Goal: Information Seeking & Learning: Learn about a topic

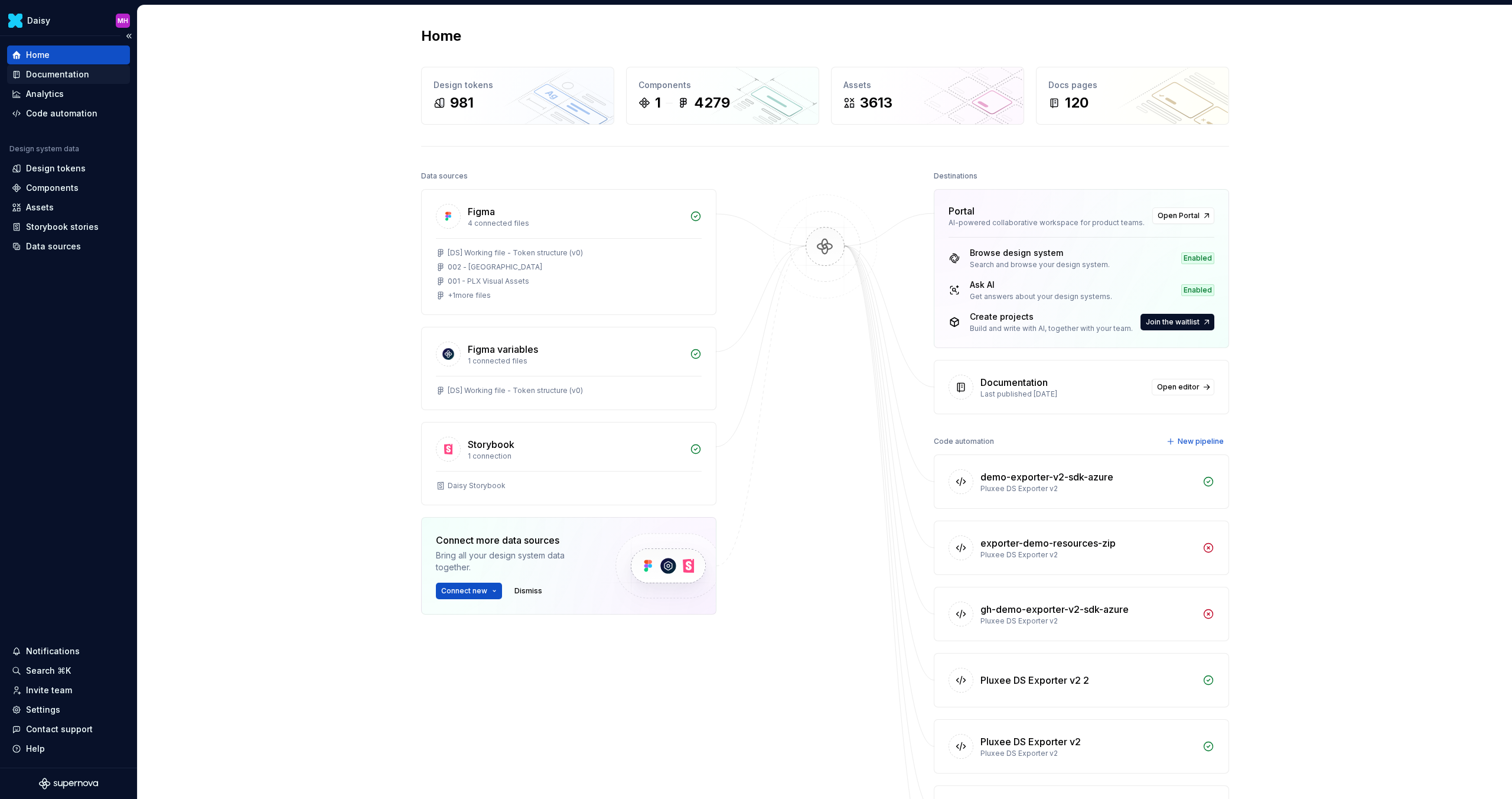
click at [37, 70] on div "Documentation" at bounding box center [57, 74] width 63 height 12
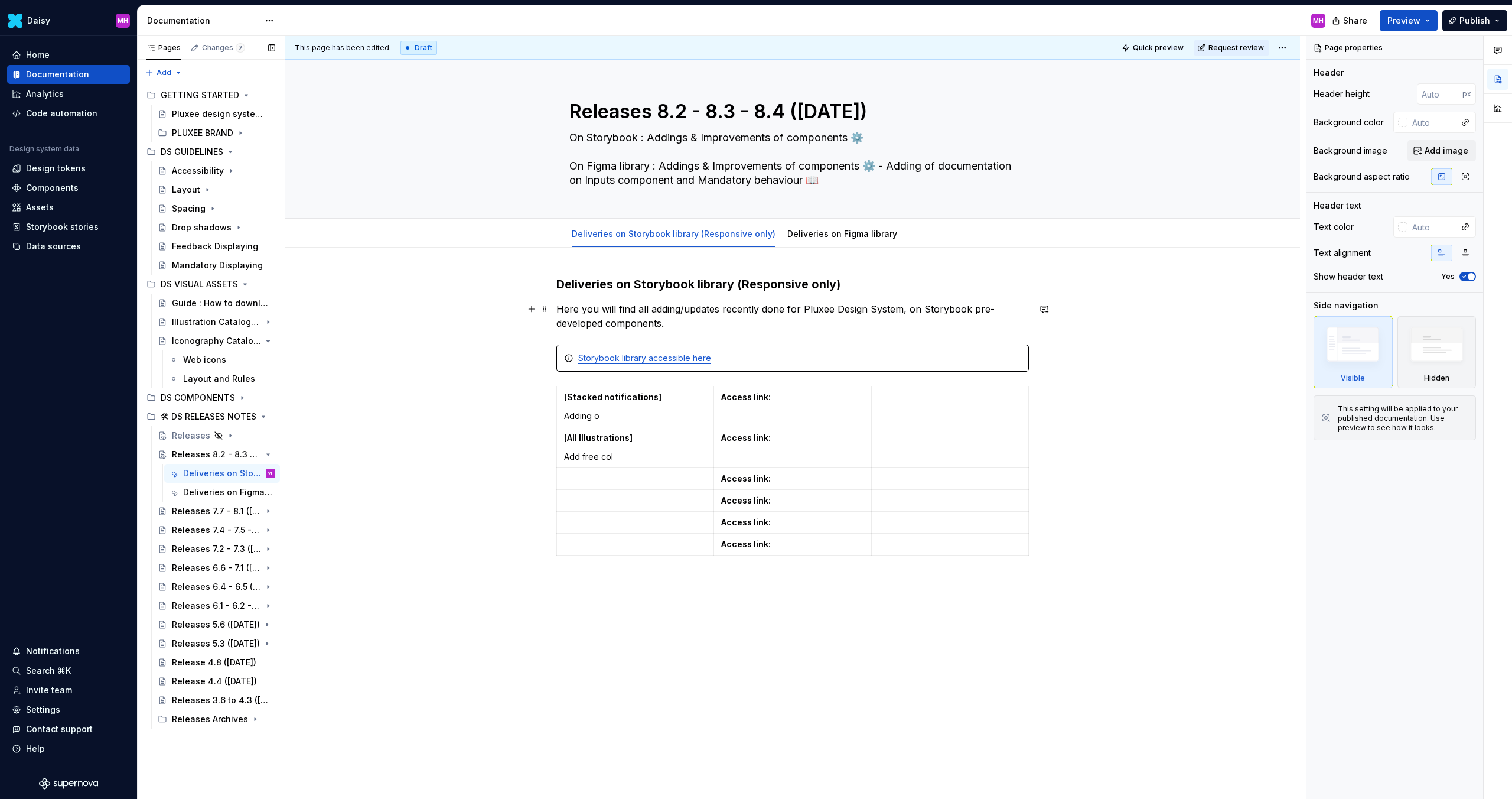
click at [453, 325] on div "Deliveries on Storybook library (Responsive only) Here you will find all adding…" at bounding box center [793, 556] width 1015 height 616
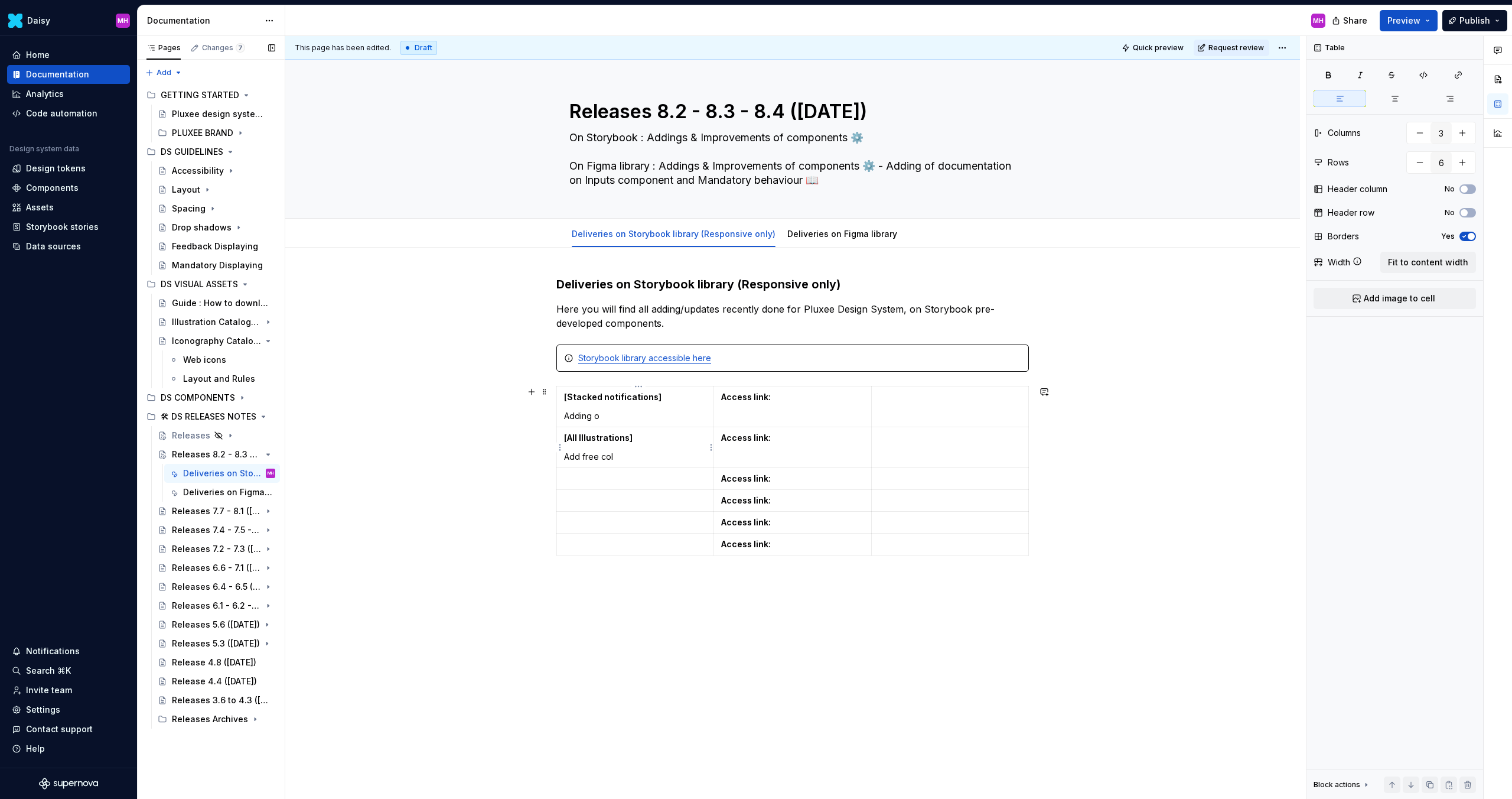
click at [594, 459] on p "Add free col" at bounding box center [635, 457] width 142 height 12
click at [208, 506] on div "Releases 7.7 - 8.1 ([DATE])" at bounding box center [200, 511] width 56 height 12
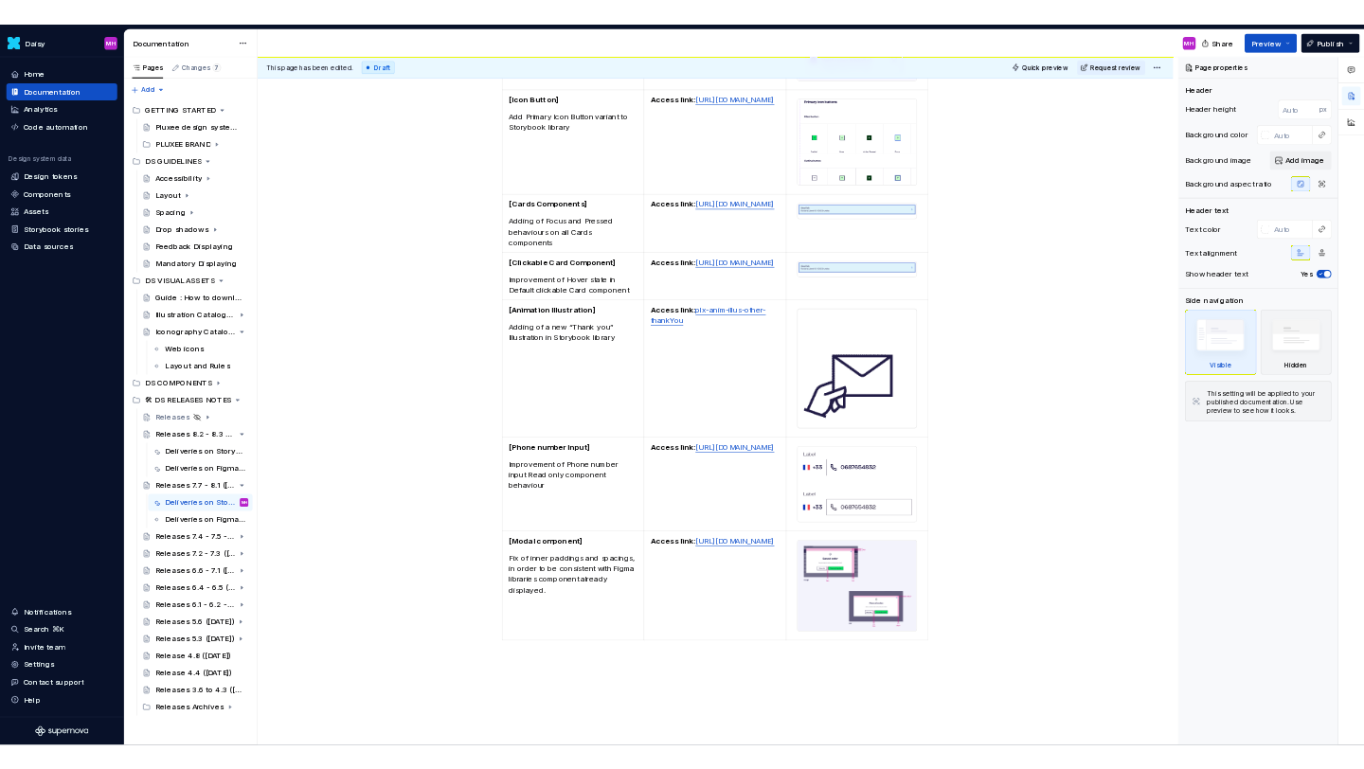
scroll to position [778, 0]
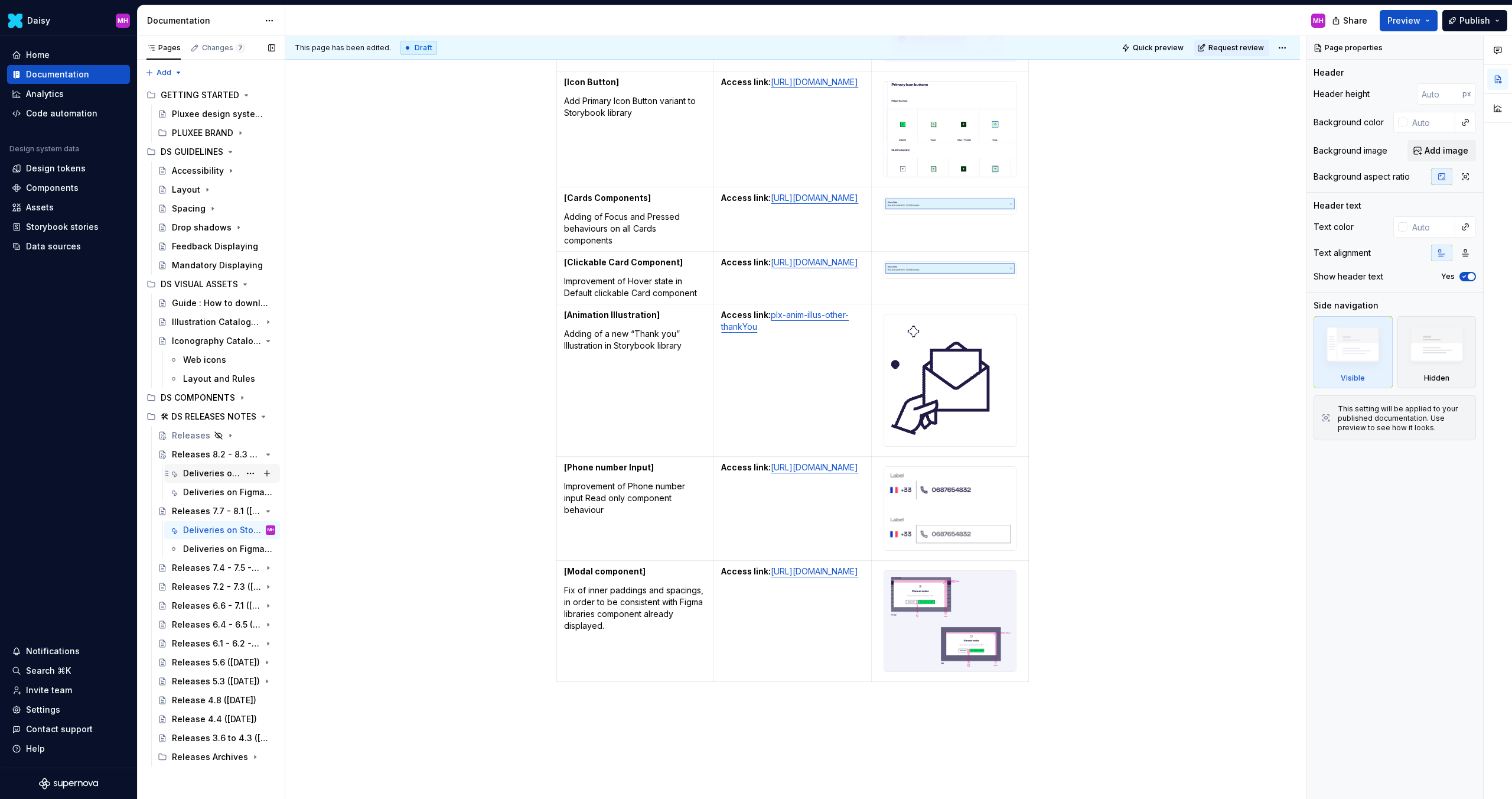
click at [206, 477] on div "Deliveries on Storybook library (Responsive only)" at bounding box center [211, 473] width 57 height 12
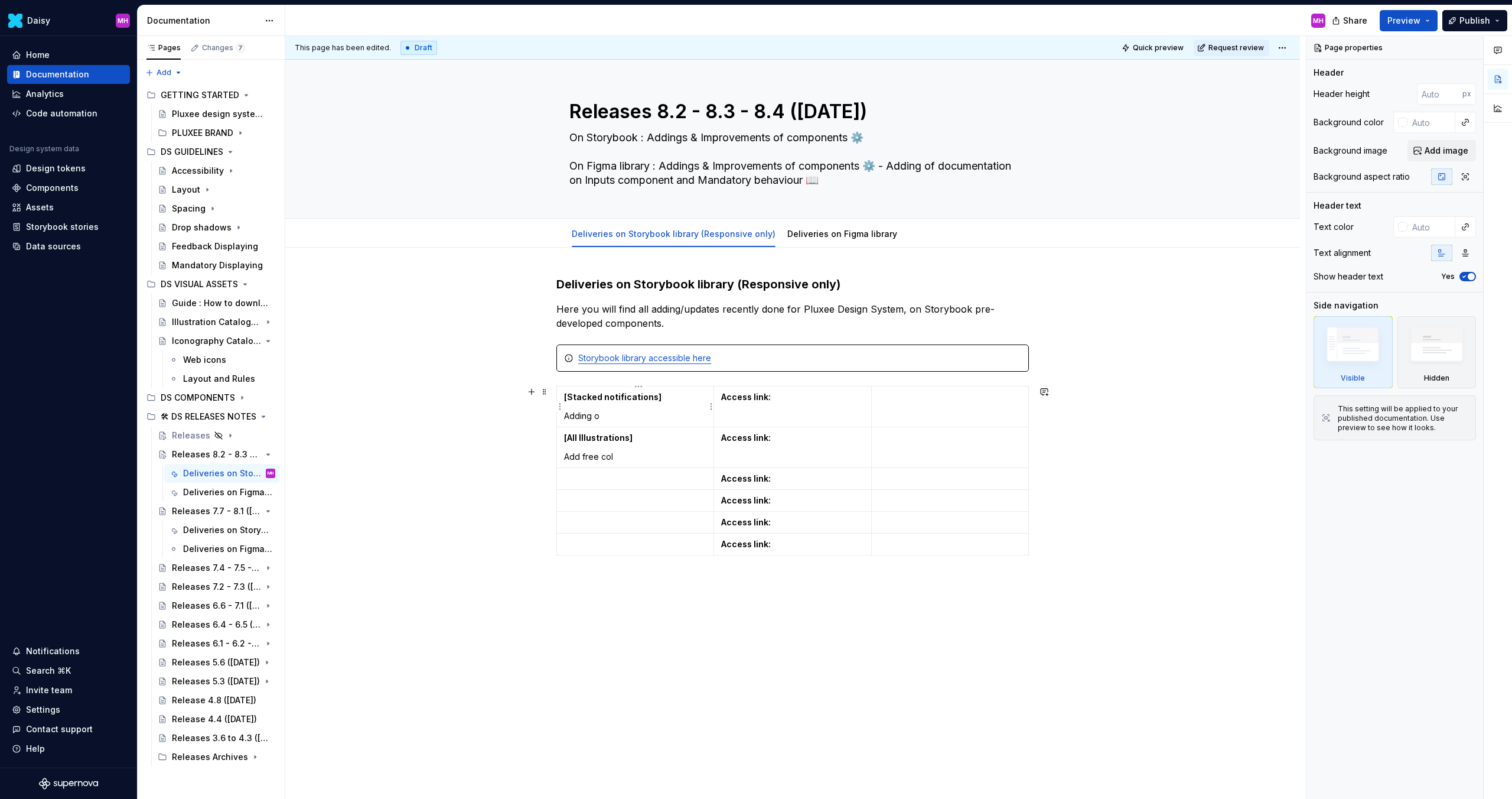
type textarea "*"
click at [604, 418] on p "Adding o" at bounding box center [635, 415] width 142 height 12
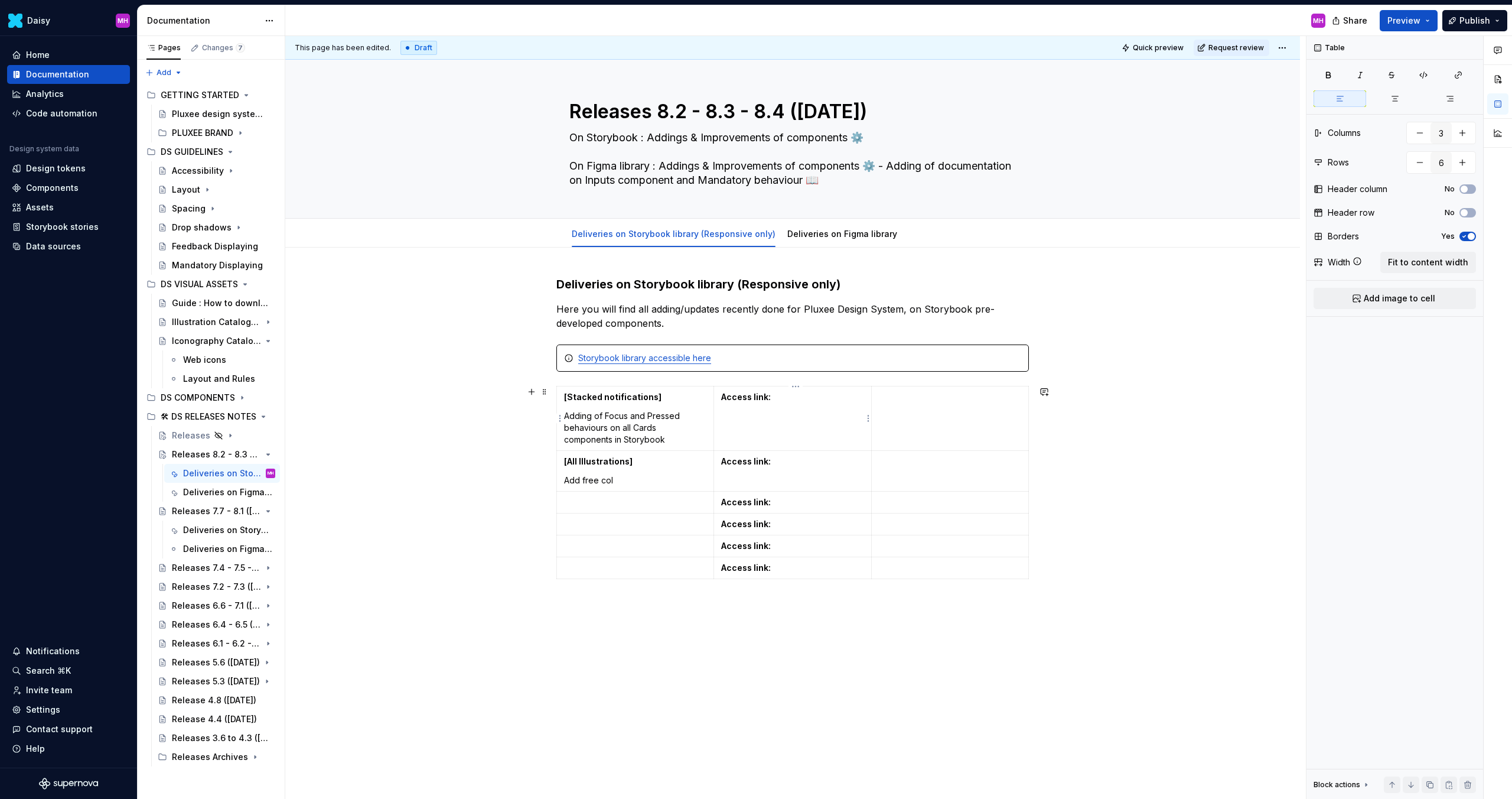
click at [781, 401] on p "Access link:" at bounding box center [792, 397] width 142 height 12
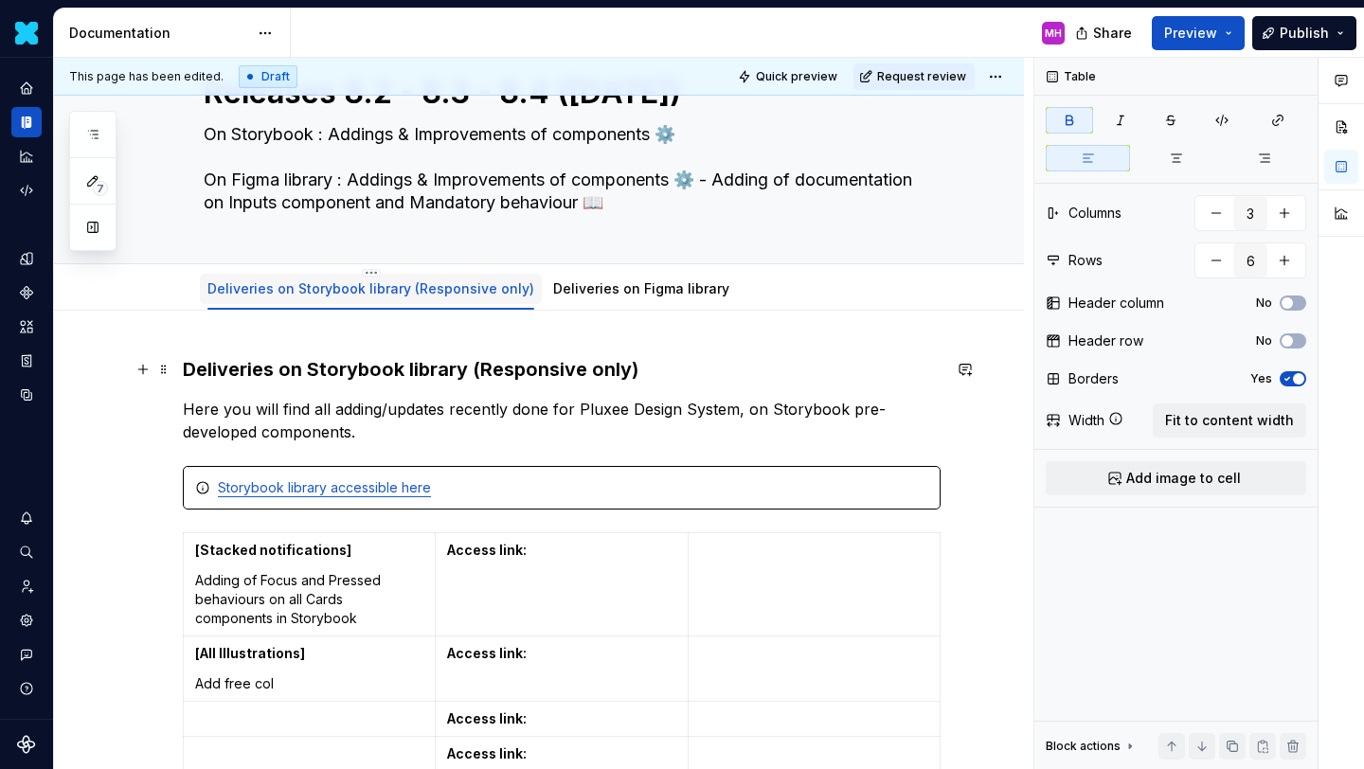
scroll to position [170, 0]
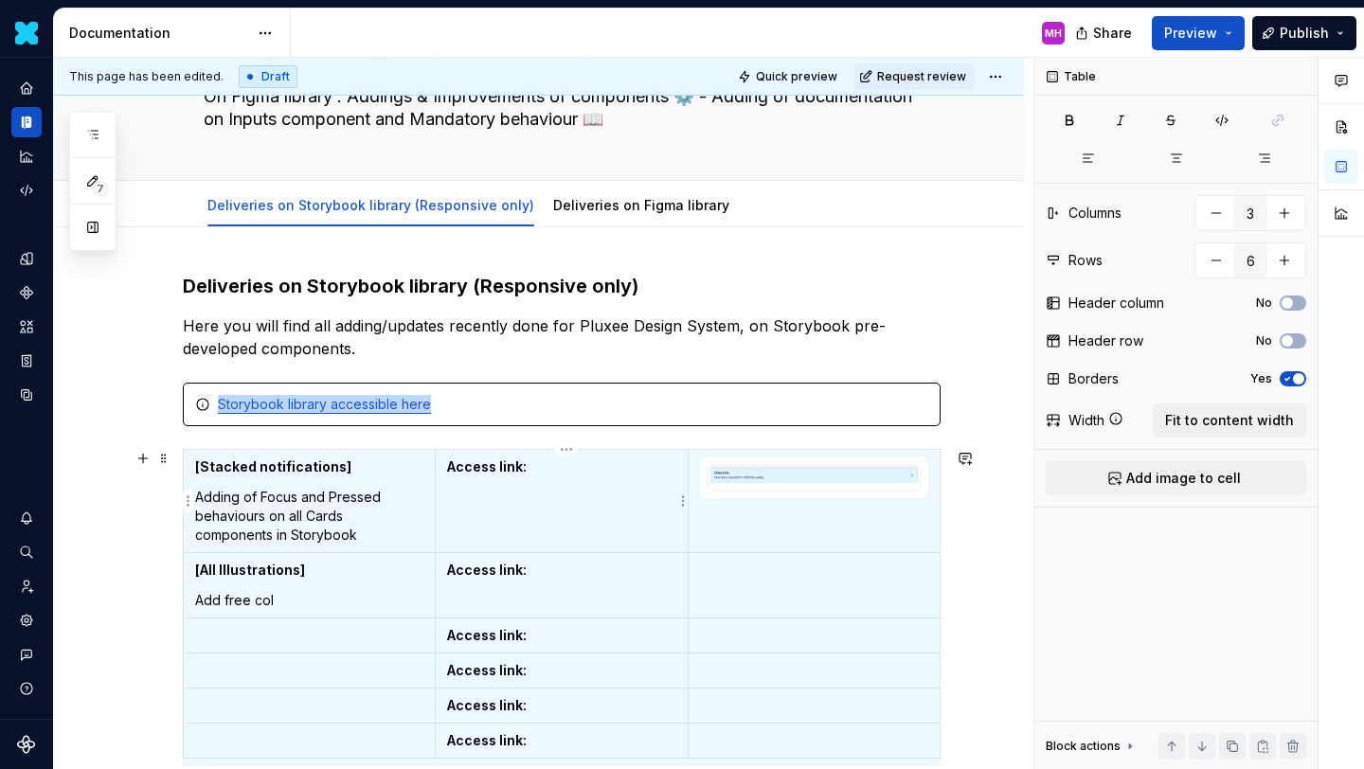
click at [562, 474] on p "Access link:" at bounding box center [561, 467] width 228 height 19
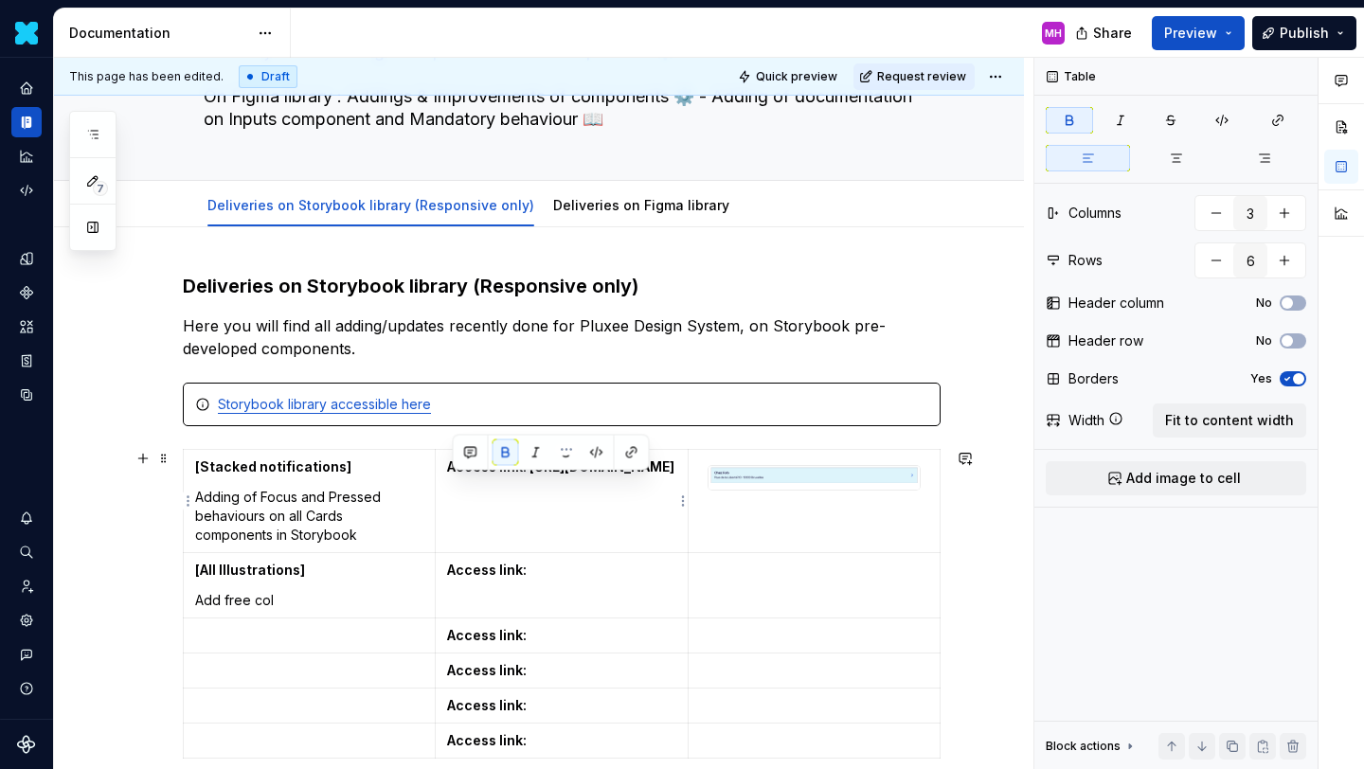
drag, startPoint x: 674, startPoint y: 531, endPoint x: 449, endPoint y: 487, distance: 228.9
click at [449, 487] on td "Access link: [URL][DOMAIN_NAME]" at bounding box center [562, 501] width 252 height 103
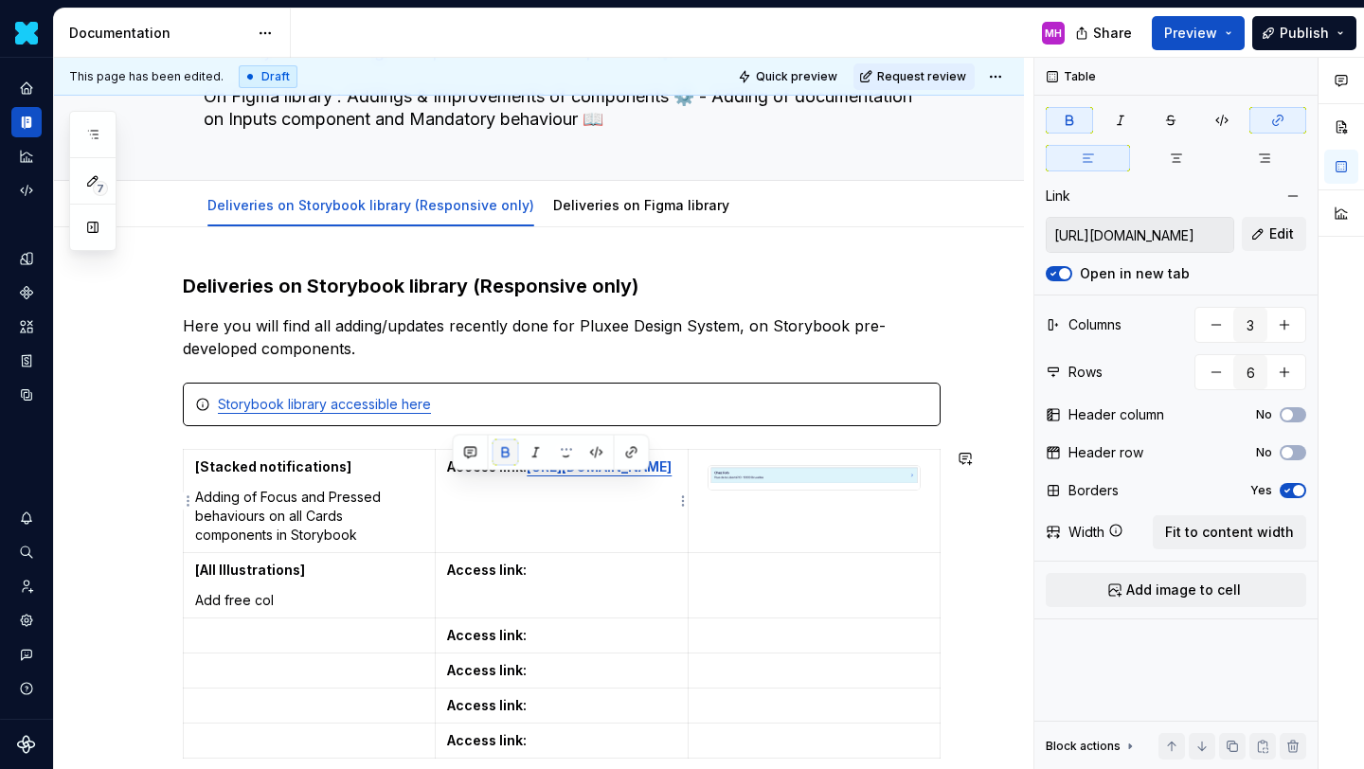
click at [502, 451] on button "button" at bounding box center [506, 453] width 27 height 27
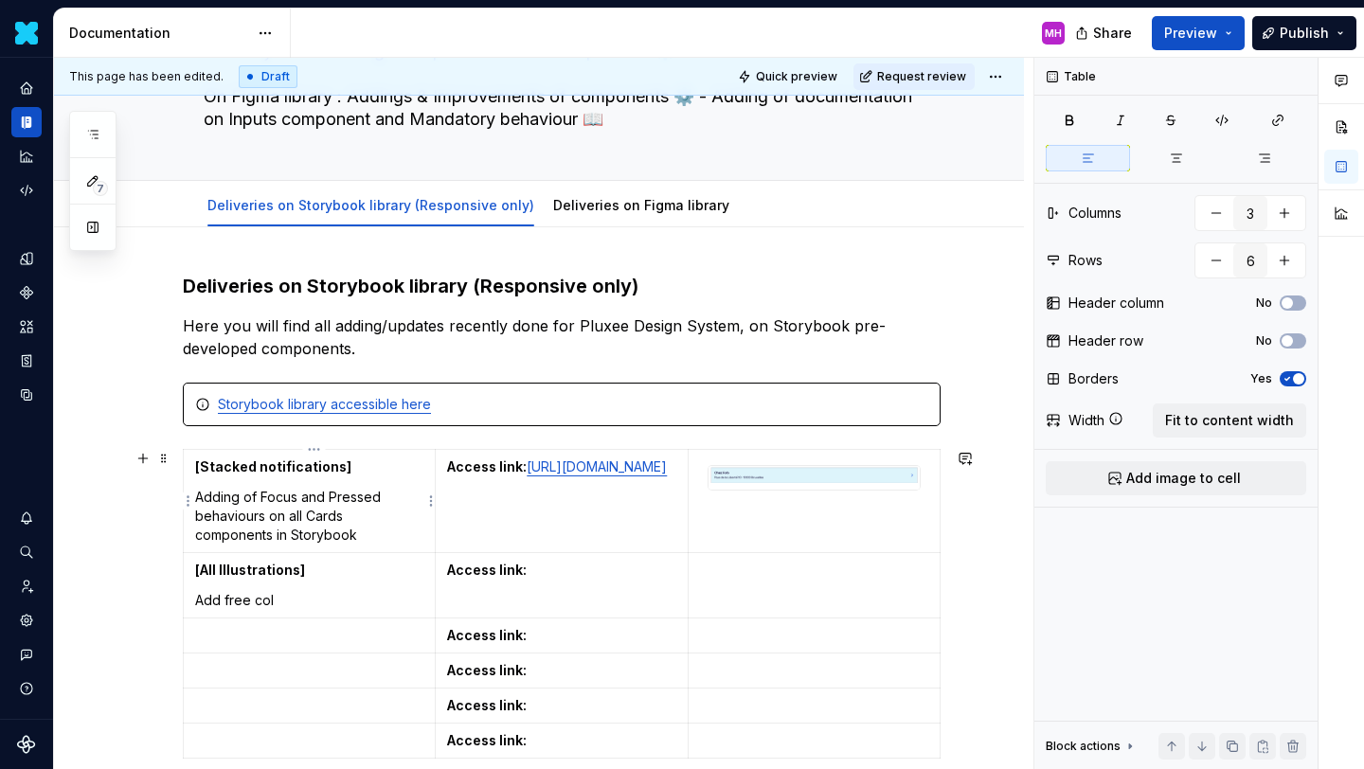
click at [383, 526] on p "Adding of Focus and Pressed behaviours on all Cards components in Storybook" at bounding box center [309, 516] width 228 height 57
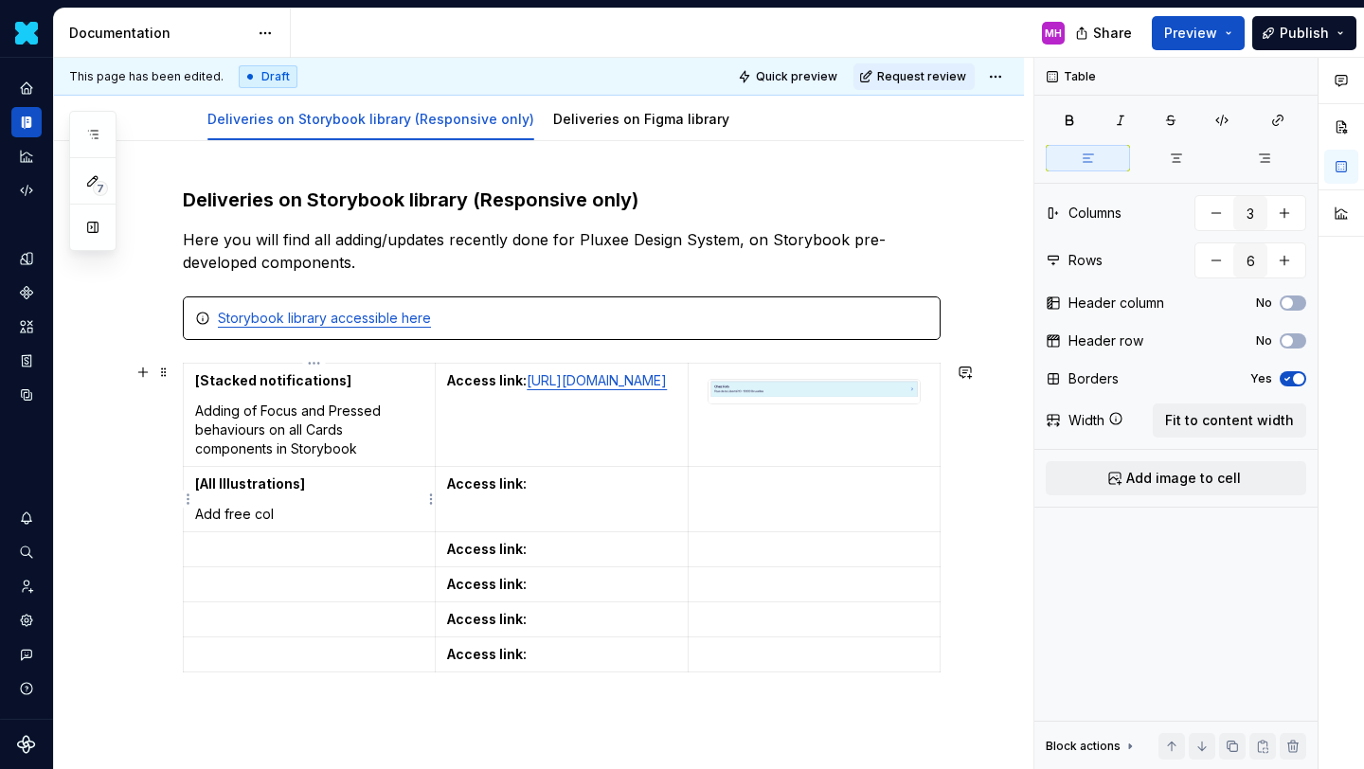
click at [359, 520] on p "Add free col" at bounding box center [309, 514] width 228 height 19
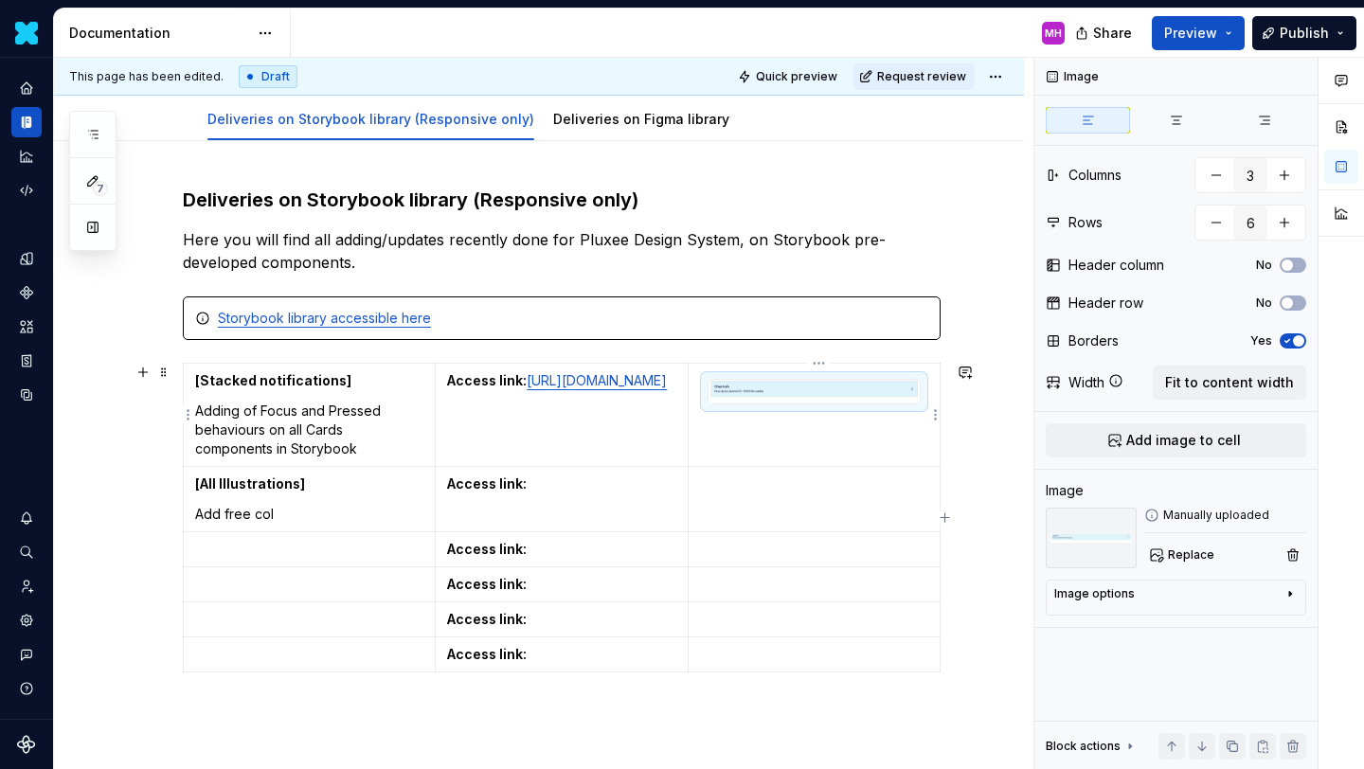
click at [724, 392] on img at bounding box center [814, 392] width 211 height 24
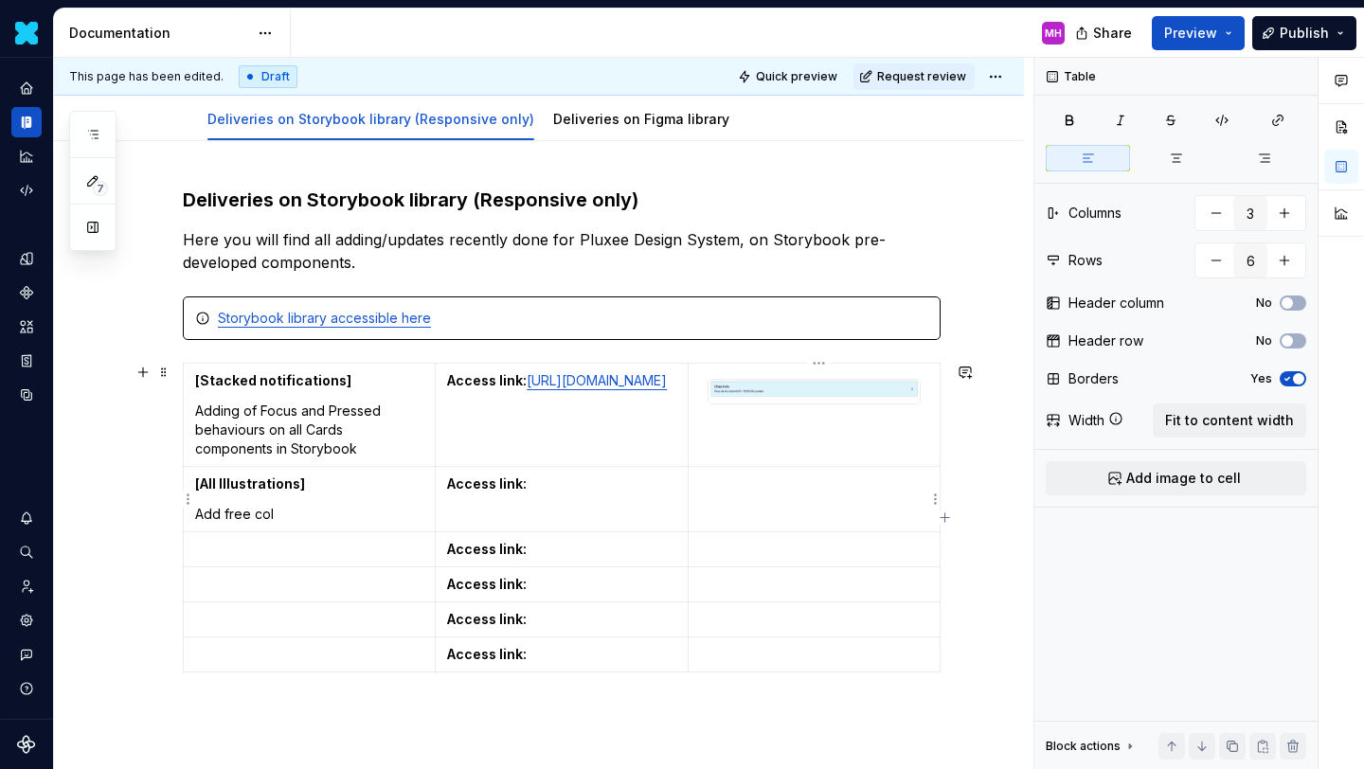
click at [734, 497] on td at bounding box center [814, 499] width 252 height 65
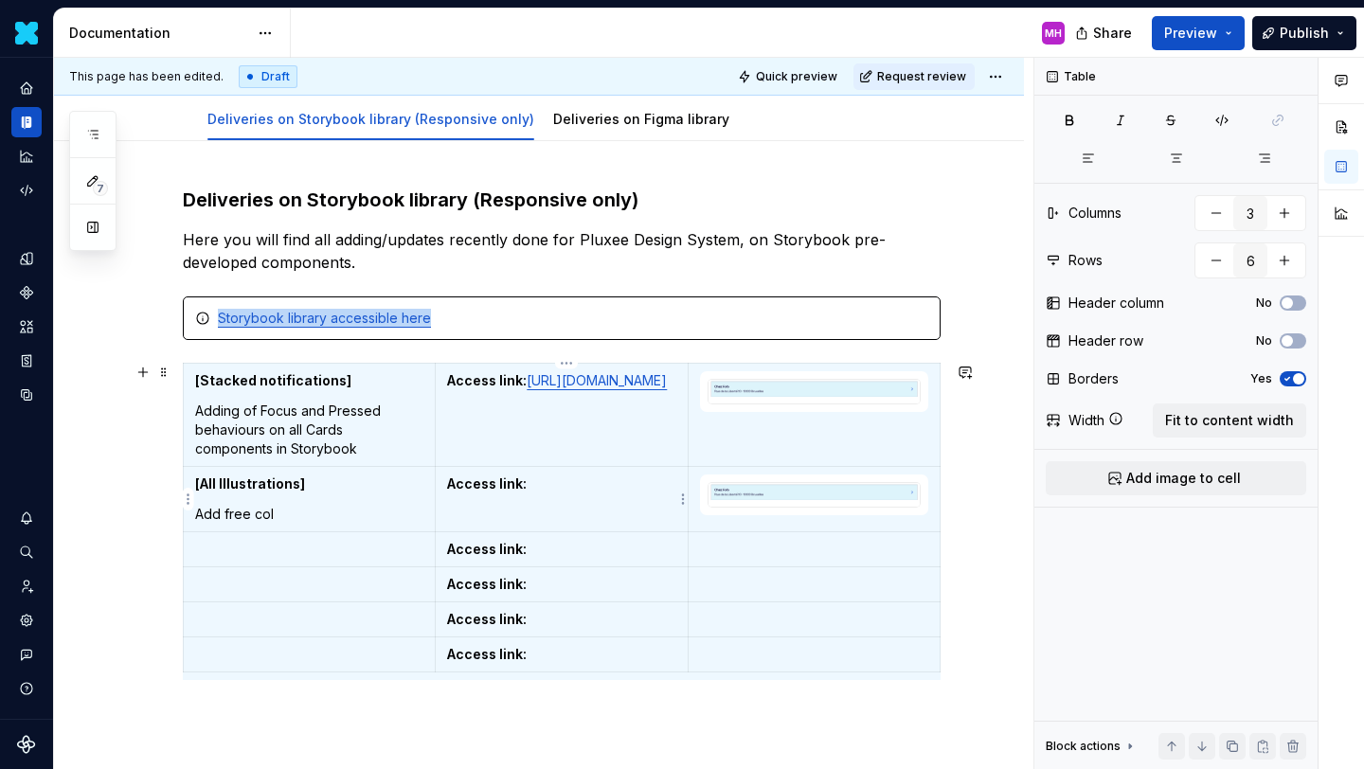
click at [550, 485] on p "Access link:" at bounding box center [561, 484] width 228 height 19
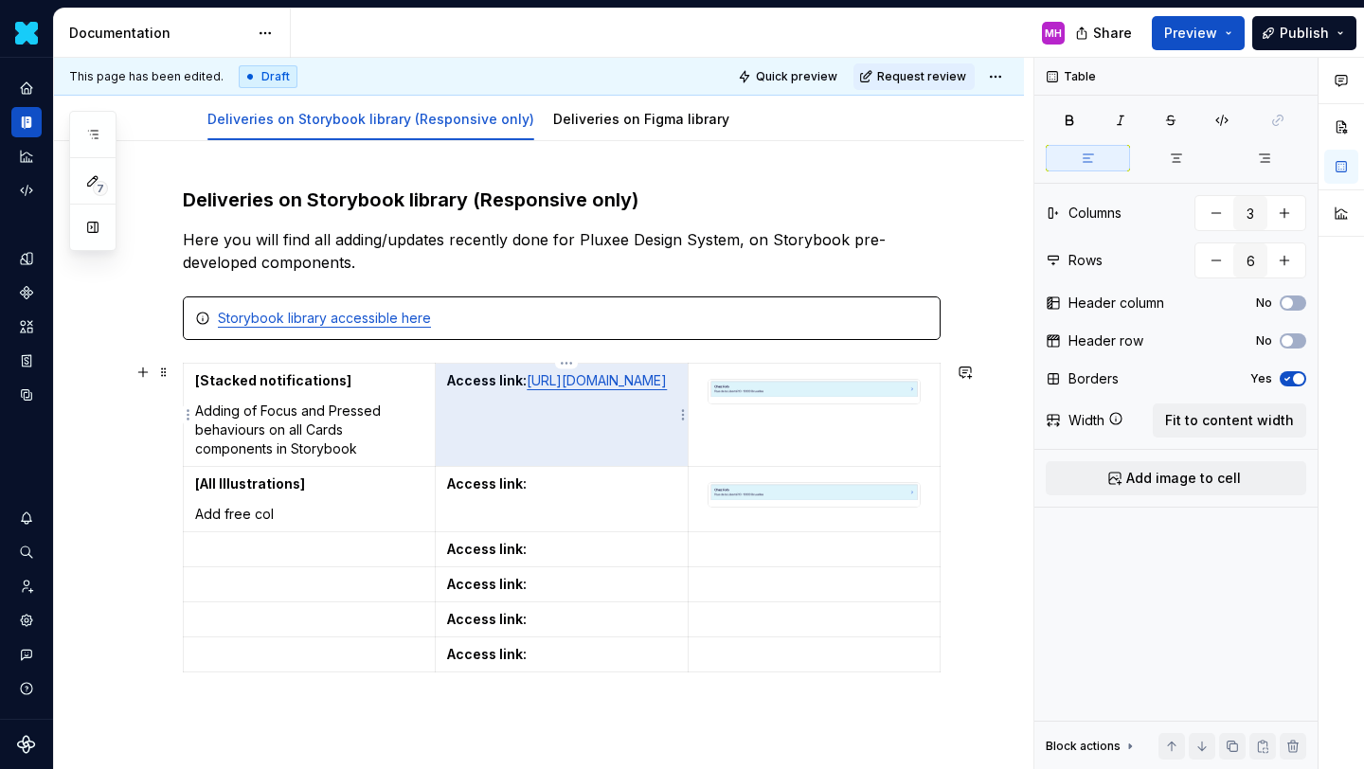
drag, startPoint x: 638, startPoint y: 445, endPoint x: 452, endPoint y: 395, distance: 192.4
click at [452, 390] on p "Access link: [URL][DOMAIN_NAME]" at bounding box center [561, 380] width 228 height 19
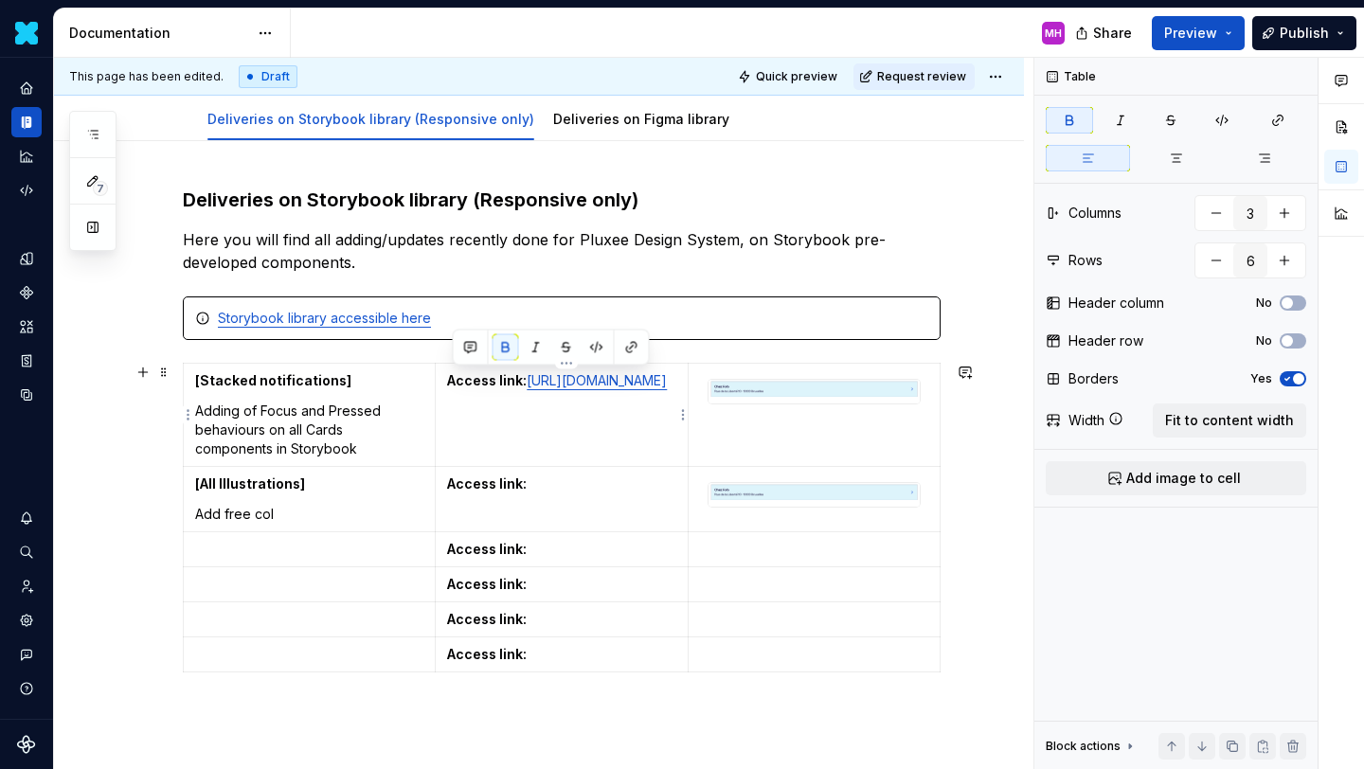
click at [527, 388] on link "[URL][DOMAIN_NAME]" at bounding box center [597, 380] width 140 height 16
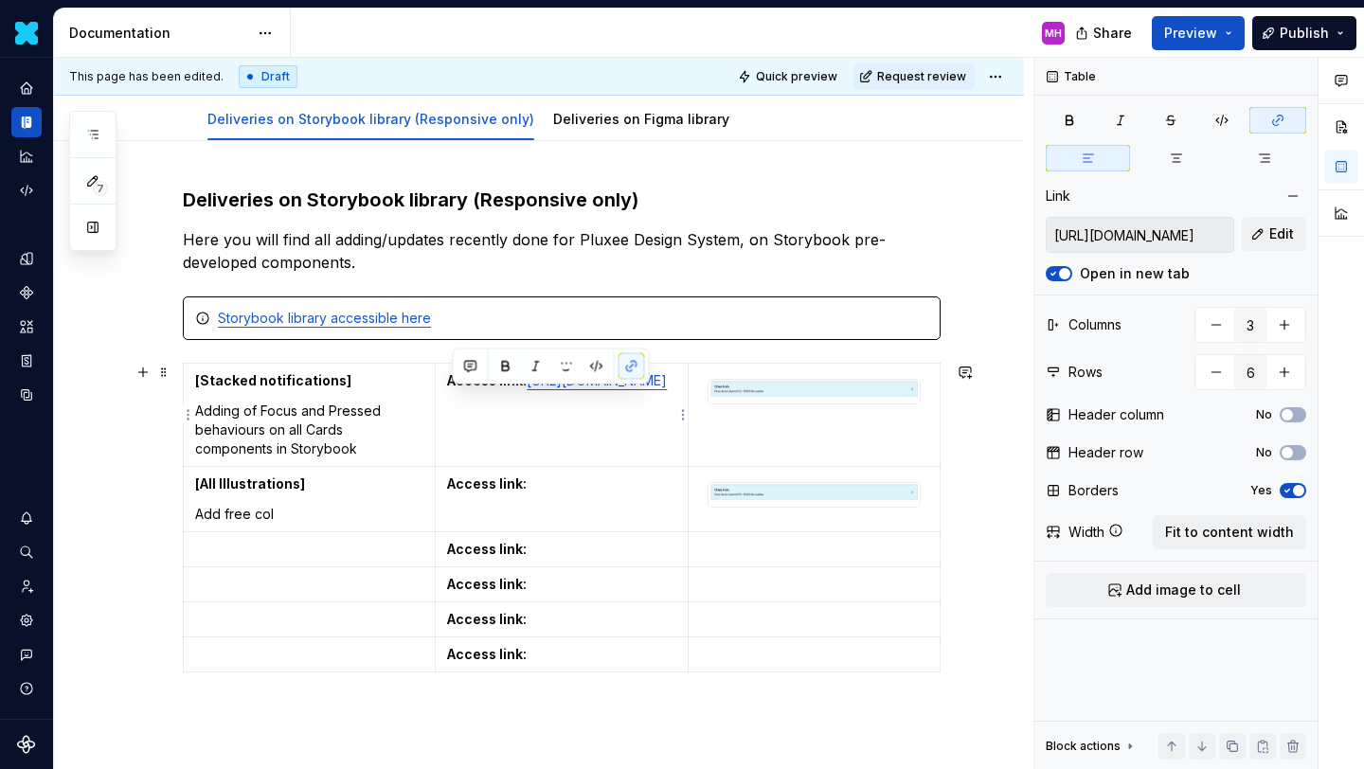
drag, startPoint x: 452, startPoint y: 400, endPoint x: 629, endPoint y: 441, distance: 182.0
click at [629, 390] on p "Access link: [URL][DOMAIN_NAME]" at bounding box center [561, 380] width 228 height 19
copy link "[URL][DOMAIN_NAME]"
click at [558, 492] on p "Access link:" at bounding box center [561, 484] width 228 height 19
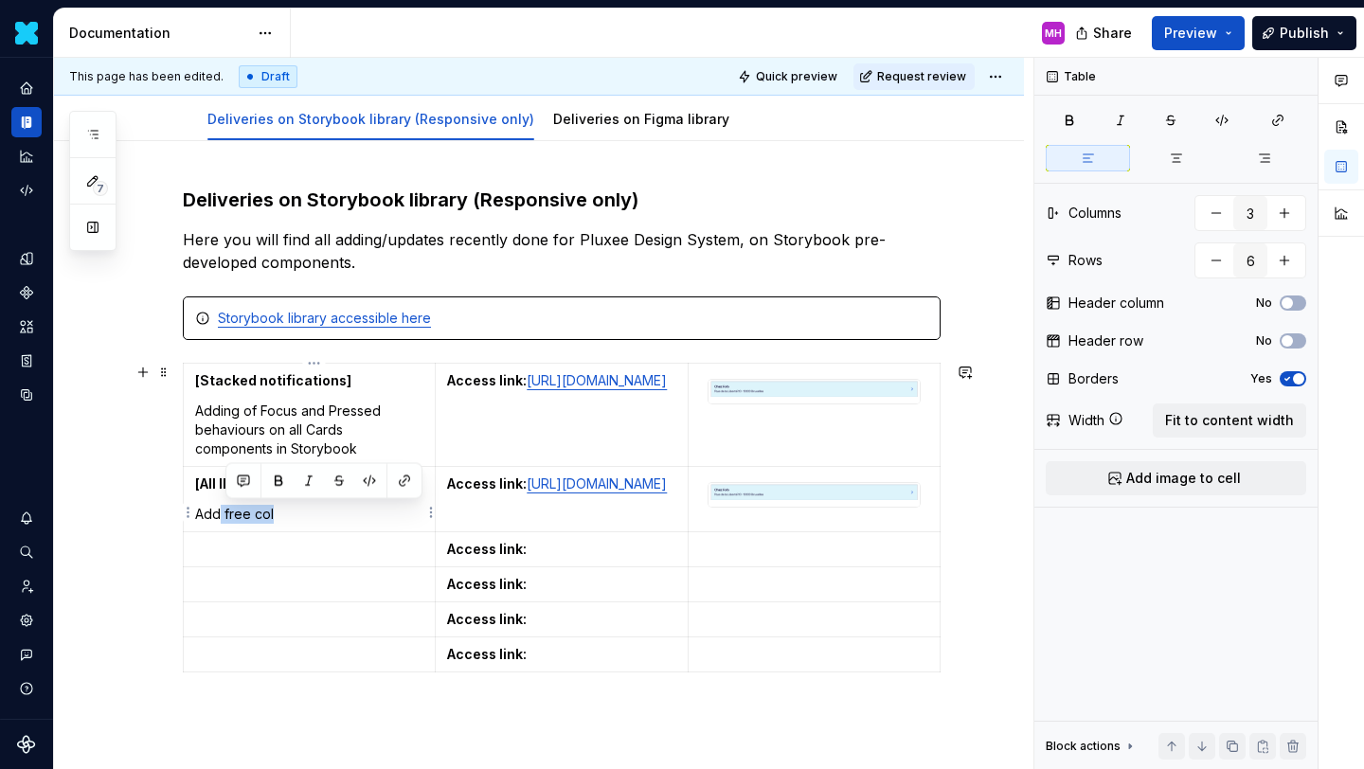
drag, startPoint x: 301, startPoint y: 518, endPoint x: 226, endPoint y: 516, distance: 74.9
click at [226, 516] on p "Add free col" at bounding box center [309, 514] width 228 height 19
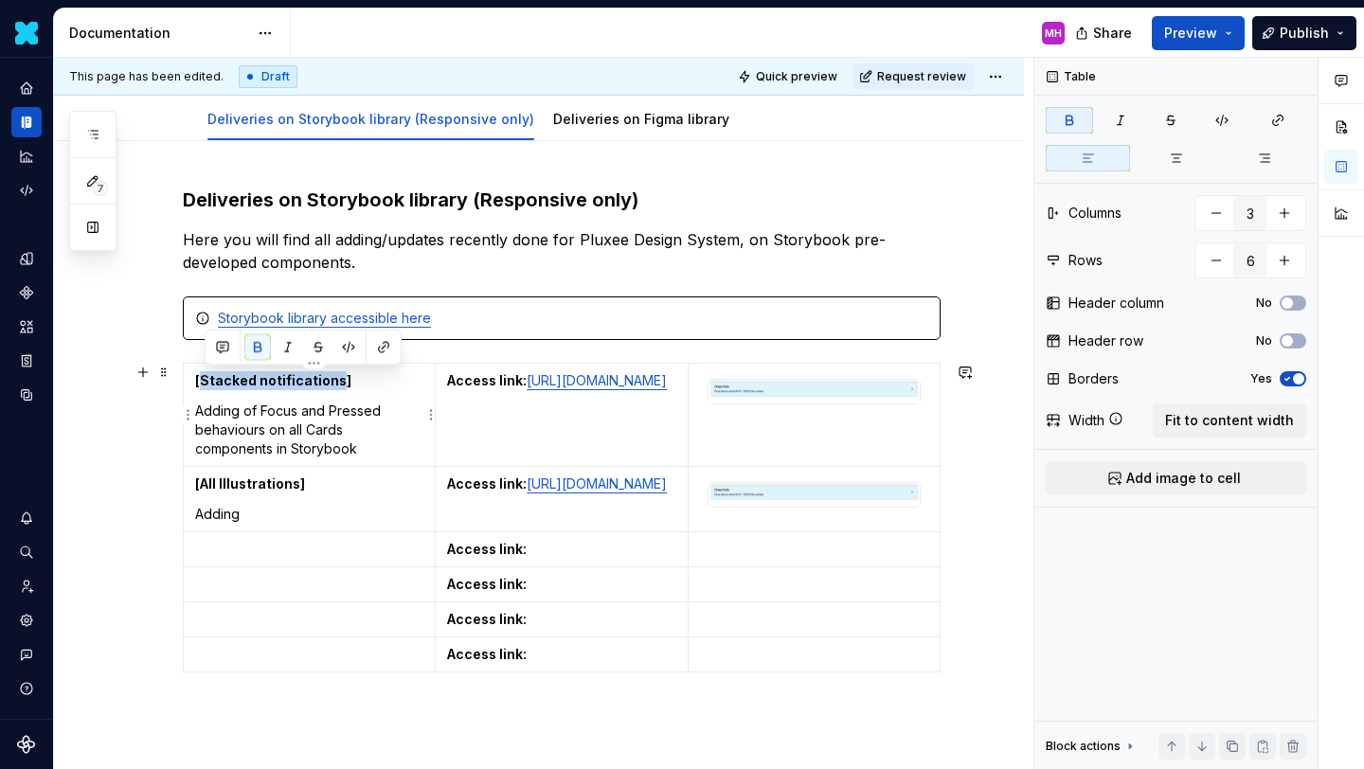
drag, startPoint x: 340, startPoint y: 385, endPoint x: 207, endPoint y: 383, distance: 132.6
click at [207, 383] on strong "[Stacked notifications]" at bounding box center [273, 380] width 156 height 16
click at [207, 384] on strong "[Card]" at bounding box center [216, 380] width 43 height 16
click at [296, 383] on strong "[Clickable Card]" at bounding box center [249, 380] width 109 height 16
drag, startPoint x: 304, startPoint y: 382, endPoint x: 205, endPoint y: 382, distance: 99.5
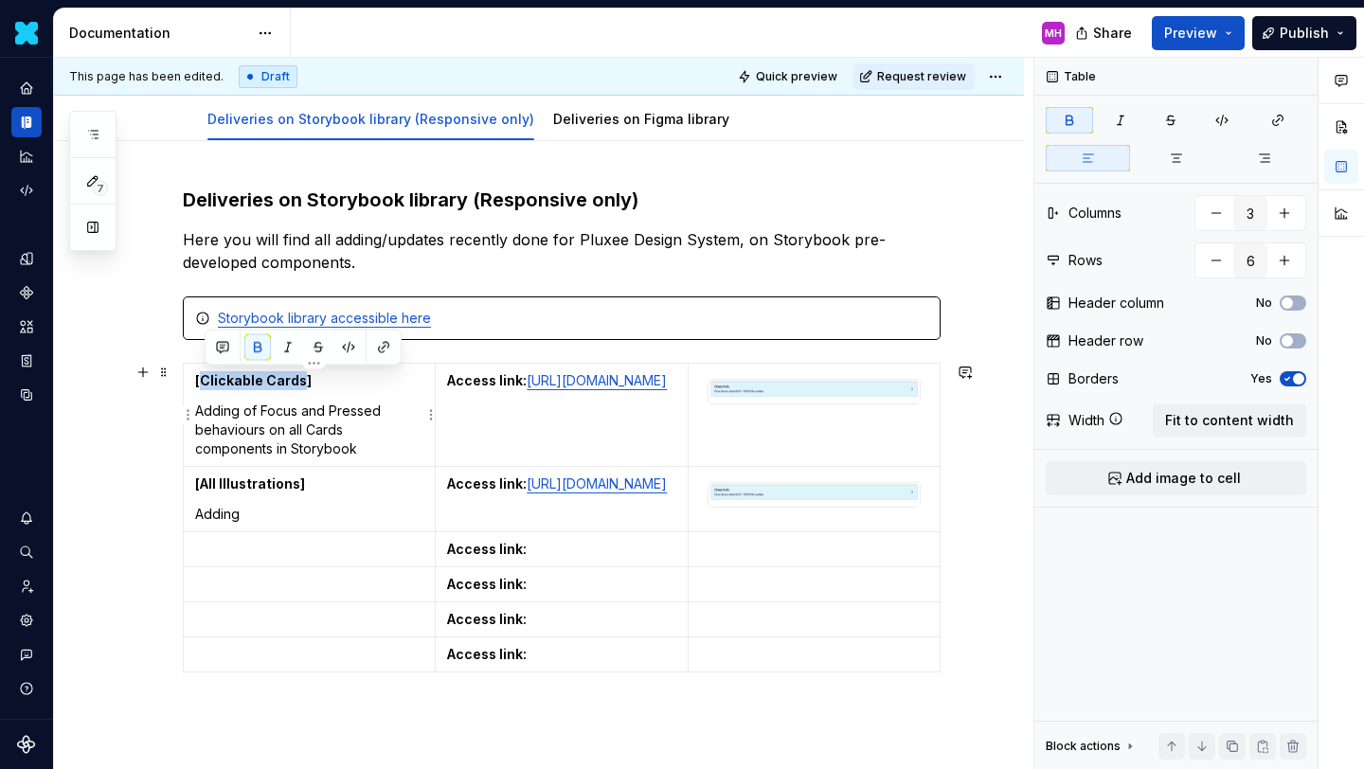
click at [205, 382] on strong "[Clickable Cards]" at bounding box center [253, 380] width 117 height 16
copy strong "Clickable Cards"
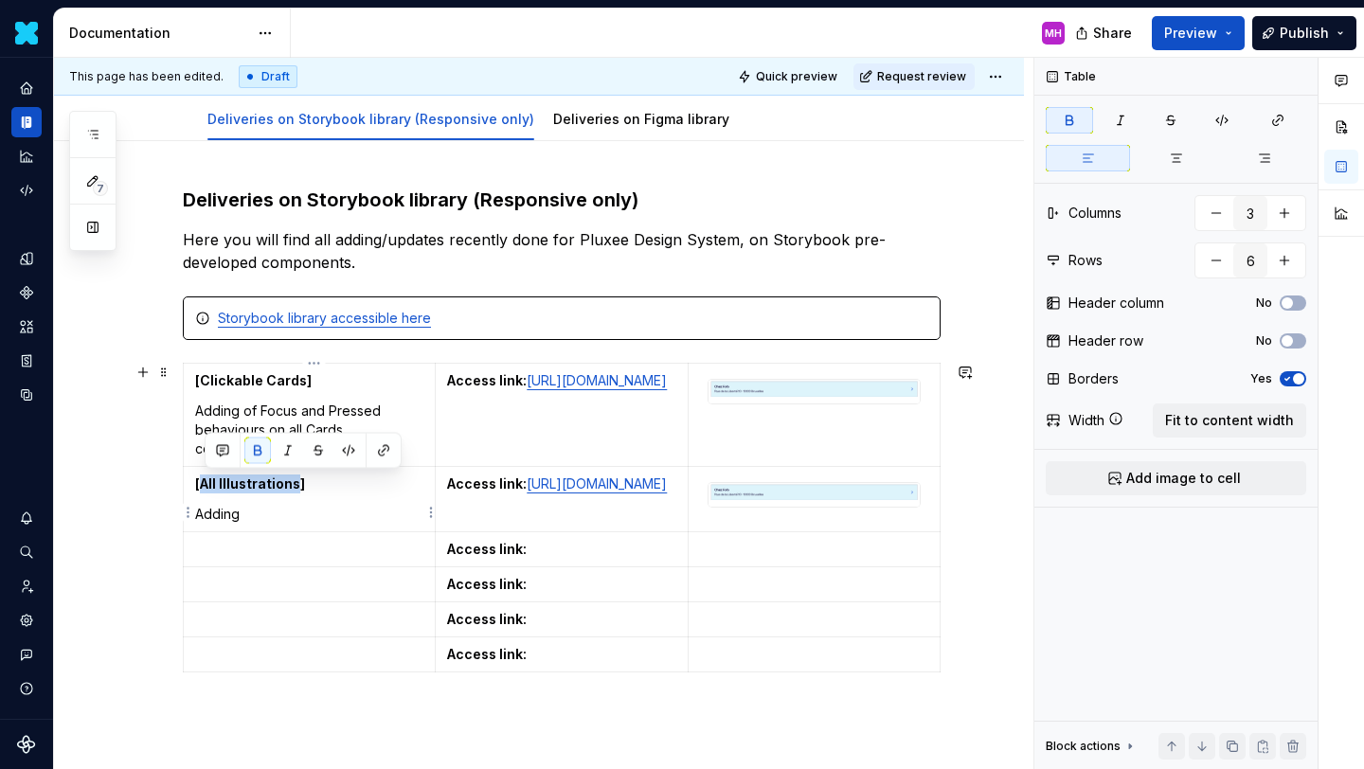
drag, startPoint x: 298, startPoint y: 483, endPoint x: 207, endPoint y: 484, distance: 91.9
click at [207, 484] on strong "[All Illustrations]" at bounding box center [250, 484] width 110 height 16
click at [259, 513] on p "Adding" at bounding box center [309, 514] width 228 height 19
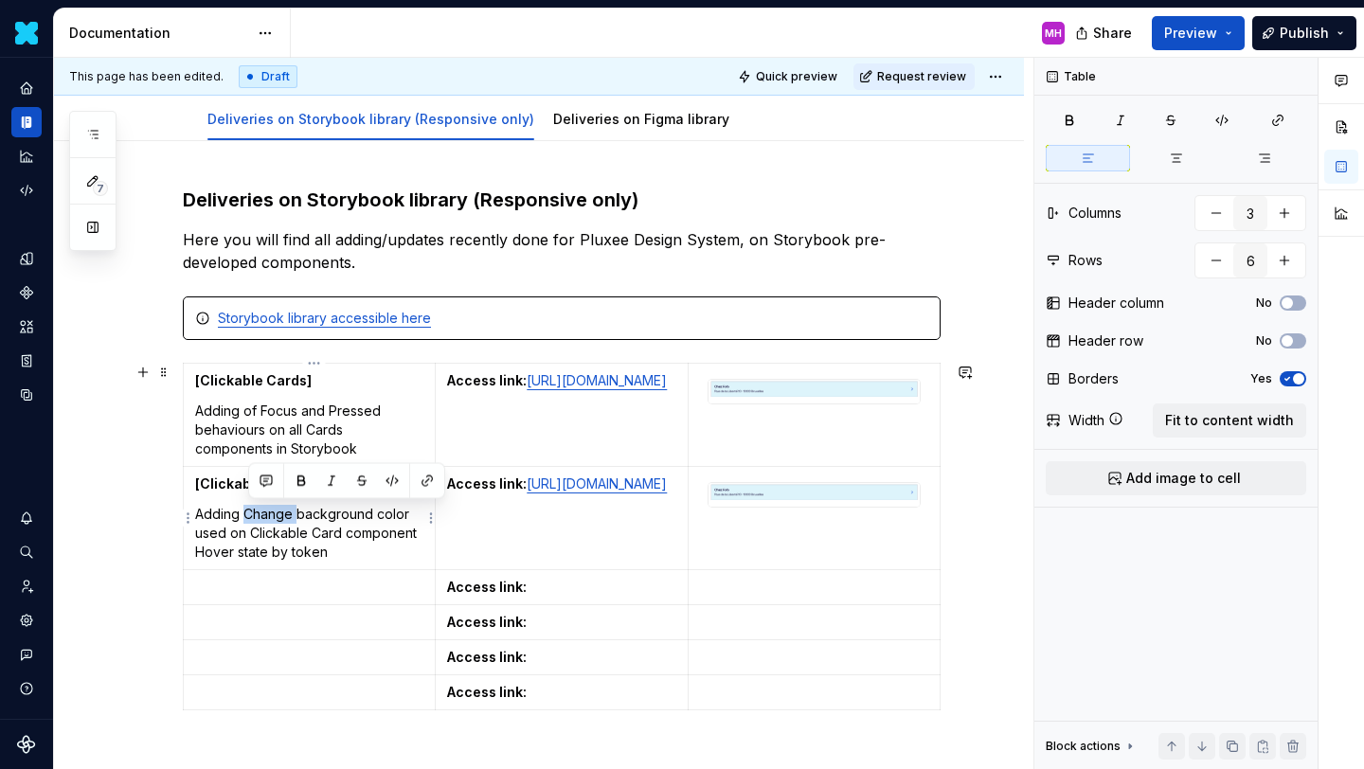
drag, startPoint x: 301, startPoint y: 516, endPoint x: 248, endPoint y: 515, distance: 53.1
click at [248, 515] on p "Adding Change background color used on Clickable Card component Hover state by …" at bounding box center [309, 533] width 228 height 57
drag, startPoint x: 221, startPoint y: 533, endPoint x: 391, endPoint y: 509, distance: 172.3
click at [391, 509] on p "Adding of a background color used on Clickable Card component Hover state by to…" at bounding box center [309, 533] width 228 height 57
drag, startPoint x: 301, startPoint y: 555, endPoint x: 235, endPoint y: 555, distance: 66.3
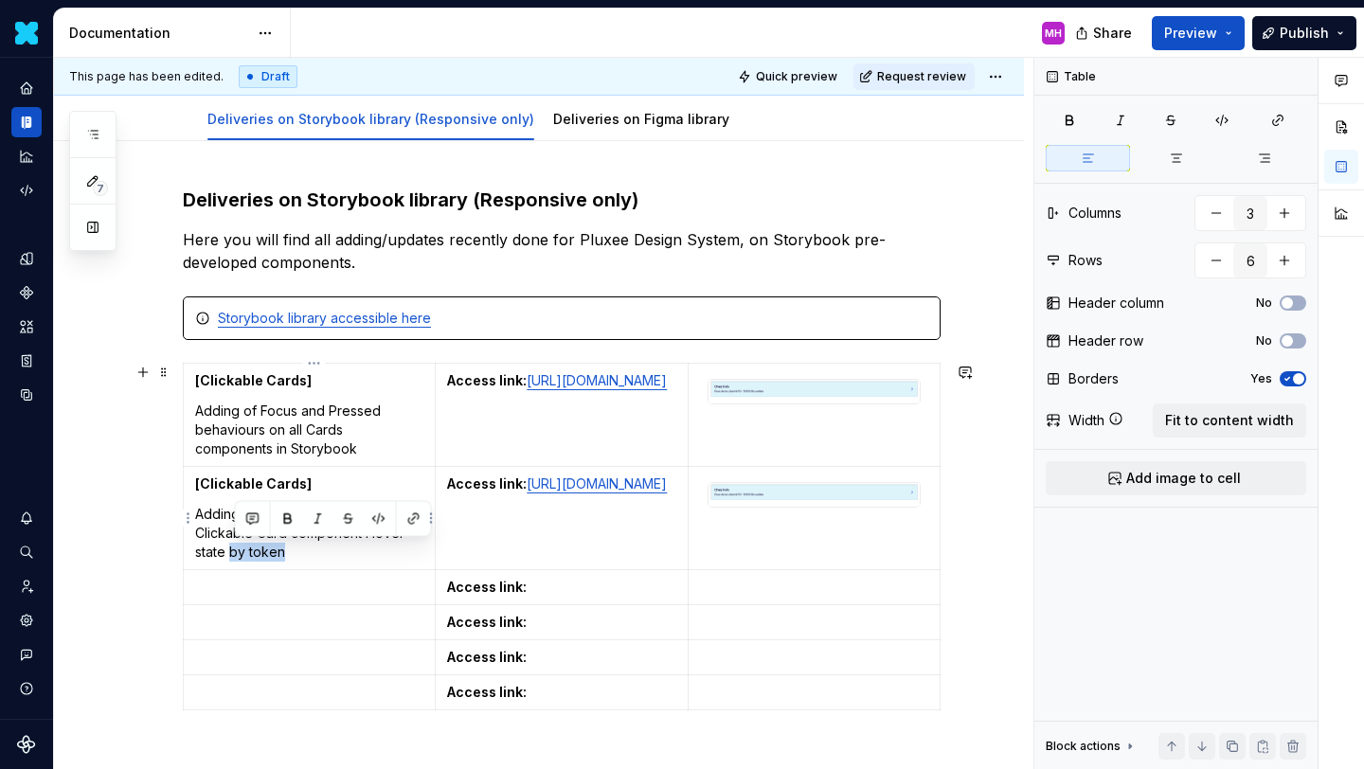
click at [235, 555] on p "Adding of a background color on Clickable Card component Hover state by token" at bounding box center [309, 533] width 228 height 57
click at [369, 533] on p "Adding of a background color on Clickable Card component Hover state" at bounding box center [309, 533] width 228 height 57
click at [238, 552] on p "Adding of a background color on Clickable Card component when Hover state" at bounding box center [309, 533] width 228 height 57
click at [301, 557] on p "Adding of a background color on Clickable Card component when Hovered state" at bounding box center [309, 533] width 228 height 57
click at [310, 596] on p at bounding box center [309, 587] width 228 height 19
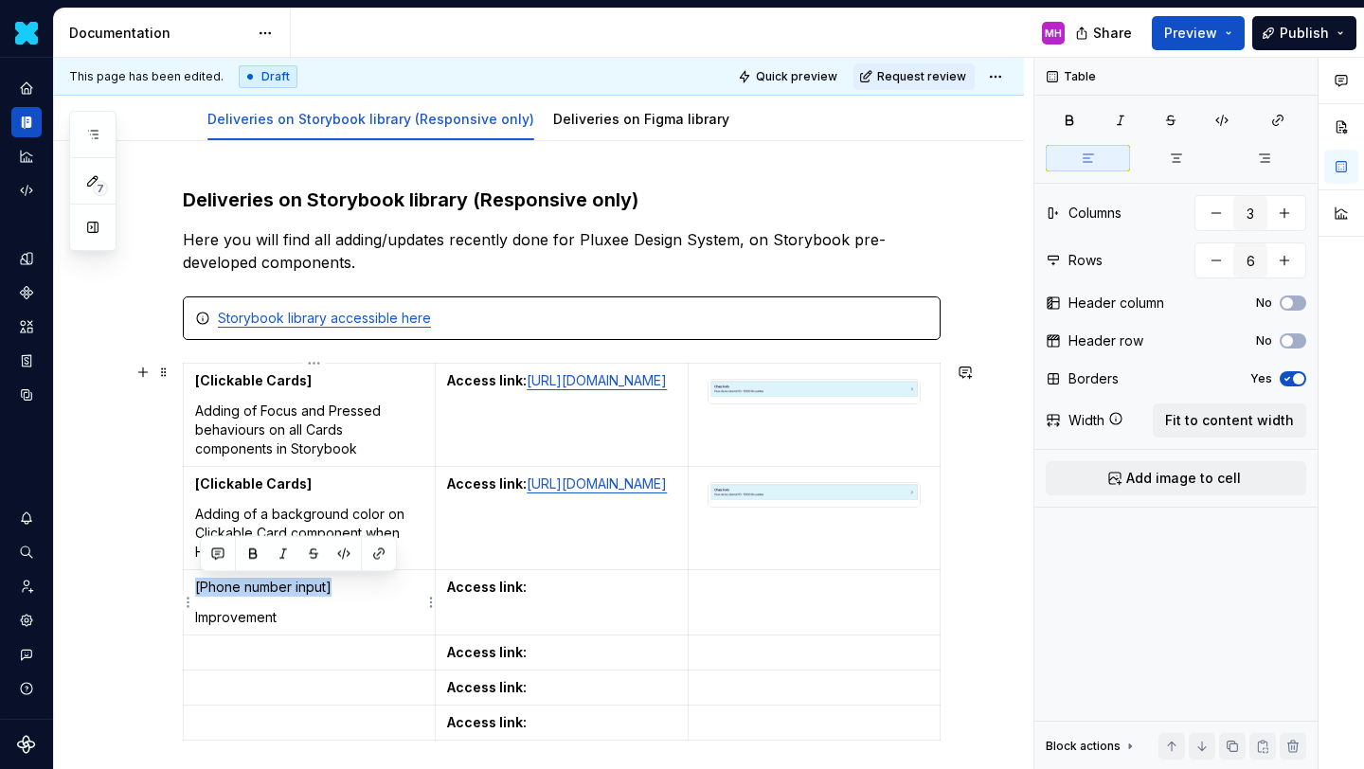
drag, startPoint x: 339, startPoint y: 591, endPoint x: 198, endPoint y: 591, distance: 141.2
click at [198, 591] on td "[Phone number input] Improvement" at bounding box center [310, 602] width 252 height 65
click at [256, 558] on button "button" at bounding box center [253, 554] width 27 height 27
click at [295, 619] on p "Improvement" at bounding box center [309, 617] width 228 height 19
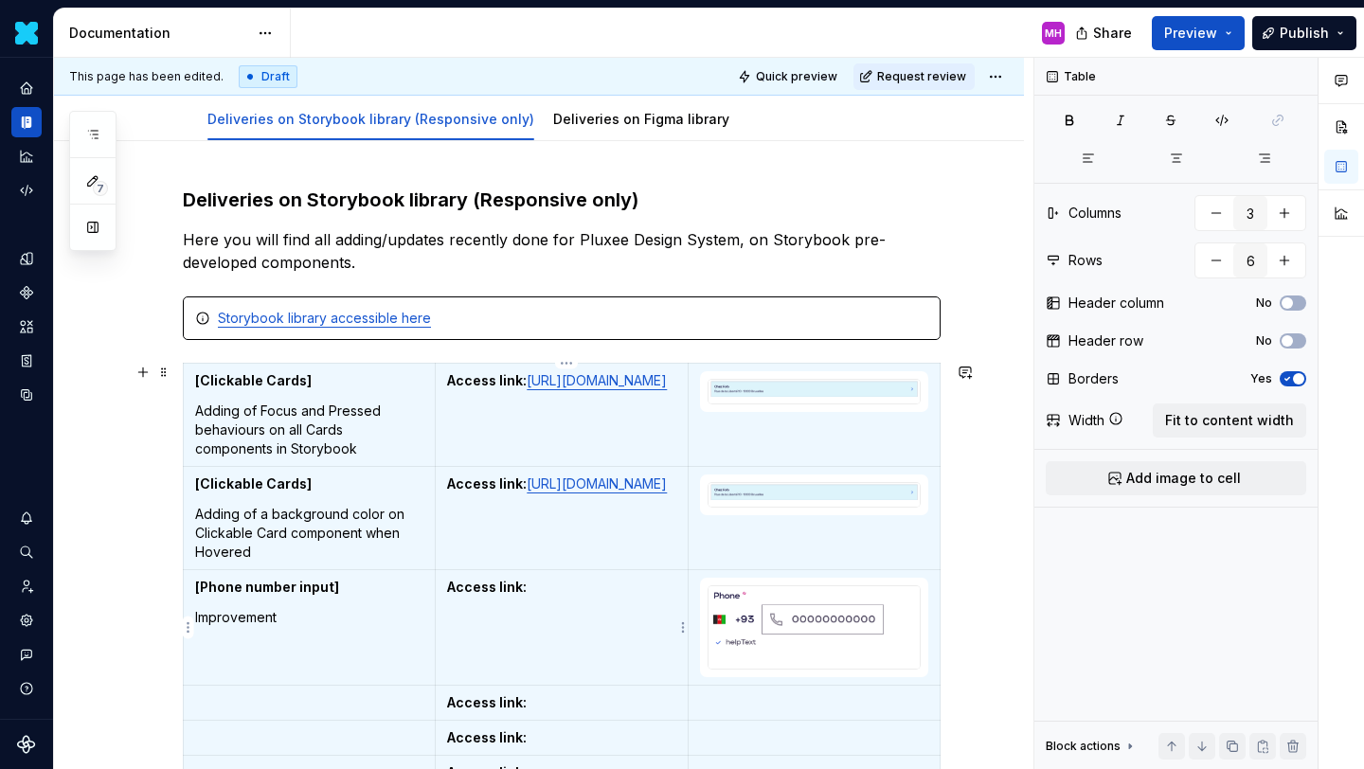
click at [535, 587] on p "Access link:" at bounding box center [561, 587] width 228 height 19
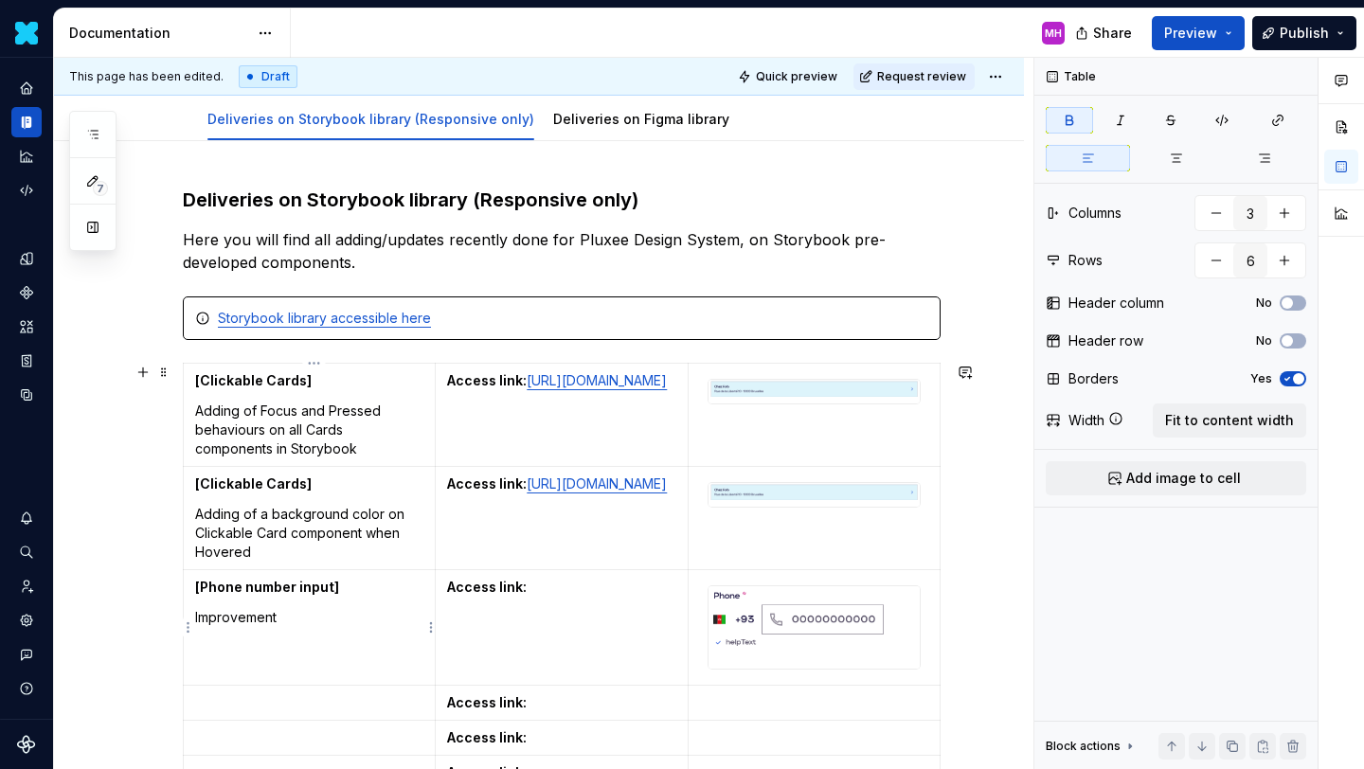
click at [321, 617] on p "Improvement" at bounding box center [309, 617] width 228 height 19
click at [200, 616] on p "Improvement of country code select input behaviour (" at bounding box center [309, 627] width 228 height 38
click at [356, 638] on p "- Improvement of country code select input behaviour (" at bounding box center [309, 627] width 228 height 38
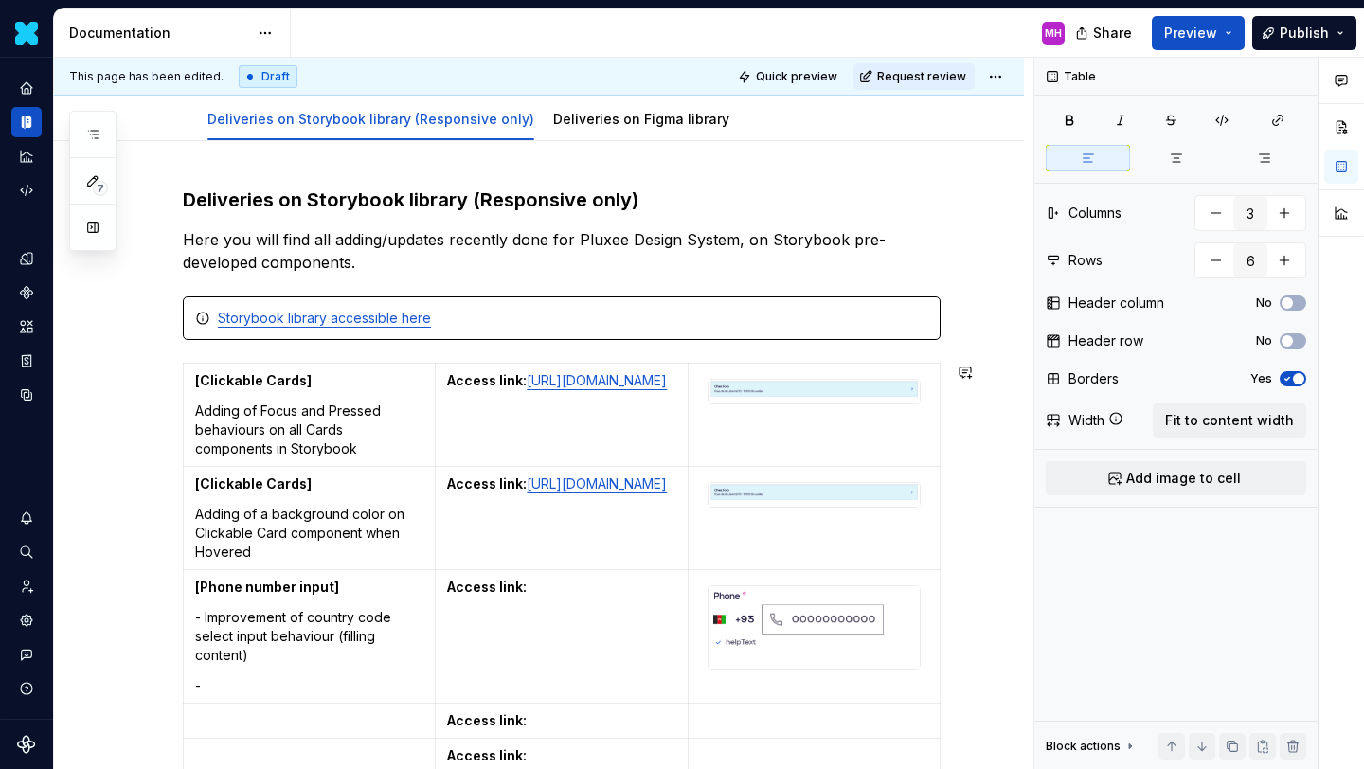
scroll to position [274, 0]
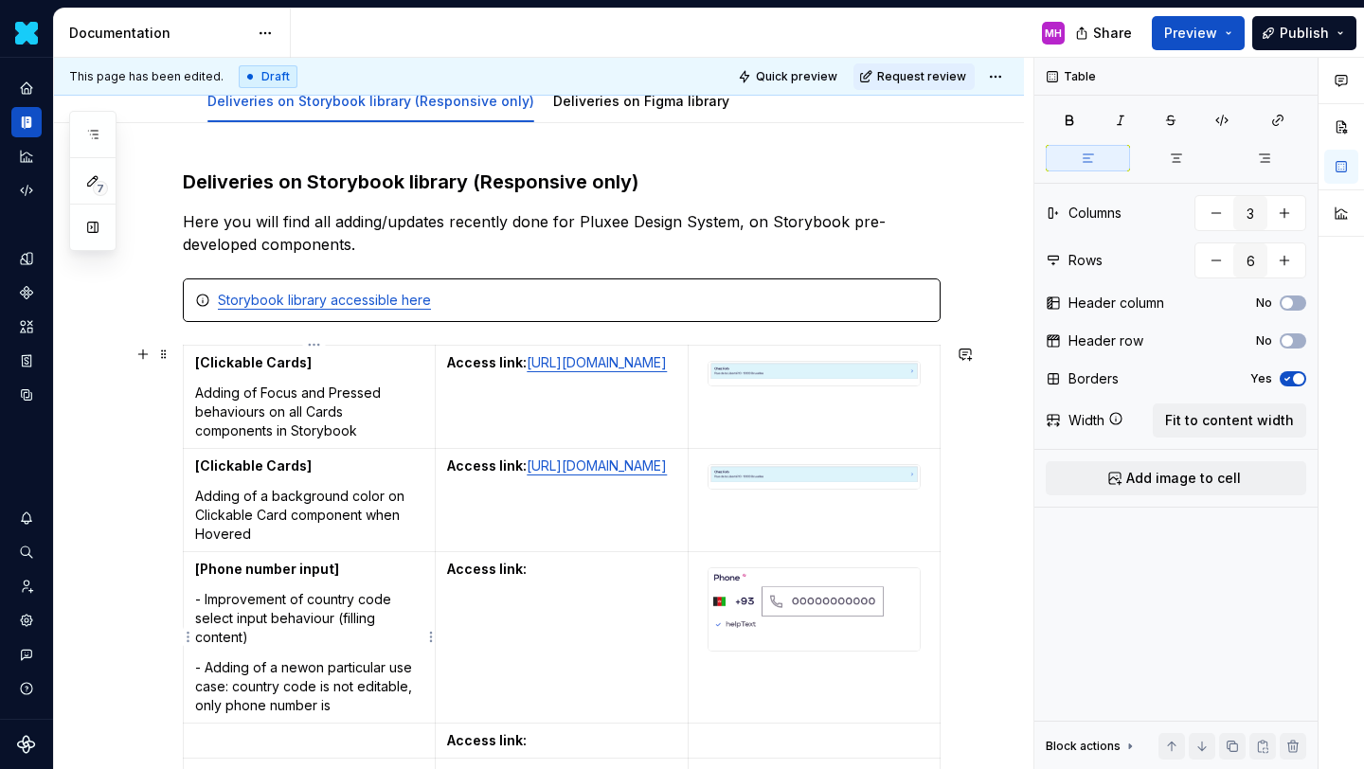
click at [332, 670] on p "- Adding of a newon particular use case: country code is not editable, only pho…" at bounding box center [309, 686] width 228 height 57
click at [339, 692] on p "- Adding of a new particular use case: country code is not editable, only phone…" at bounding box center [309, 686] width 228 height 57
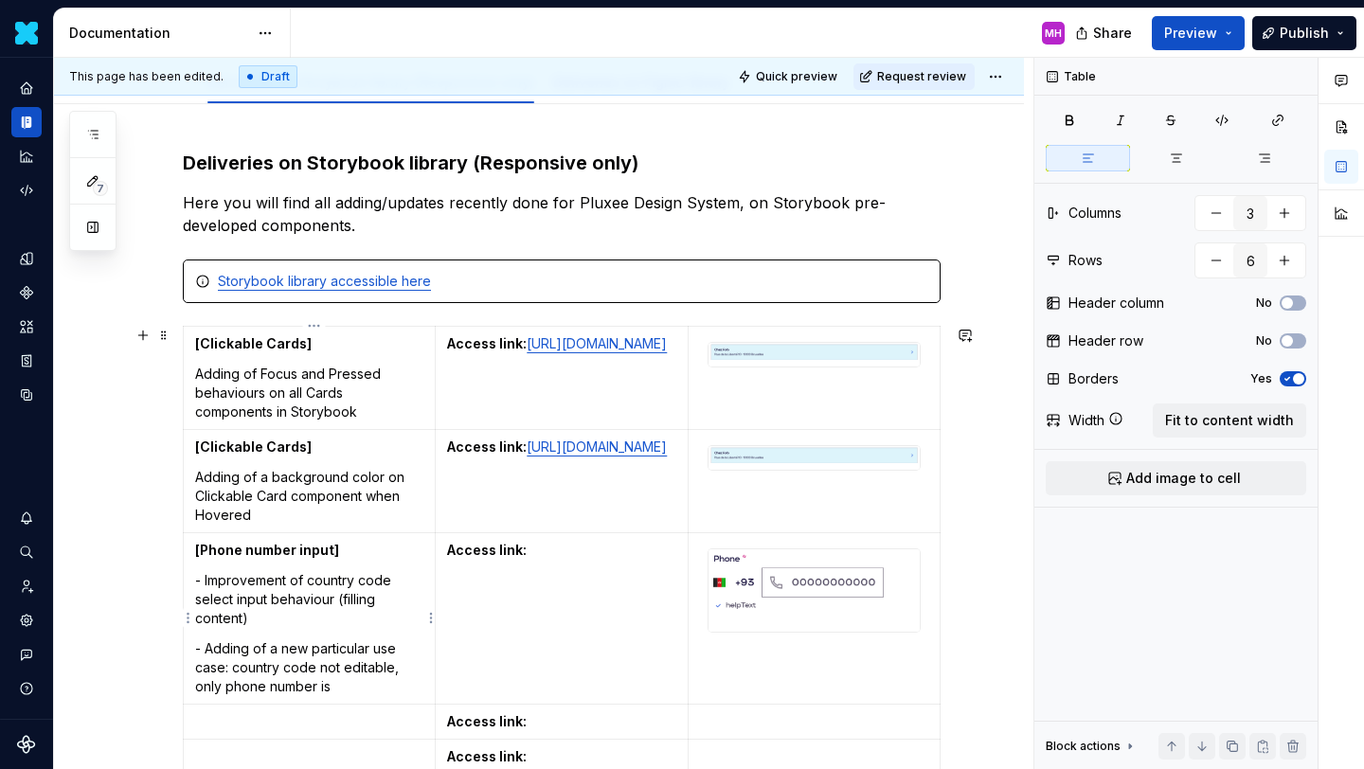
click at [343, 688] on p "- Adding of a new particular use case: country code not editable, only phone nu…" at bounding box center [309, 667] width 228 height 57
click at [318, 646] on p "- Adding of a new particular use case: country code not editable, only phone nu…" at bounding box center [309, 667] width 228 height 57
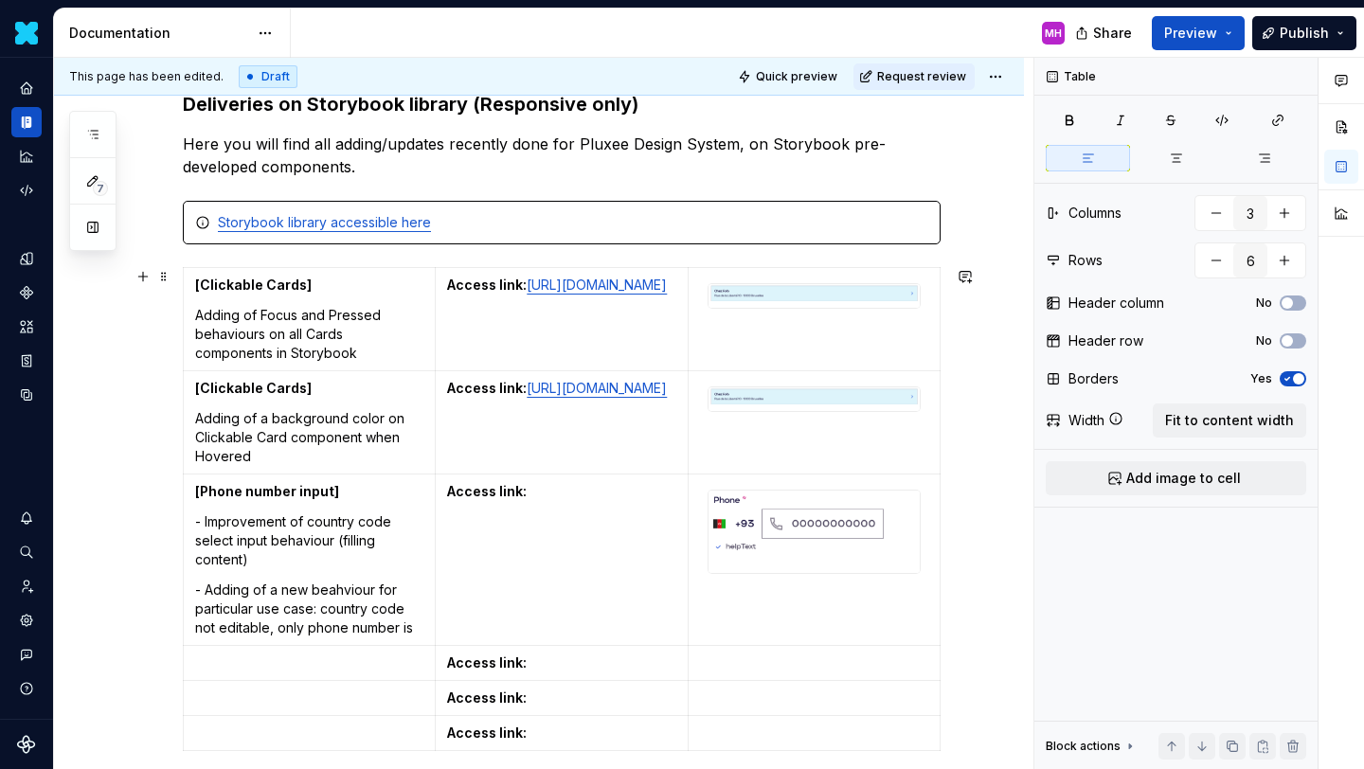
scroll to position [353, 0]
click at [553, 496] on p "Access link:" at bounding box center [561, 489] width 228 height 19
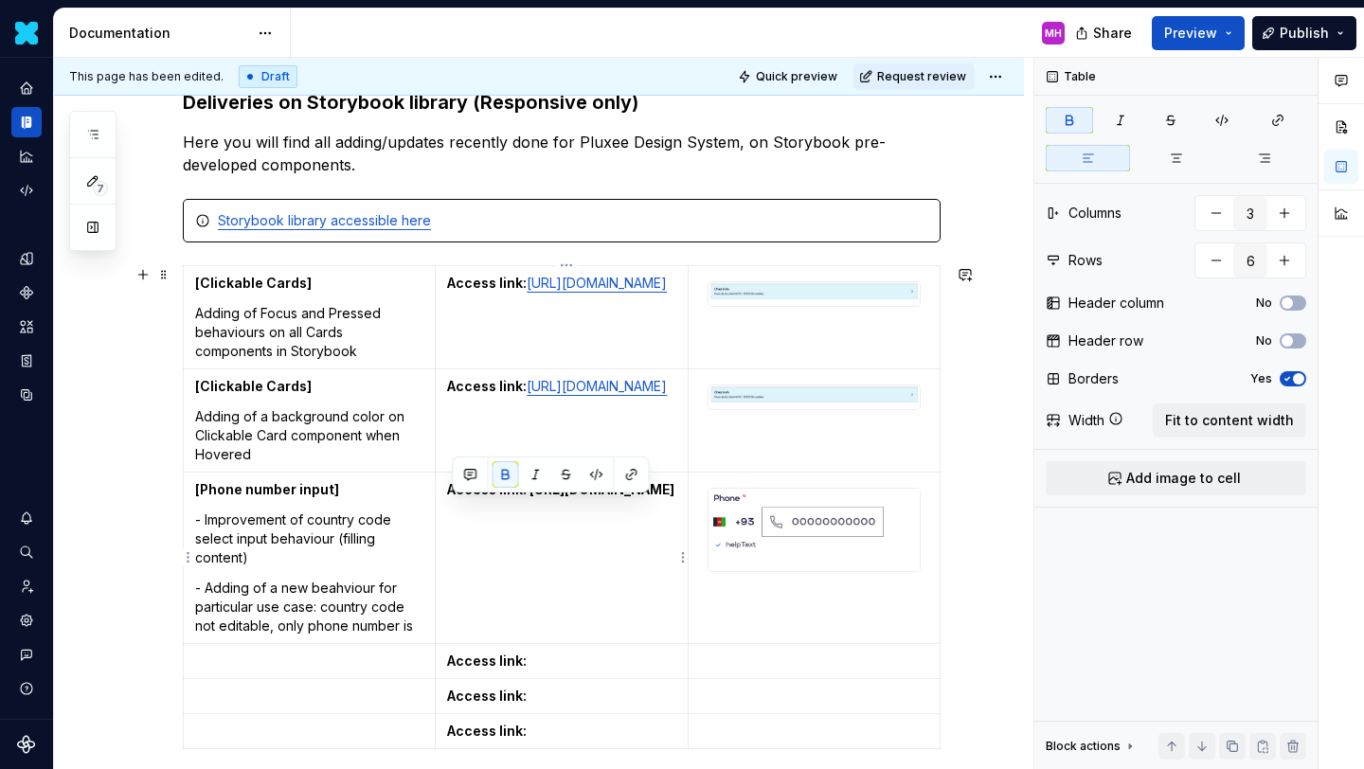
drag, startPoint x: 651, startPoint y: 546, endPoint x: 448, endPoint y: 515, distance: 205.0
click at [448, 515] on td "Access link: [URL][DOMAIN_NAME]" at bounding box center [562, 558] width 252 height 171
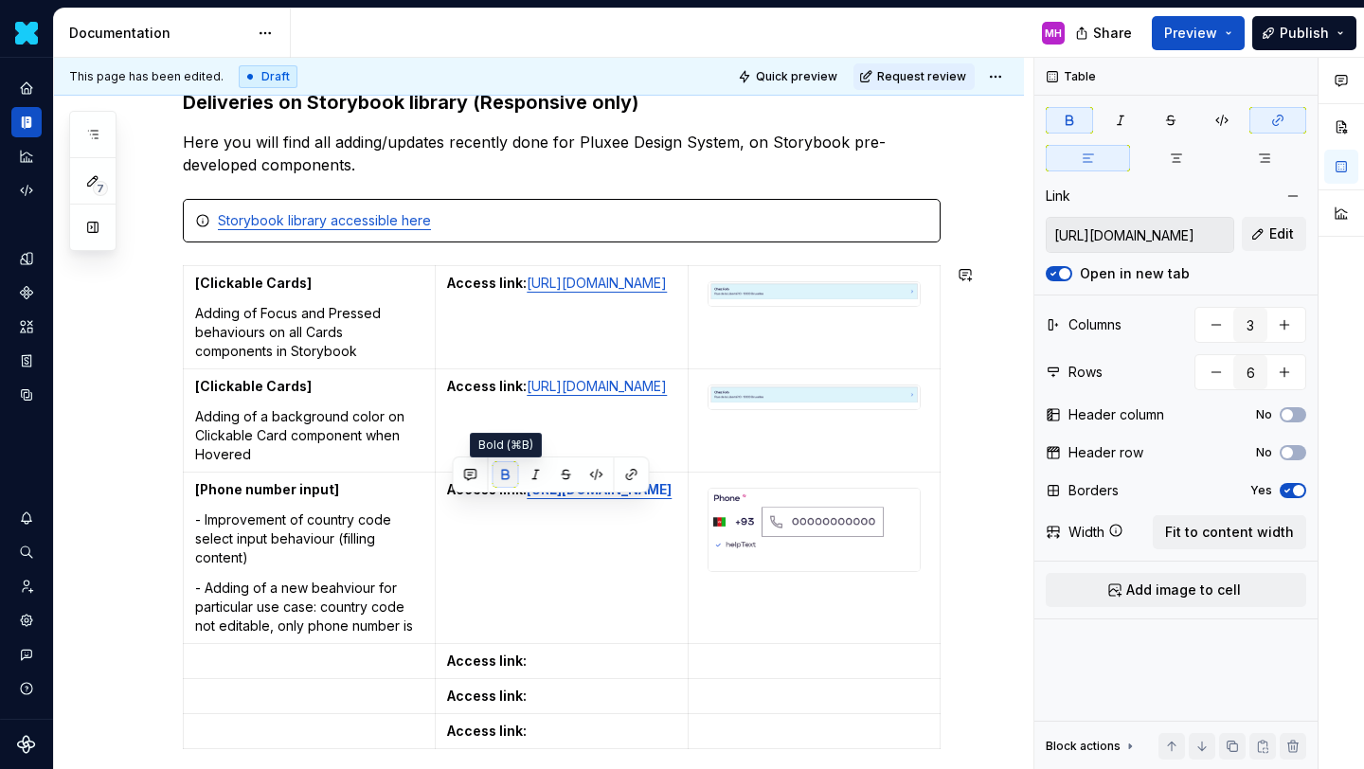
click at [499, 480] on button "button" at bounding box center [506, 474] width 27 height 27
click at [536, 574] on td "Access link: [URL][DOMAIN_NAME]" at bounding box center [562, 558] width 252 height 171
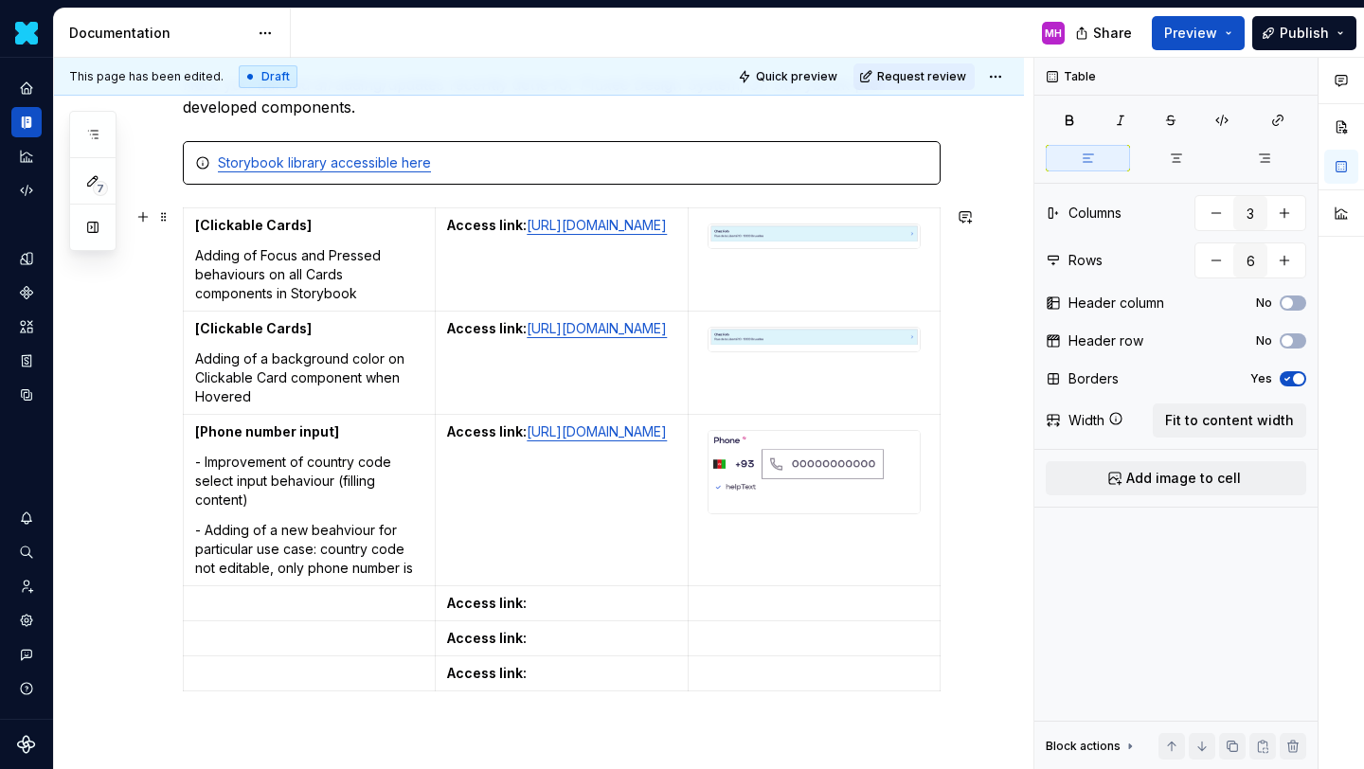
scroll to position [412, 0]
click at [327, 593] on p at bounding box center [309, 602] width 228 height 19
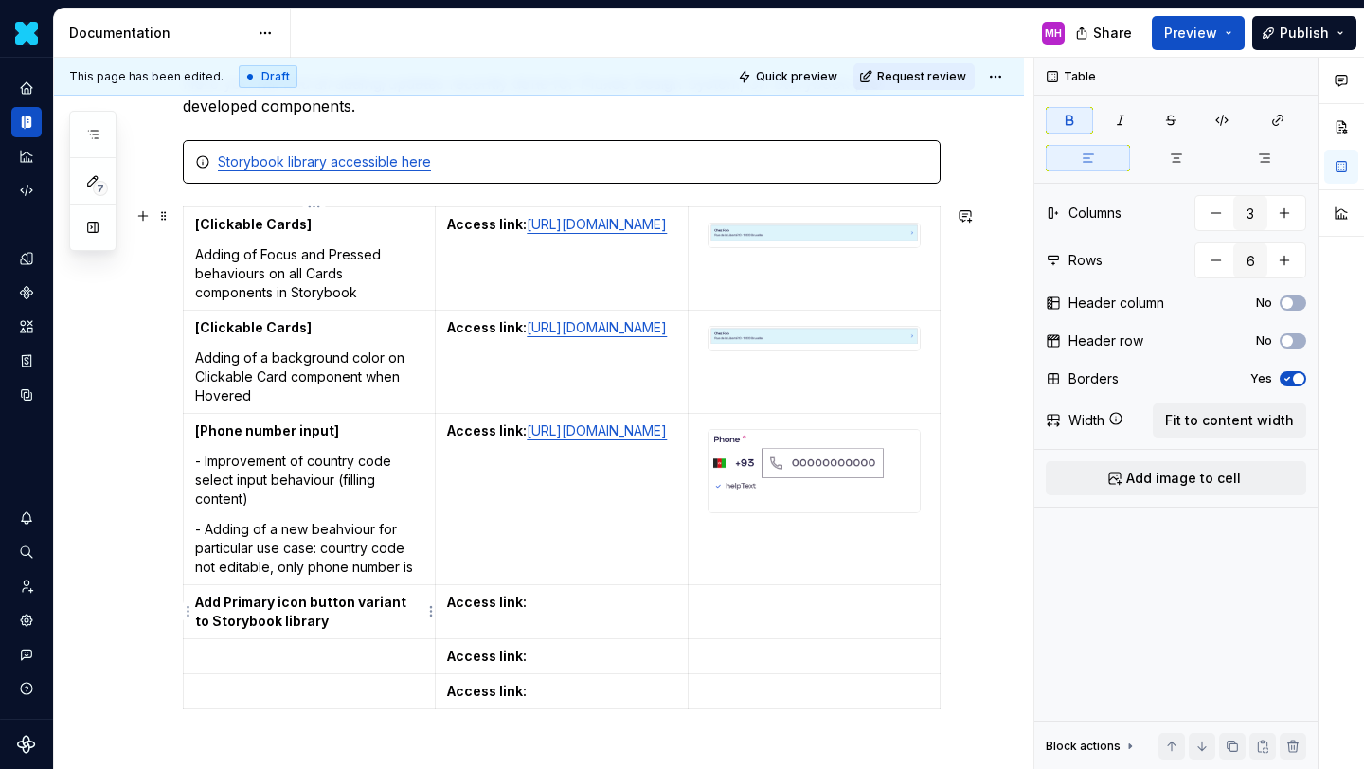
click at [201, 602] on strong "Add Primary icon button variant to Storybook library" at bounding box center [302, 611] width 214 height 35
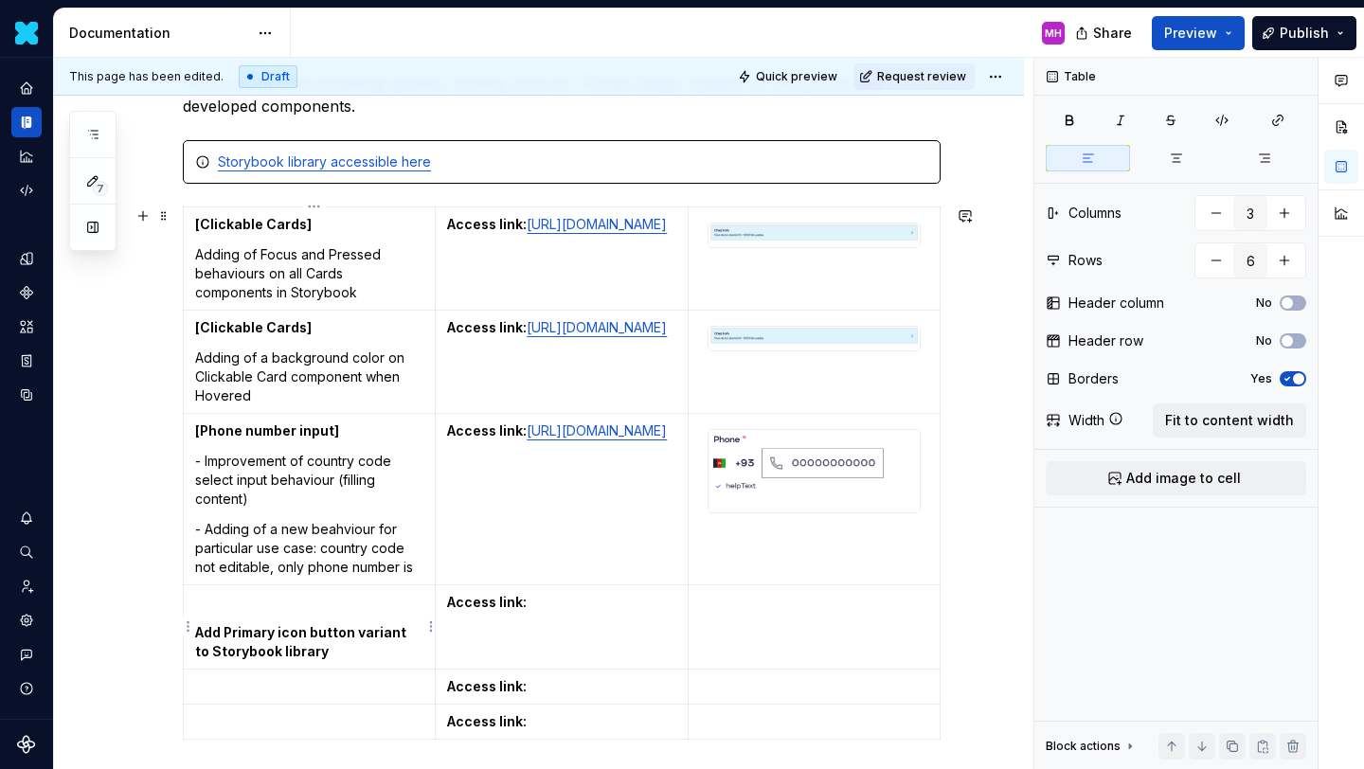
click at [222, 603] on p at bounding box center [309, 602] width 228 height 19
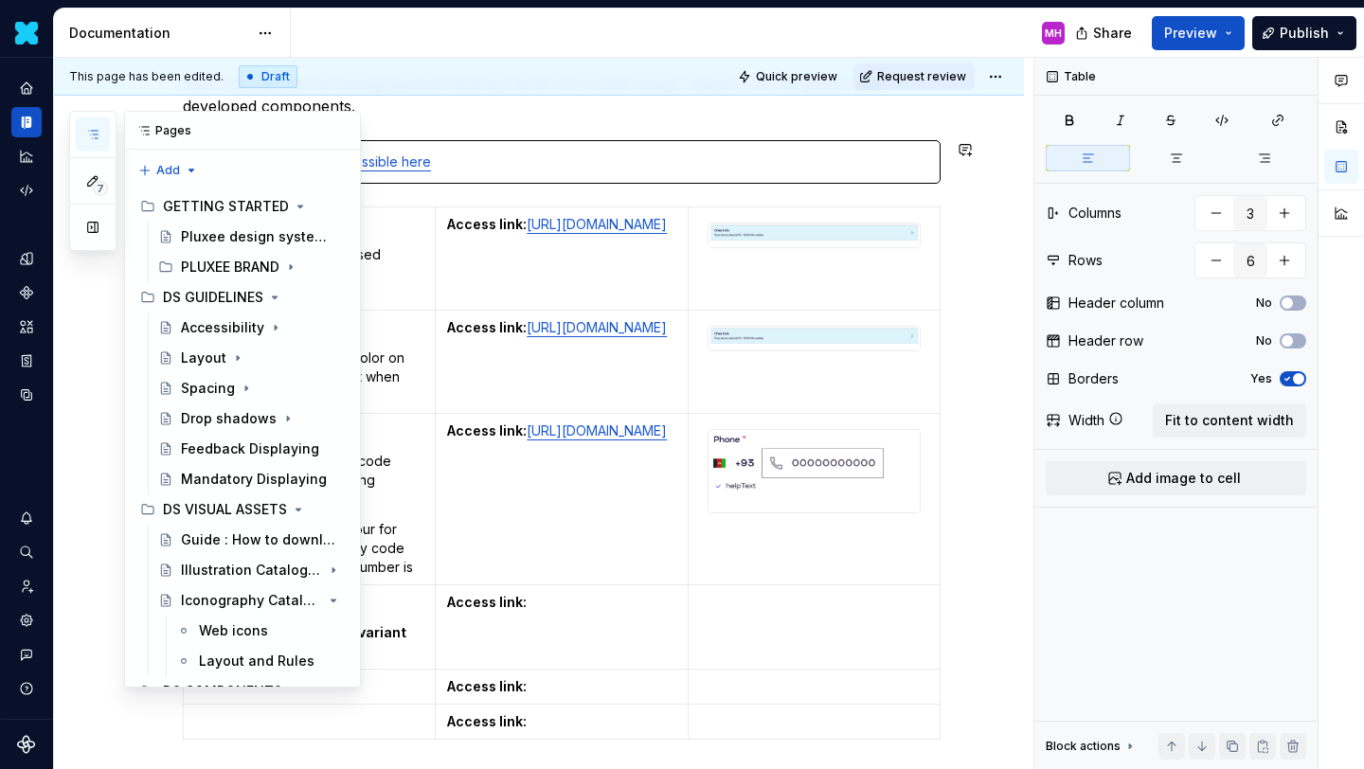
click at [98, 140] on icon "button" at bounding box center [92, 134] width 15 height 15
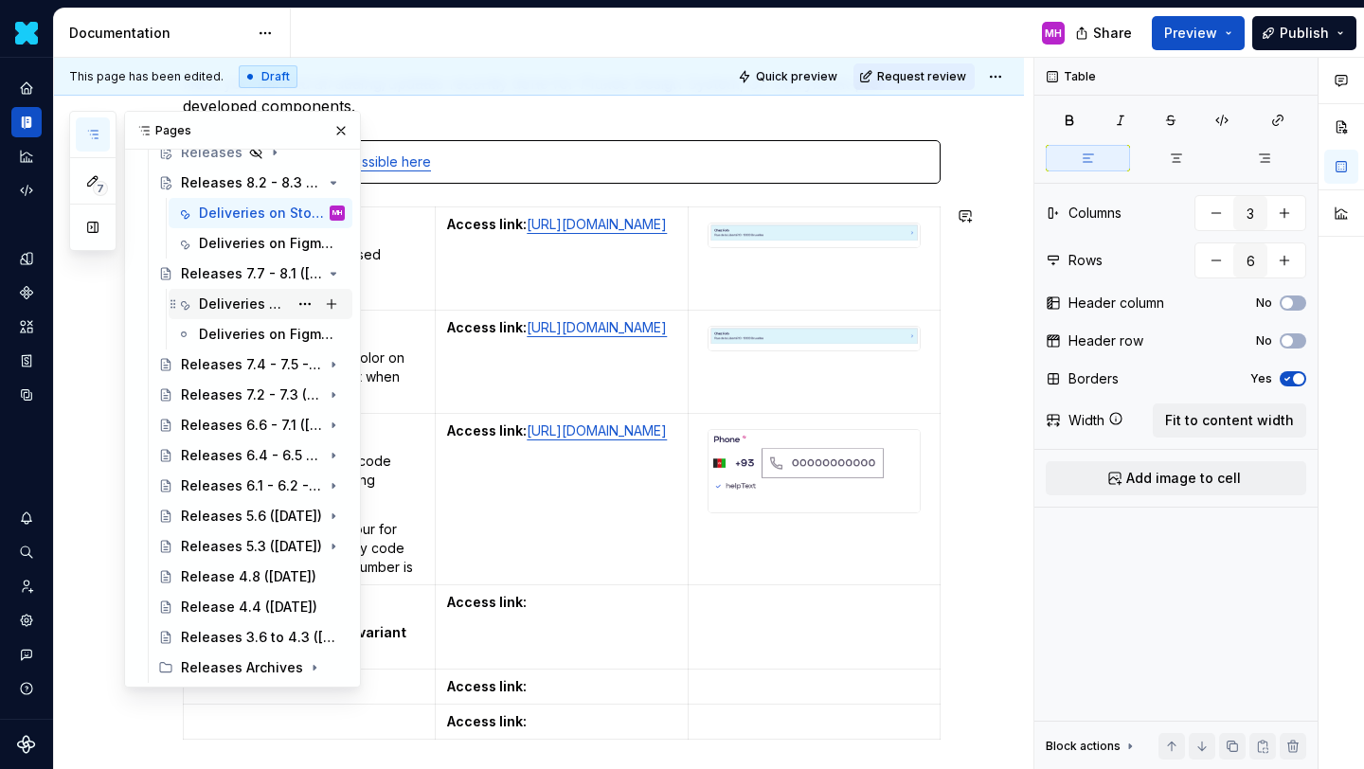
click at [250, 306] on div "Deliveries on Storybook library (Responsive only)" at bounding box center [243, 304] width 89 height 19
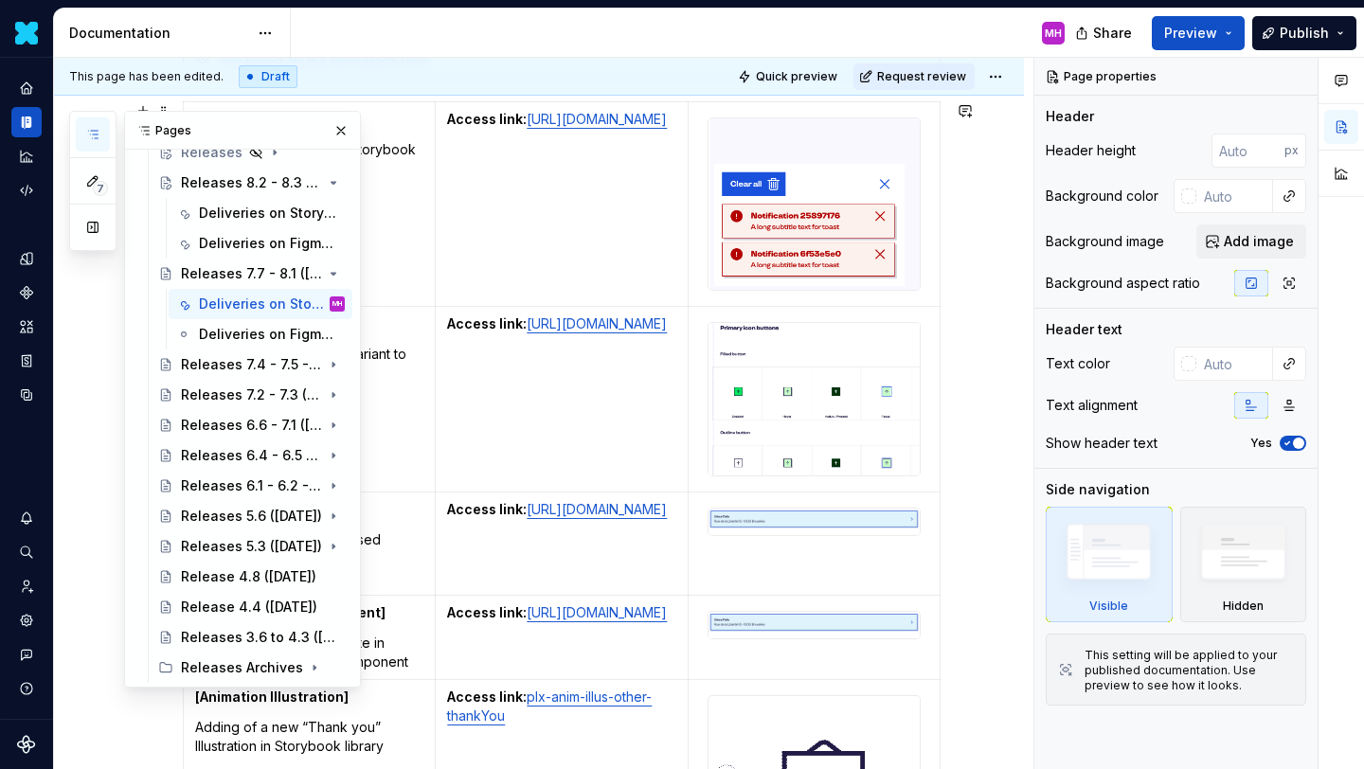
scroll to position [584, 0]
click at [344, 134] on button "button" at bounding box center [341, 130] width 27 height 27
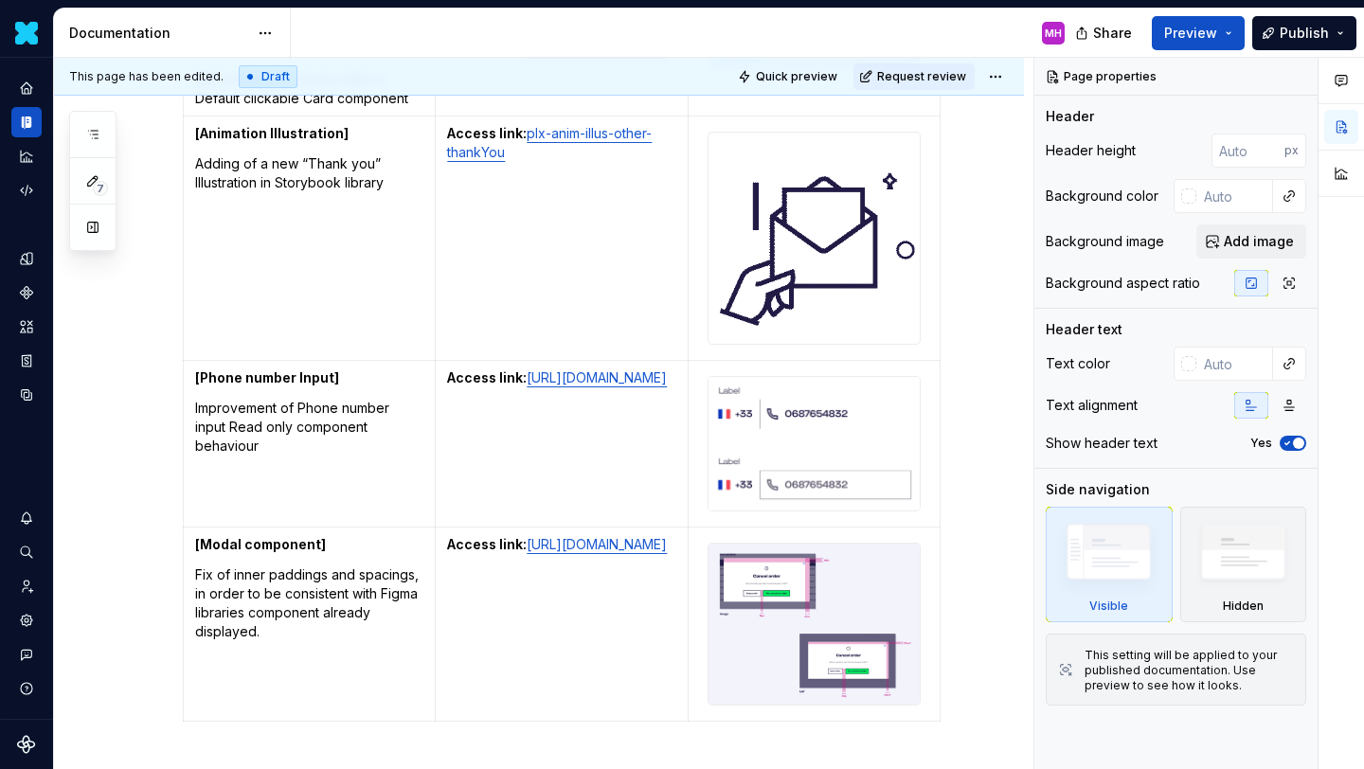
scroll to position [1248, 0]
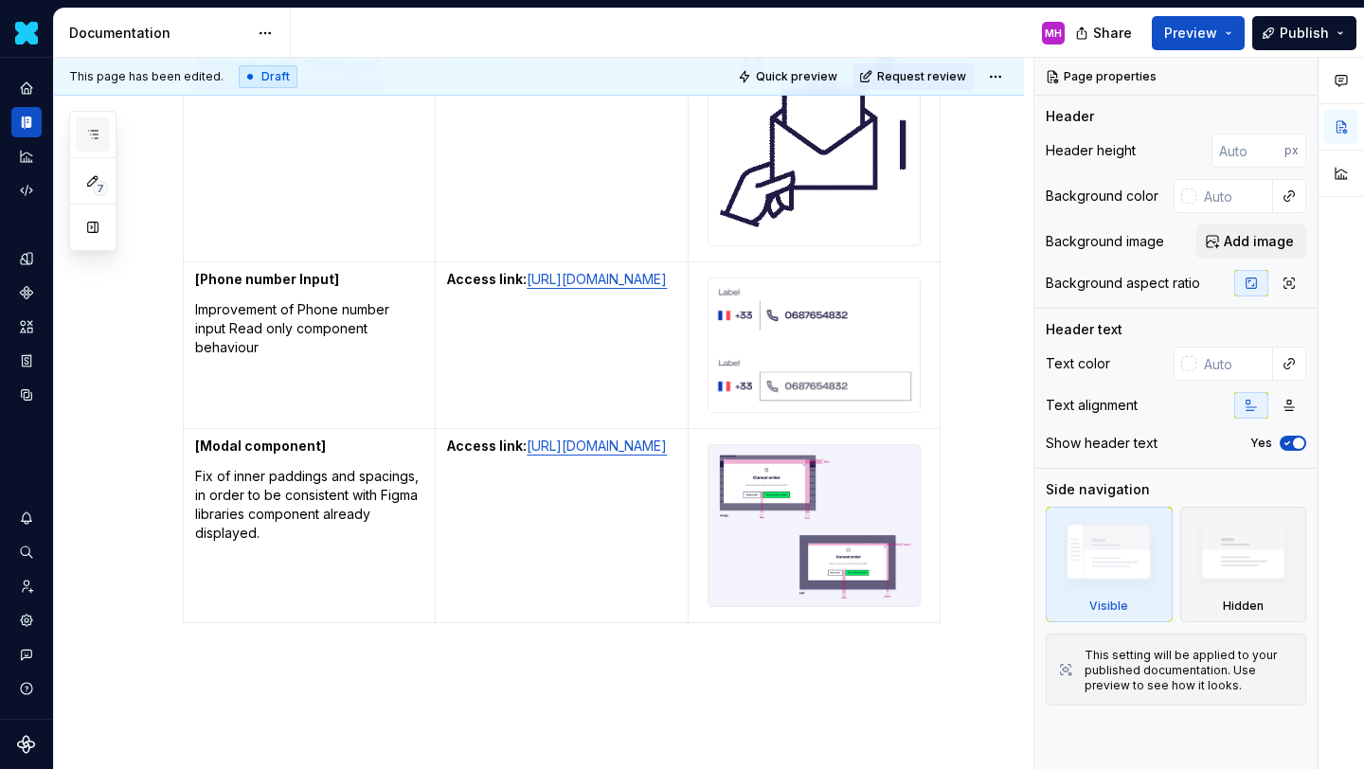
click at [101, 127] on button "button" at bounding box center [93, 134] width 34 height 34
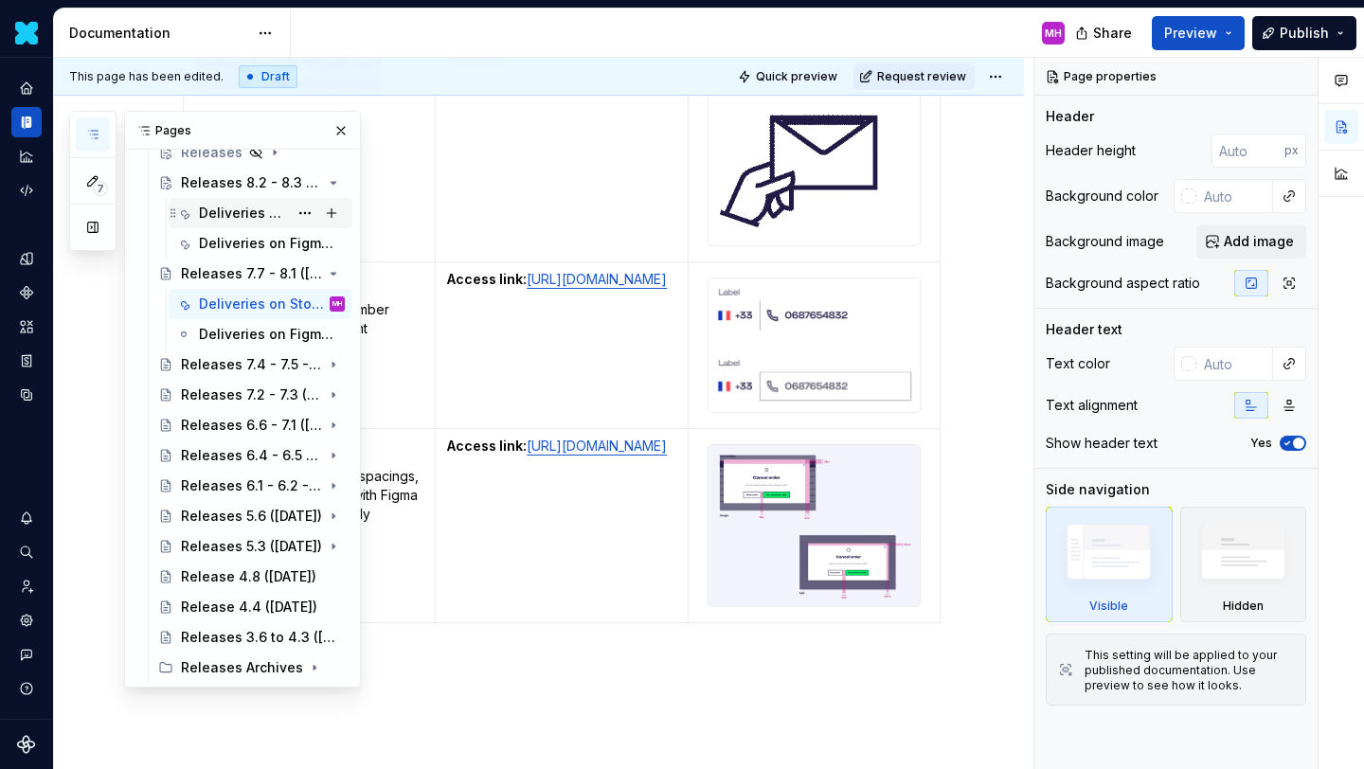
click at [246, 218] on div "Deliveries on Storybook library (Responsive only)" at bounding box center [243, 213] width 89 height 19
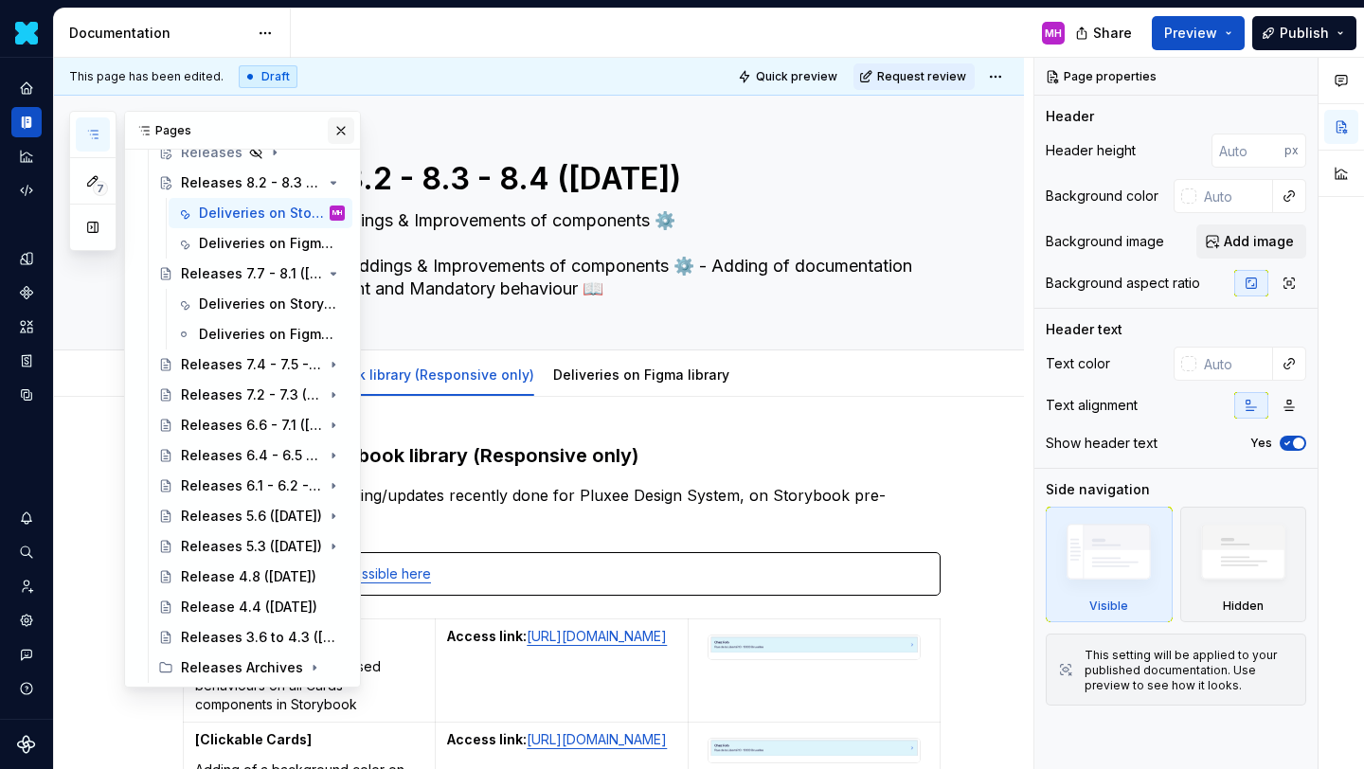
click at [333, 131] on button "button" at bounding box center [341, 130] width 27 height 27
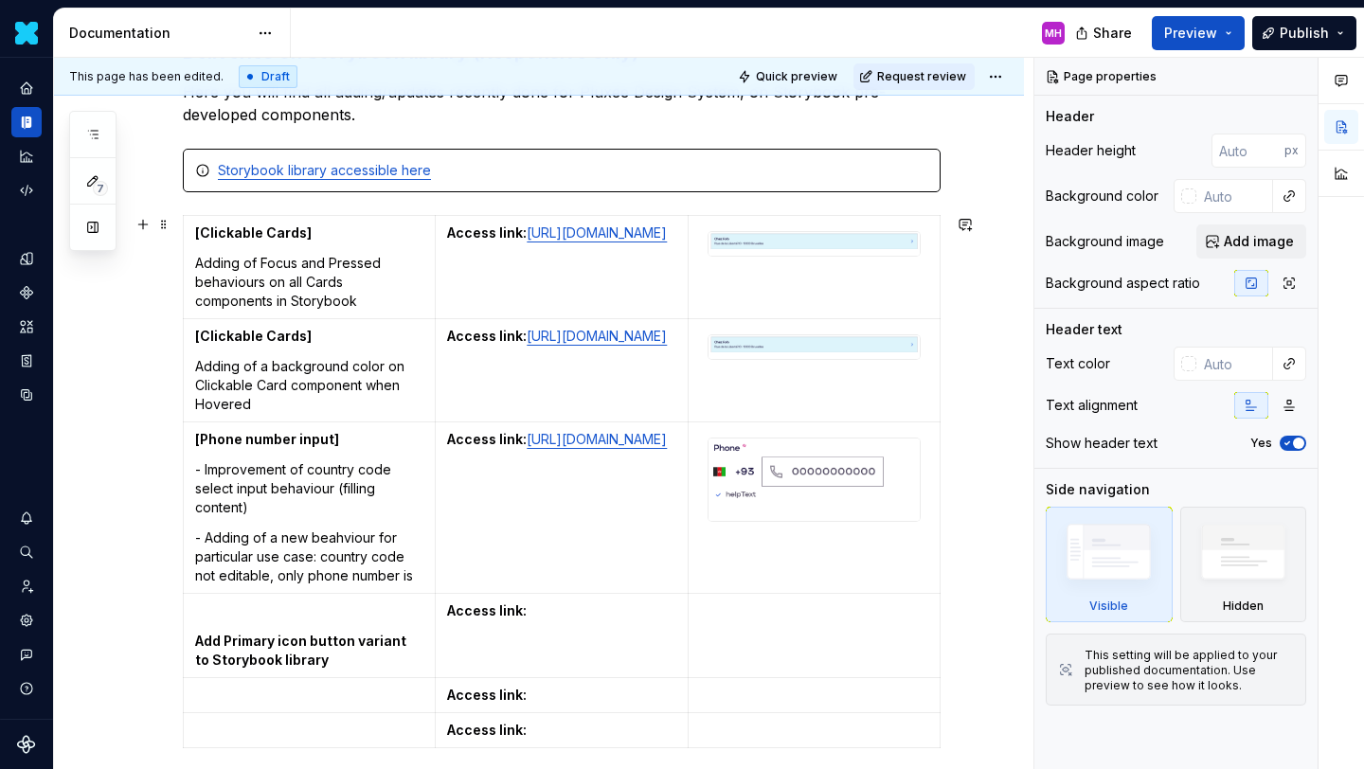
scroll to position [405, 0]
type textarea "*"
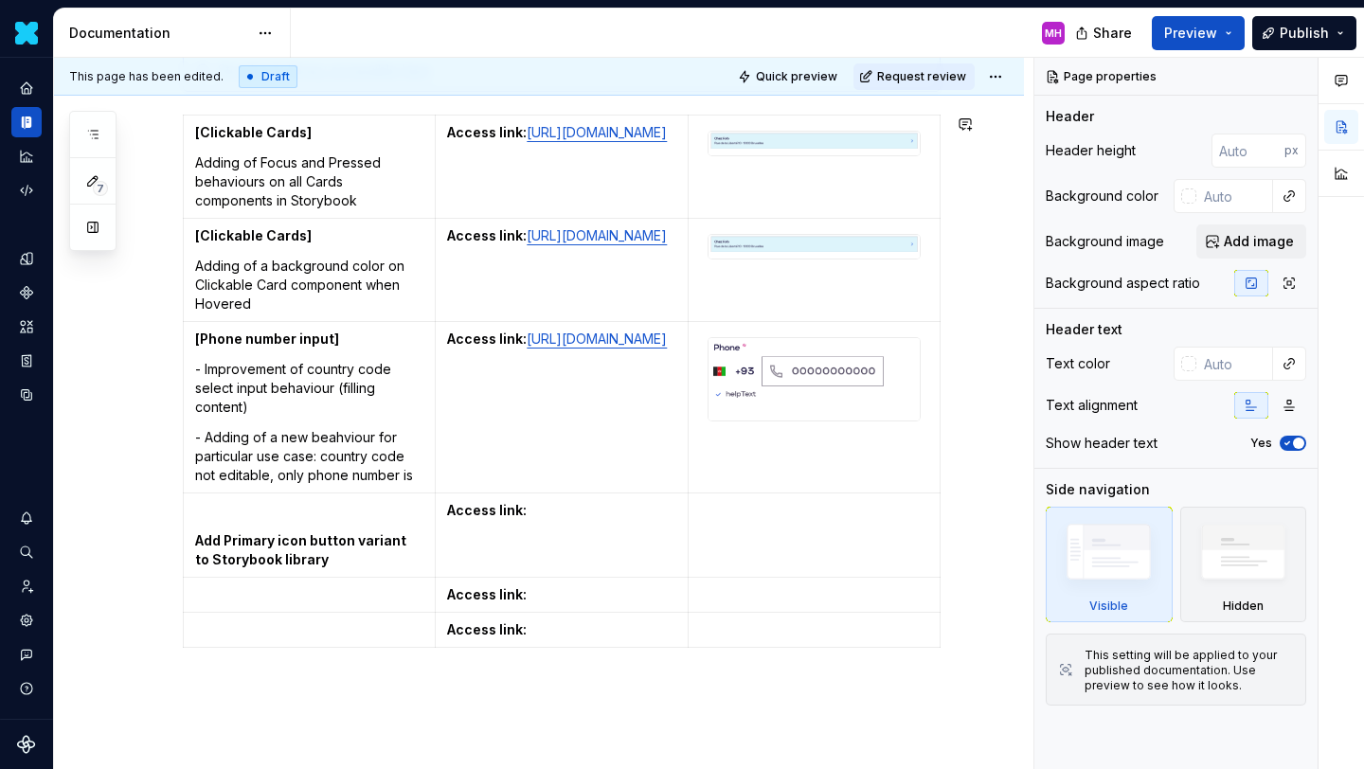
scroll to position [526, 0]
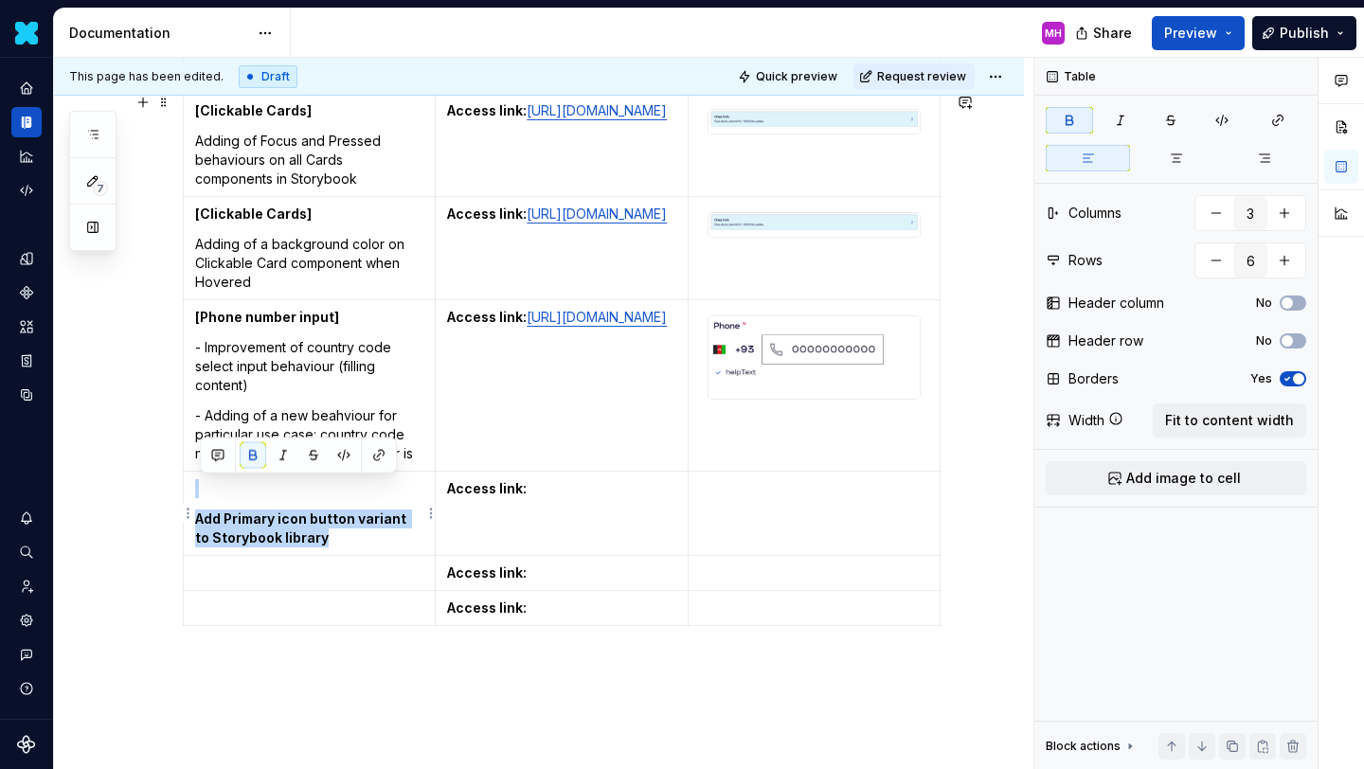
drag, startPoint x: 326, startPoint y: 541, endPoint x: 208, endPoint y: 478, distance: 133.1
click at [208, 478] on td "Add Primary icon button variant to Storybook library" at bounding box center [310, 514] width 252 height 84
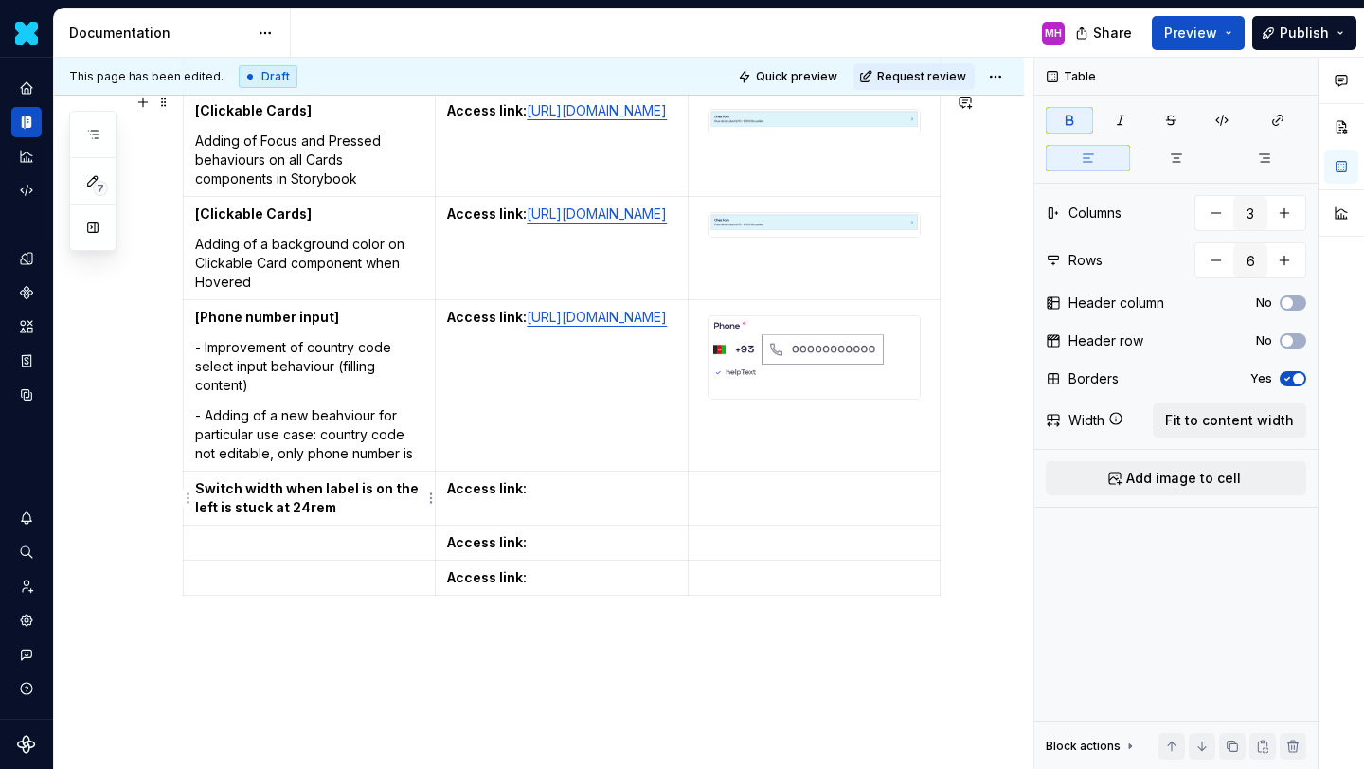
click at [200, 482] on strong "Switch width when label is on the left is stuck at 24rem" at bounding box center [308, 497] width 226 height 35
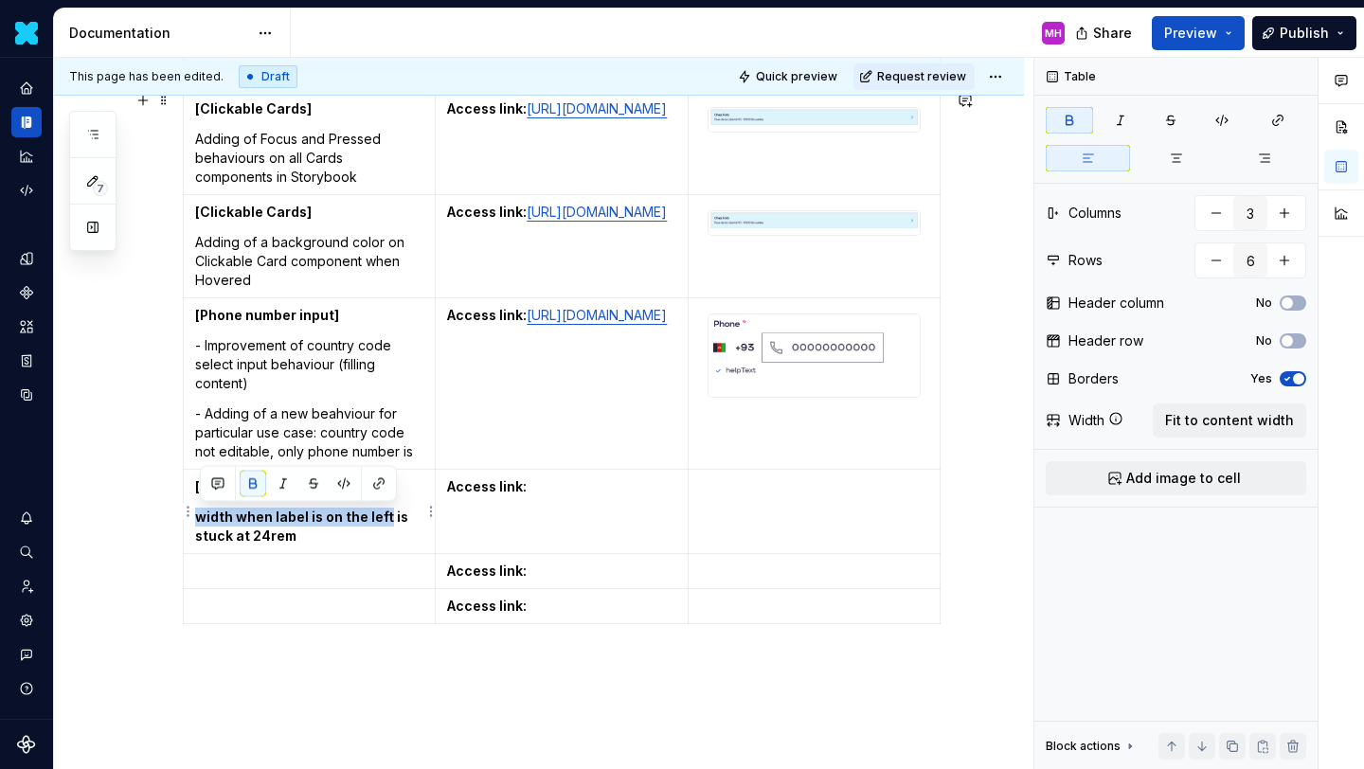
drag, startPoint x: 391, startPoint y: 517, endPoint x: 204, endPoint y: 516, distance: 187.6
click at [204, 516] on strong "width when label is on the left is stuck at 24rem" at bounding box center [303, 526] width 216 height 35
click at [242, 520] on strong "width when label is on the left is stuck at 24rem" at bounding box center [303, 526] width 216 height 35
click at [202, 516] on strong "width when label is on the left is stuck at 24rem" at bounding box center [303, 526] width 216 height 35
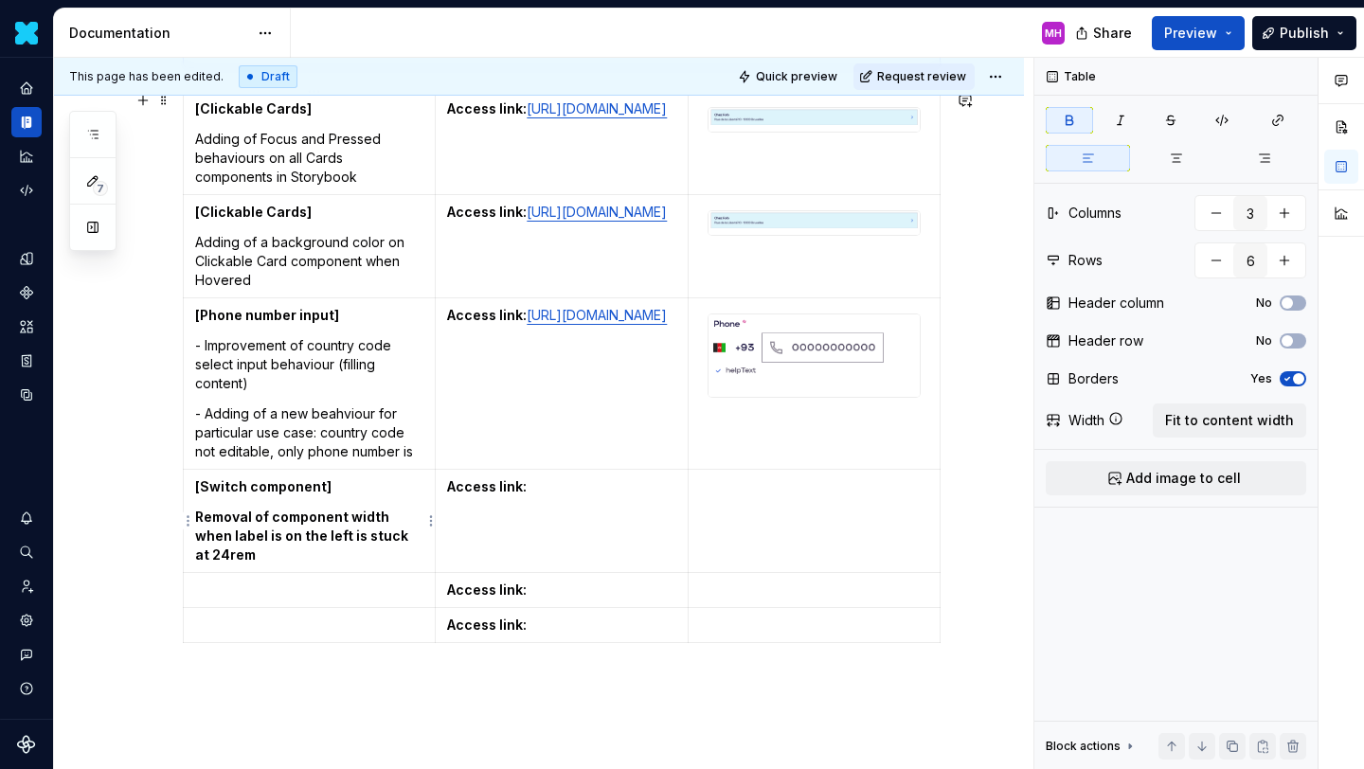
click at [235, 535] on strong "Removal of component width when label is on the left is stuck at 24rem" at bounding box center [303, 536] width 216 height 54
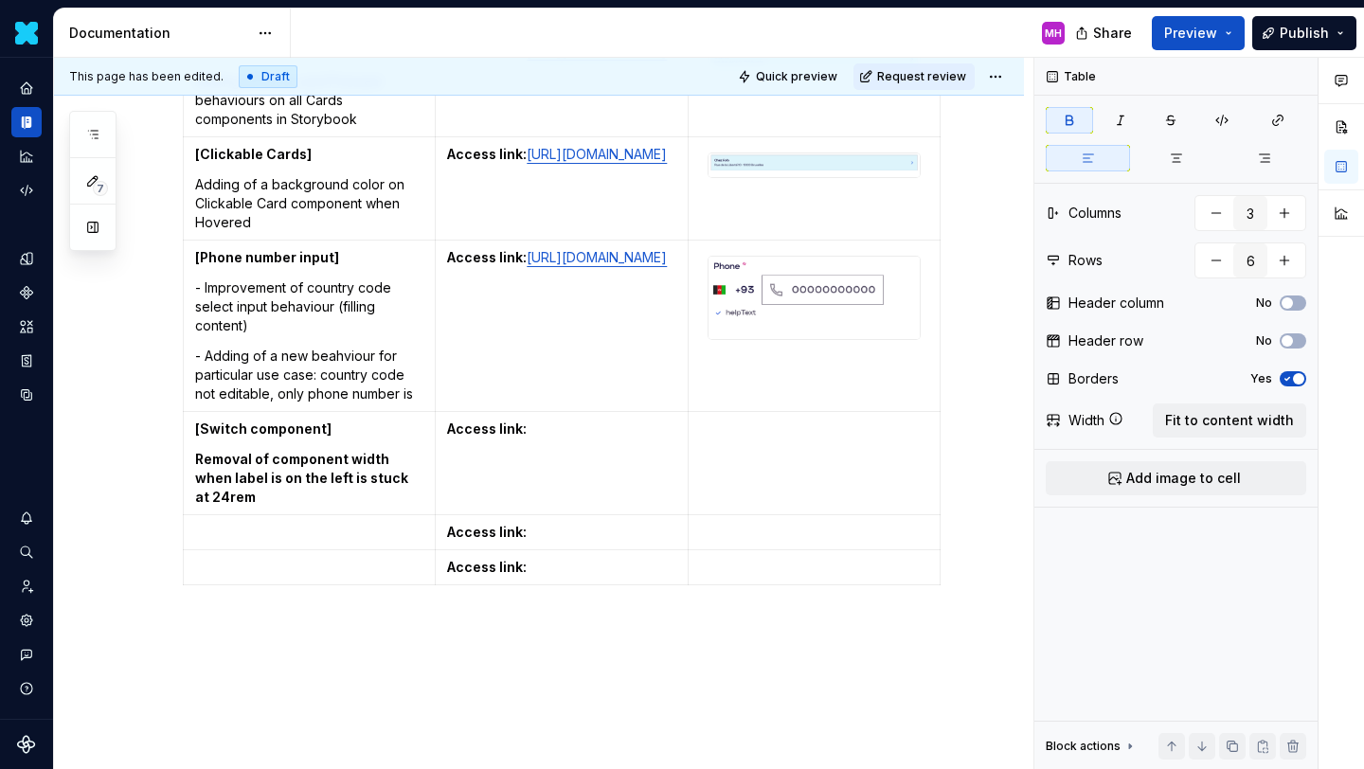
scroll to position [586, 0]
click at [246, 494] on p "Removal of component width when label is on the left is stuck at 24rem" at bounding box center [309, 477] width 228 height 57
click at [280, 482] on strong "Removal of component width when label is on the left is stuck at 24rem" at bounding box center [303, 477] width 216 height 54
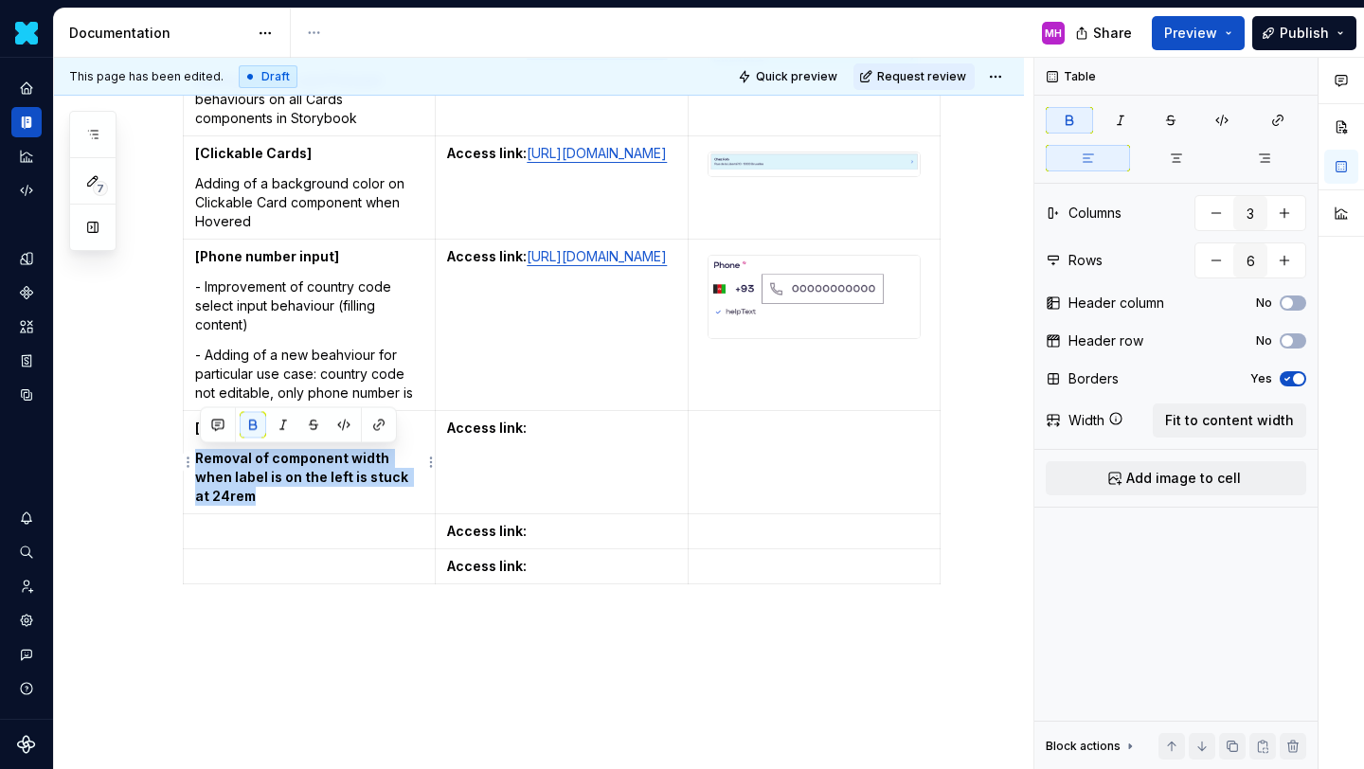
drag, startPoint x: 286, startPoint y: 498, endPoint x: 204, endPoint y: 460, distance: 90.7
click at [204, 460] on p "Removal of component width when label is on the left is stuck at 24rem" at bounding box center [309, 477] width 228 height 57
click at [250, 430] on button "button" at bounding box center [253, 425] width 27 height 27
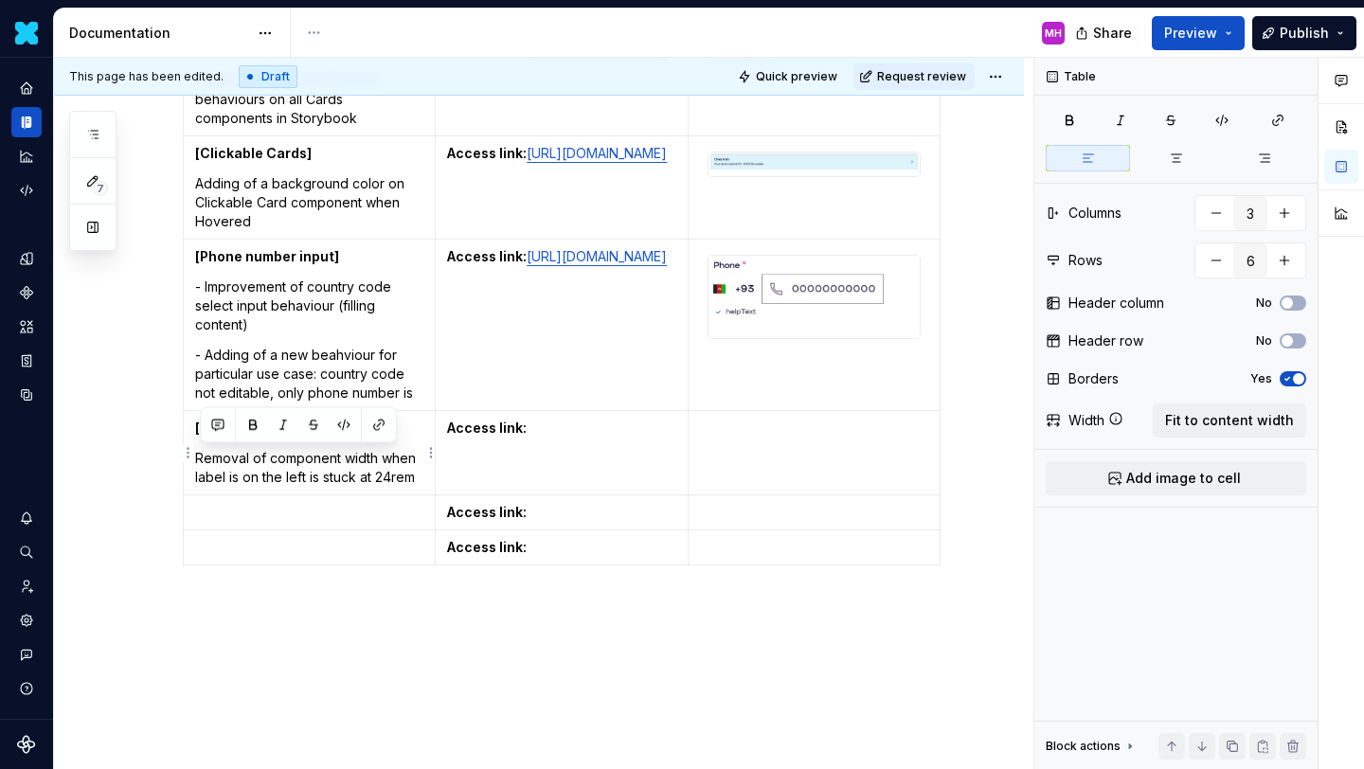
click at [247, 469] on p "Removal of component width when label is on the left is stuck at 24rem" at bounding box center [309, 468] width 228 height 38
click at [351, 458] on p "Removal of component width when label is on the left is stuck at 24rem" at bounding box center [309, 468] width 228 height 38
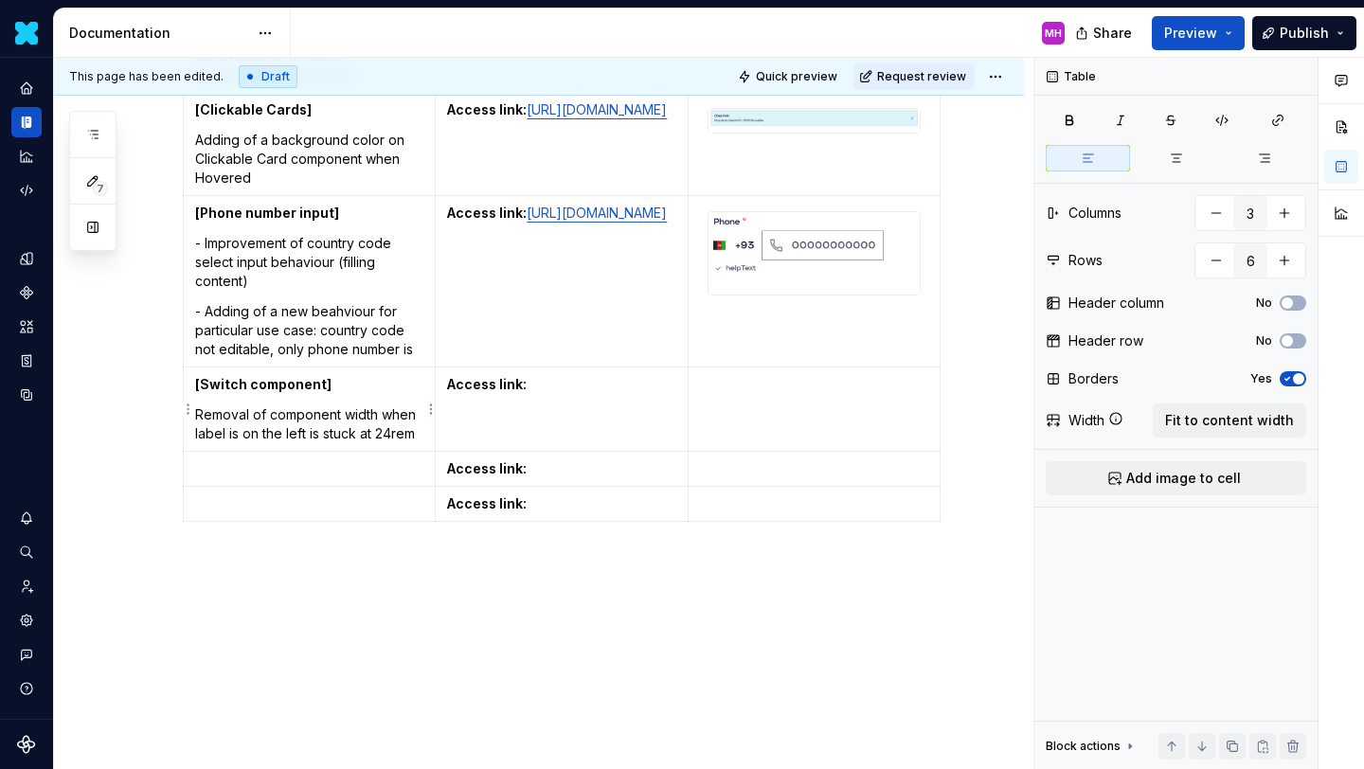
click at [254, 434] on p "Removal of component width when label is on the left is stuck at 24rem" at bounding box center [309, 424] width 228 height 38
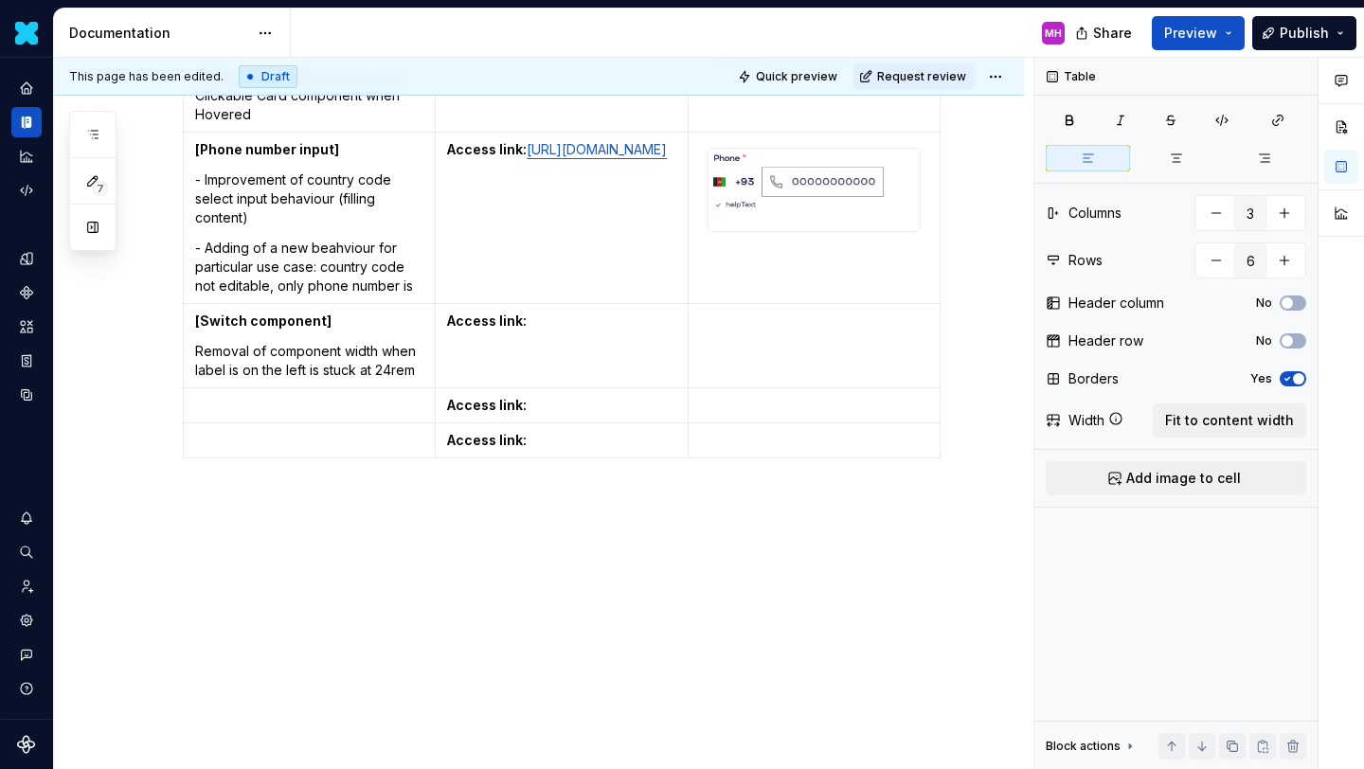
scroll to position [699, 0]
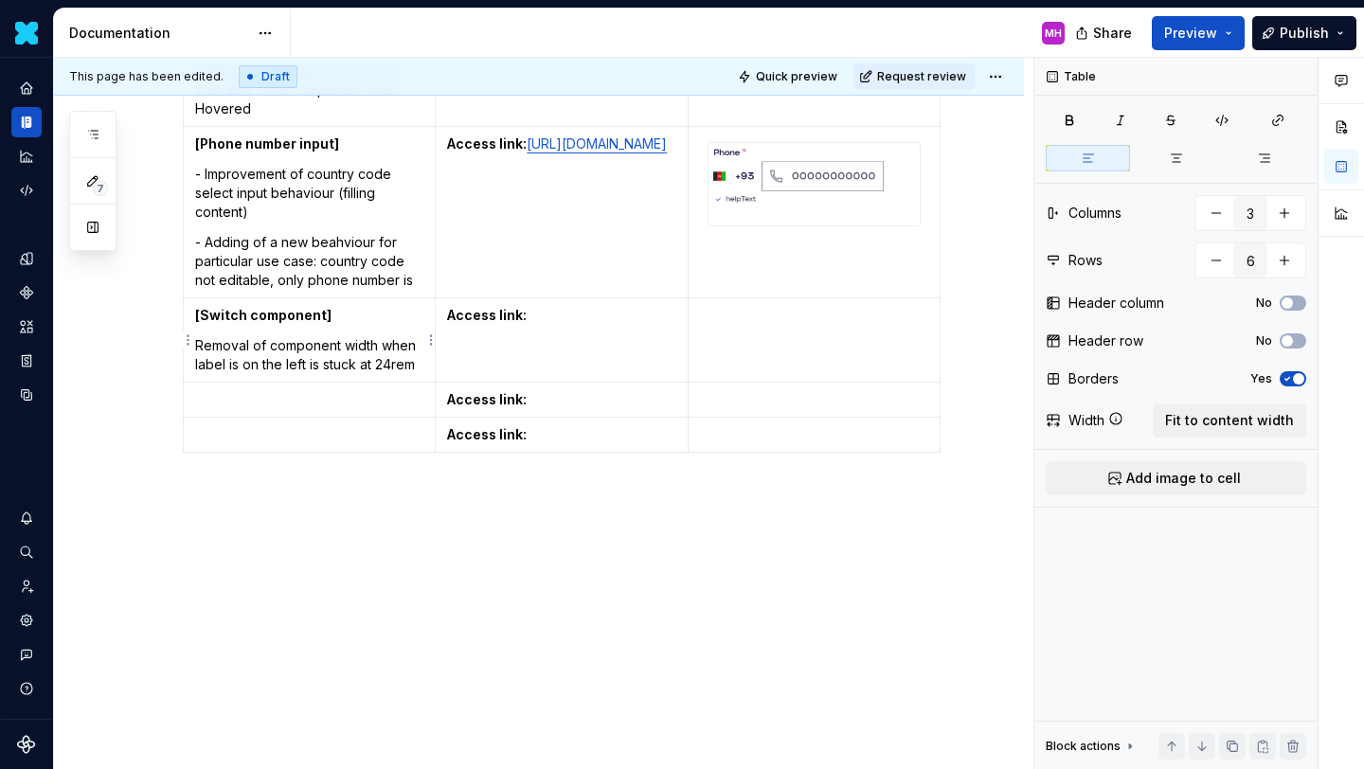
click at [277, 346] on p "Removal of component width when label is on the left is stuck at 24rem" at bounding box center [309, 355] width 228 height 38
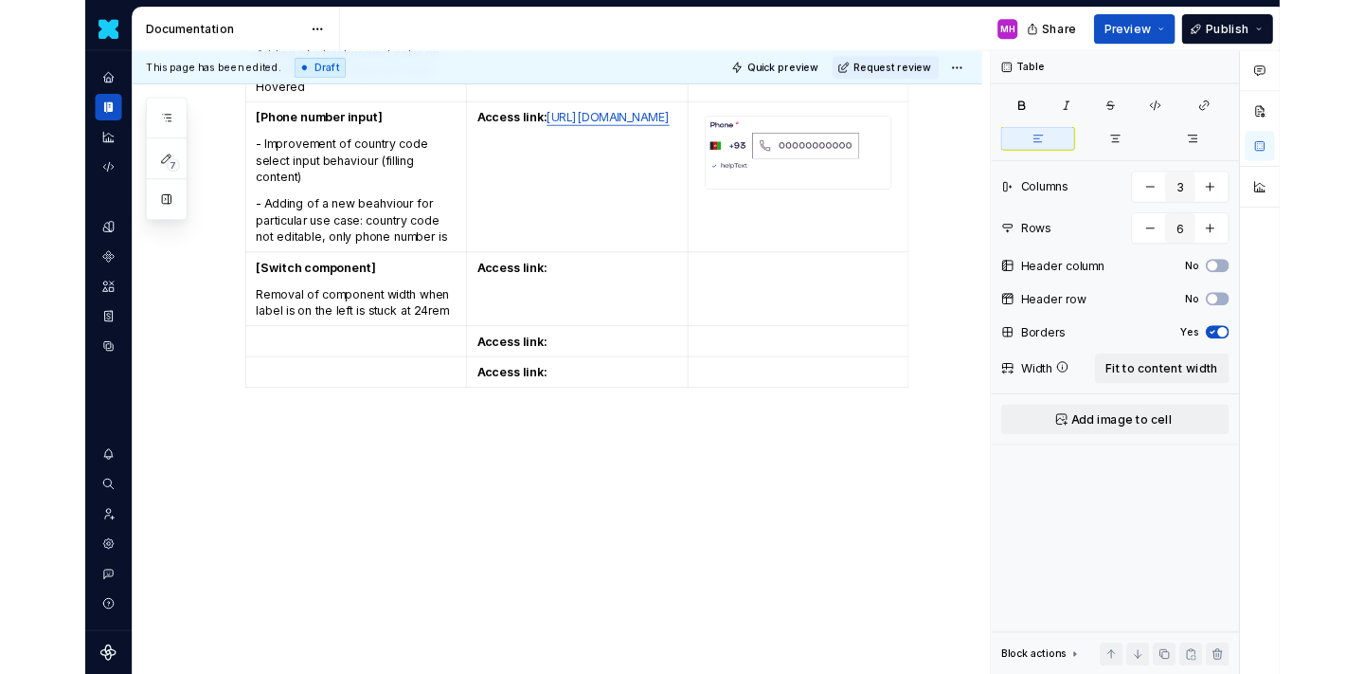
scroll to position [711, 0]
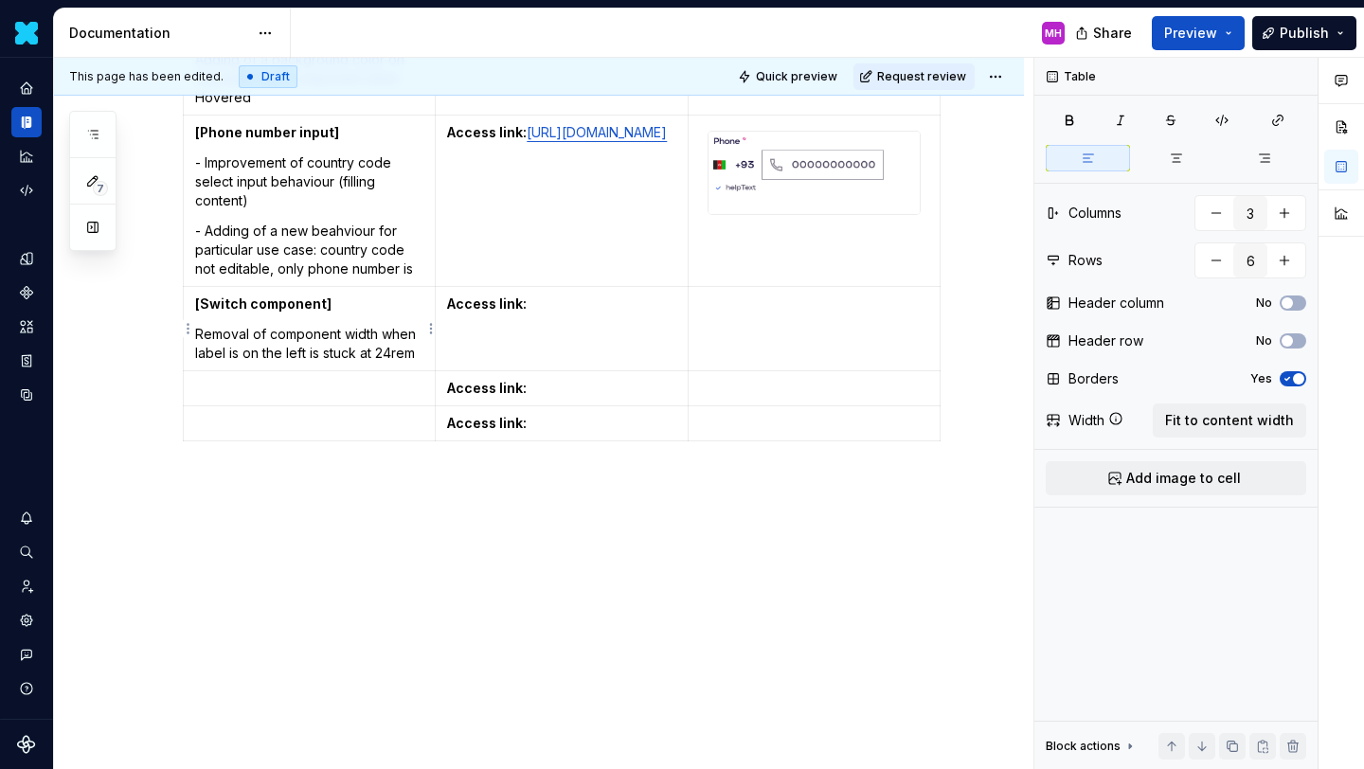
click at [387, 335] on p "Removal of component width when label is on the left is stuck at 24rem" at bounding box center [309, 344] width 228 height 38
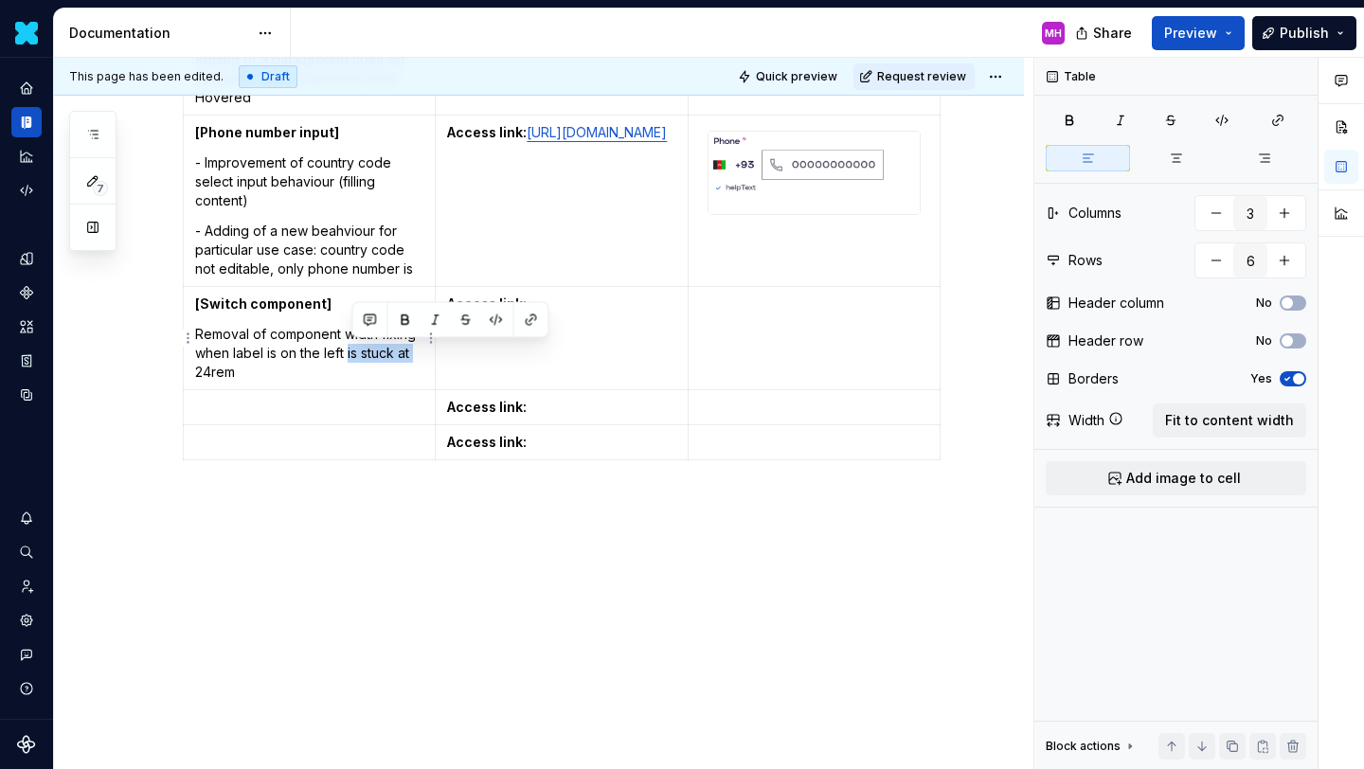
drag, startPoint x: 204, startPoint y: 372, endPoint x: 352, endPoint y: 352, distance: 150.1
click at [352, 352] on p "Removal of component width fixing when label is on the left is stuck at 24rem" at bounding box center [309, 353] width 228 height 57
click at [258, 373] on p "Removal of component width fixing when label is on the left (fix to 24rem" at bounding box center [309, 353] width 228 height 57
click at [267, 360] on p "Removal of component width fixing when label is on the left (fix to 24rem)" at bounding box center [309, 353] width 228 height 57
click at [252, 374] on p "Removal of component width fixing when label is on the left (fix to 24rem)" at bounding box center [309, 353] width 228 height 57
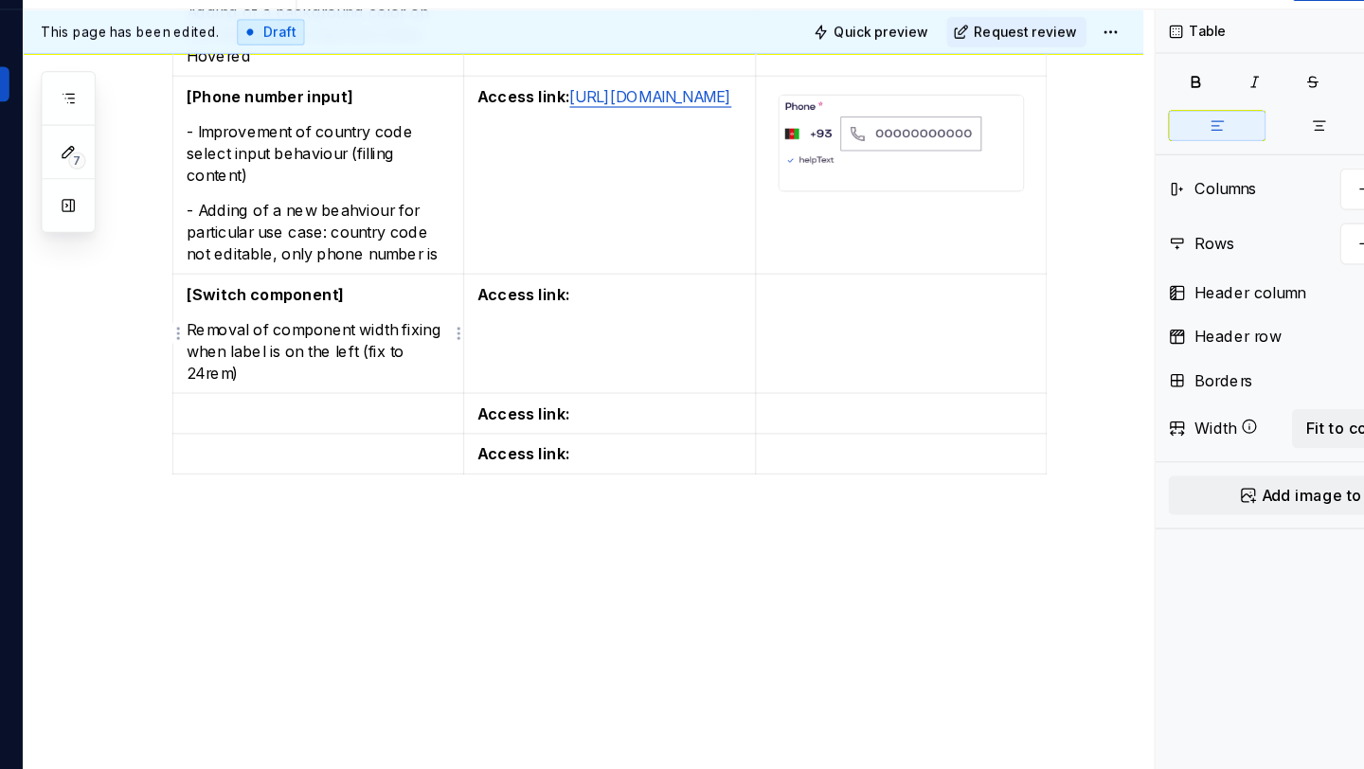
click at [248, 357] on p "Removal of component width fixing when label is on the left (fix to 24rem)" at bounding box center [309, 353] width 228 height 57
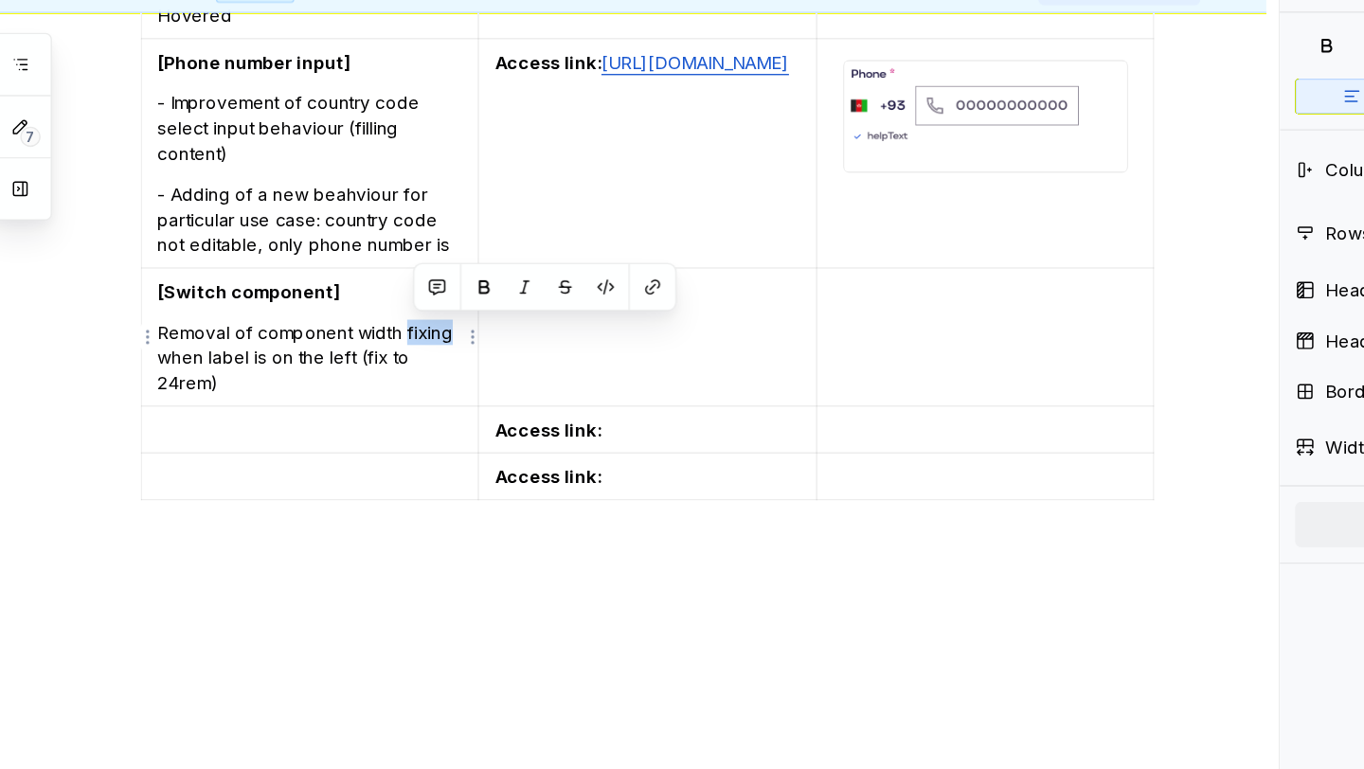
drag, startPoint x: 419, startPoint y: 338, endPoint x: 388, endPoint y: 337, distance: 30.3
click at [388, 337] on p "Removal of component width fixing when label is on the left (fix to 24rem)" at bounding box center [309, 353] width 228 height 57
click at [295, 373] on p "Removal of component width restriction when label is on the left (fix to 24rem)" at bounding box center [309, 353] width 228 height 57
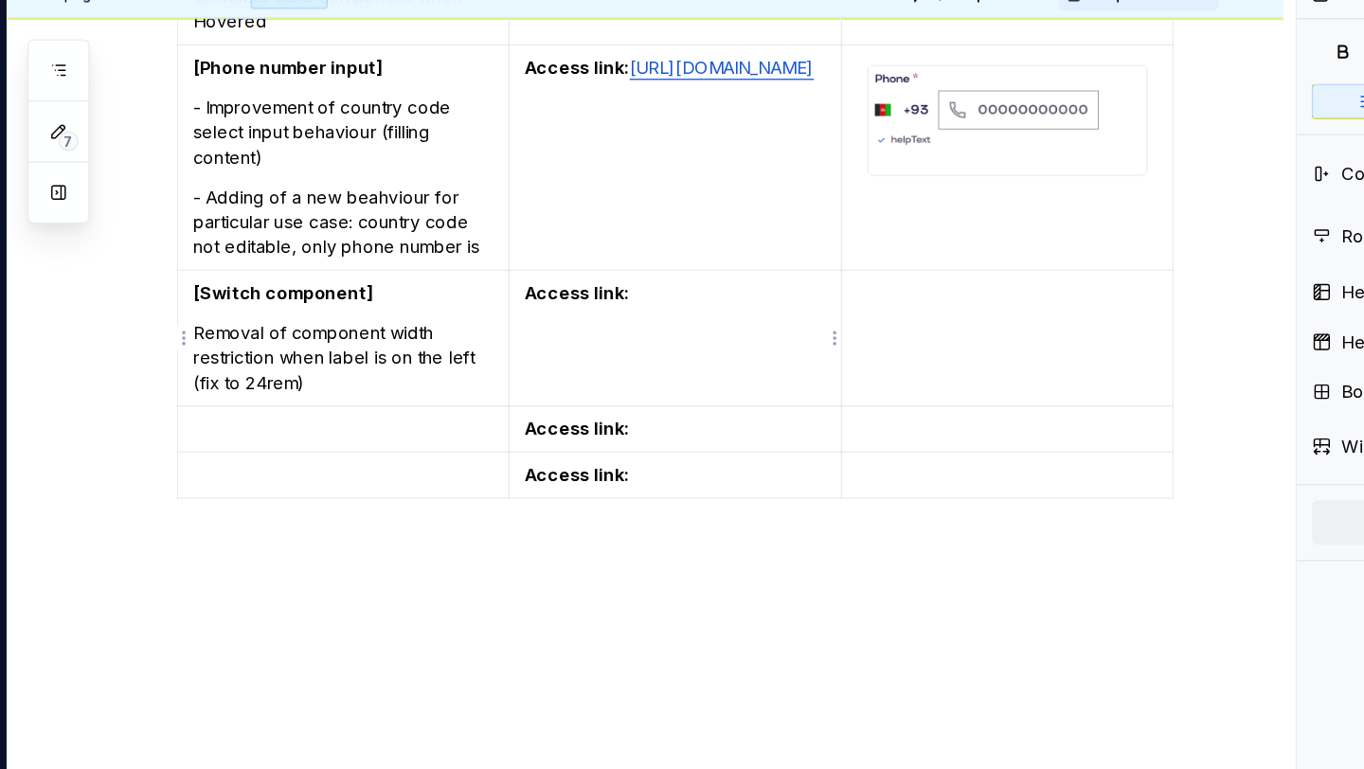
click at [538, 303] on p "Access link:" at bounding box center [561, 304] width 228 height 19
drag, startPoint x: 504, startPoint y: 361, endPoint x: 451, endPoint y: 328, distance: 62.6
click at [451, 314] on p "Access link: [URL][DOMAIN_NAME]" at bounding box center [561, 304] width 228 height 19
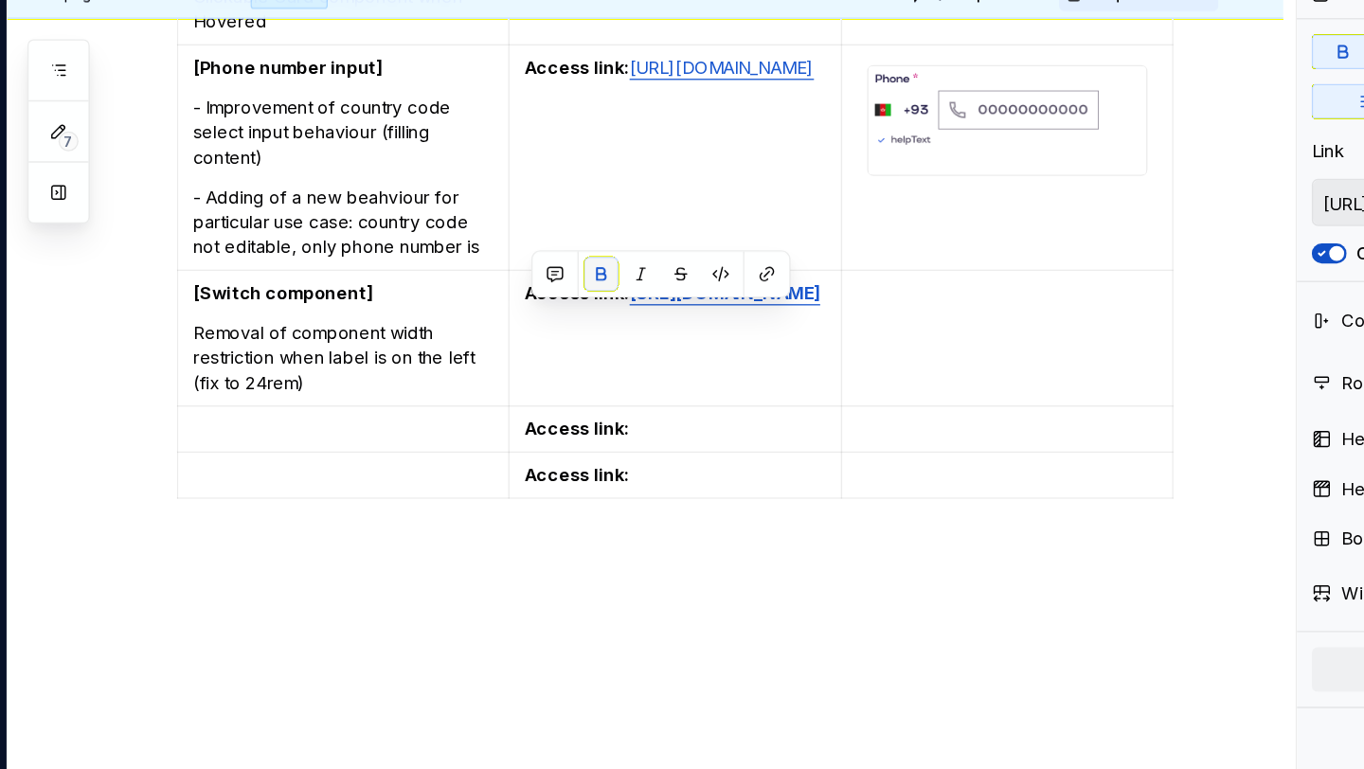
click at [504, 295] on button "button" at bounding box center [506, 290] width 27 height 27
click at [706, 298] on p at bounding box center [814, 304] width 228 height 19
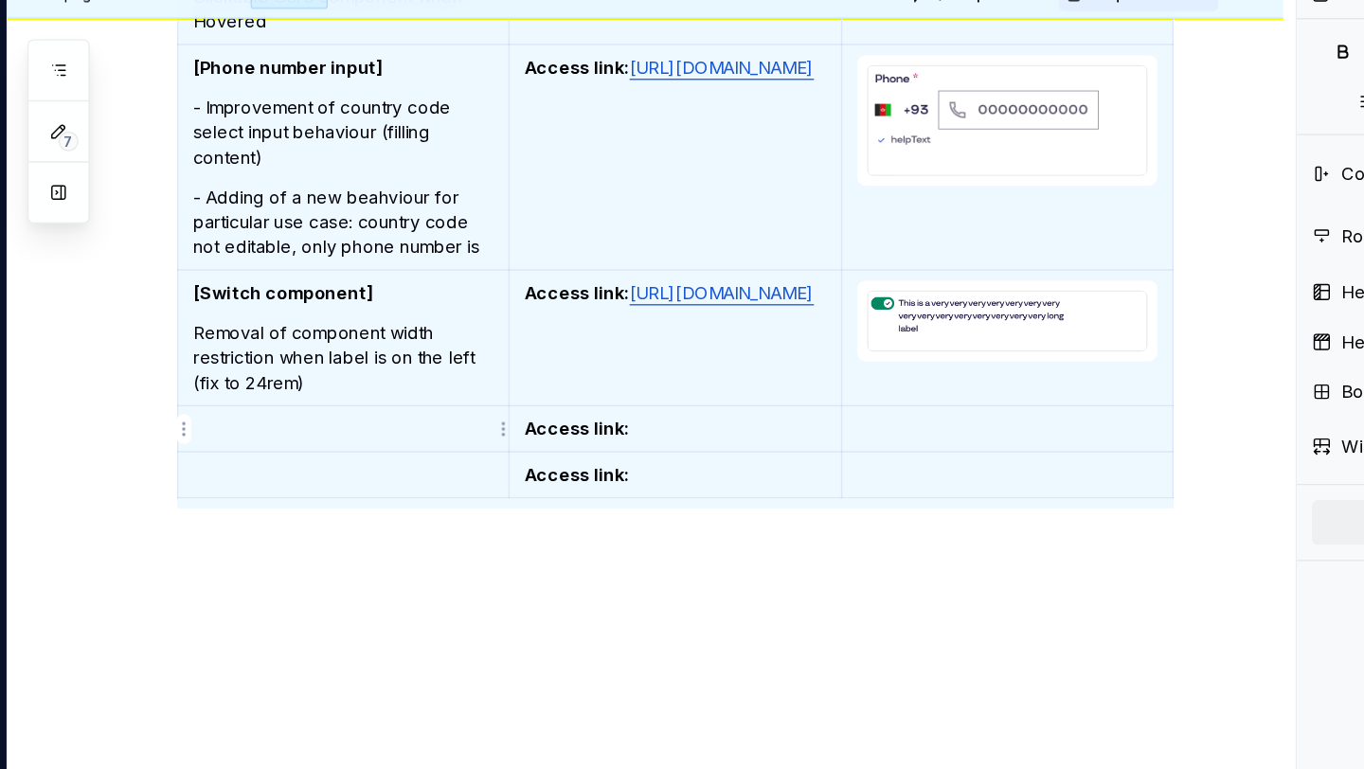
click at [258, 411] on p at bounding box center [309, 407] width 228 height 19
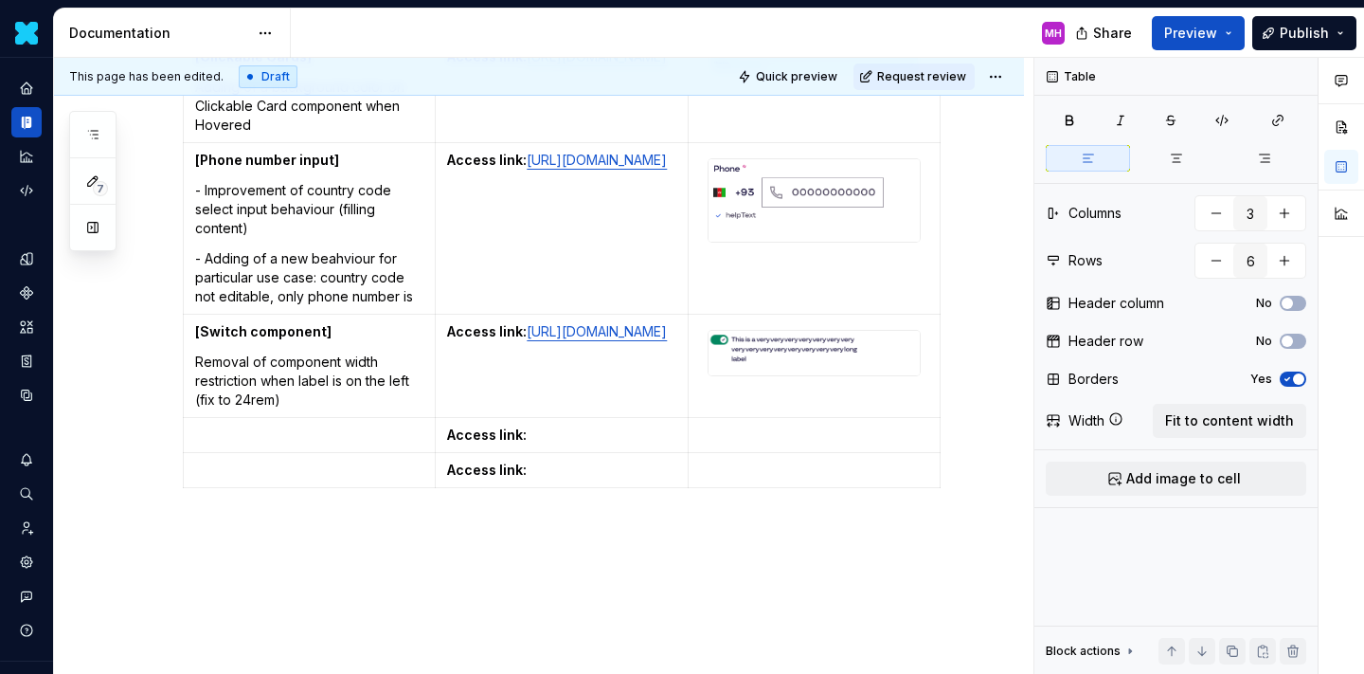
click at [133, 469] on div "Deliveries on Storybook library (Responsive only) Here you will find all adding…" at bounding box center [539, 257] width 970 height 1086
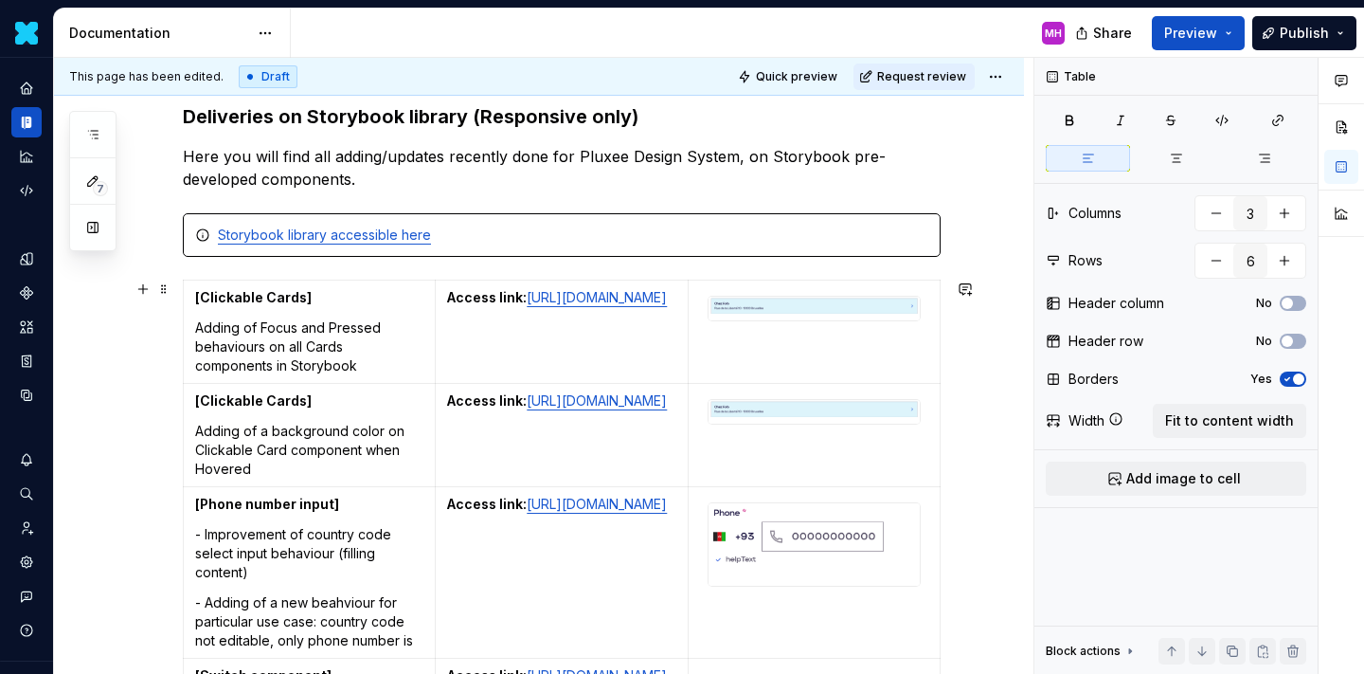
scroll to position [325, 0]
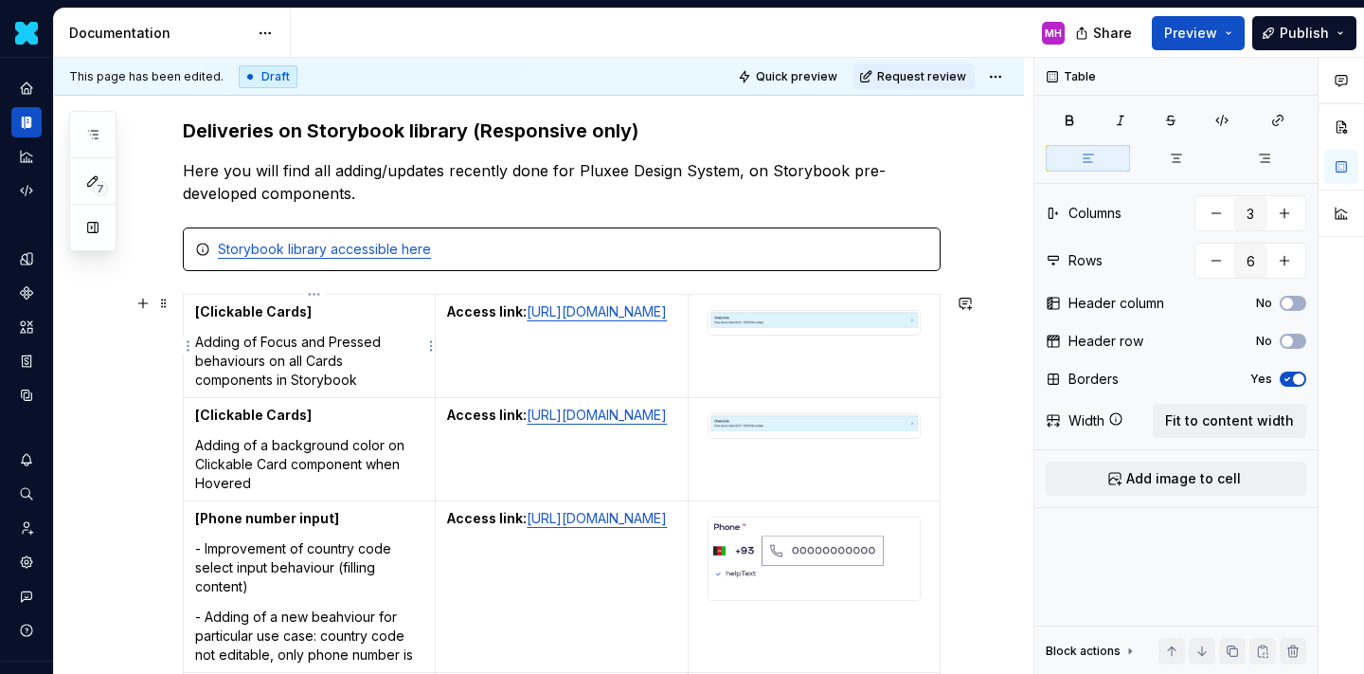
click at [283, 324] on td "[Clickable Cards] Adding of Focus and Pressed behaviours on all Cards component…" at bounding box center [310, 346] width 252 height 103
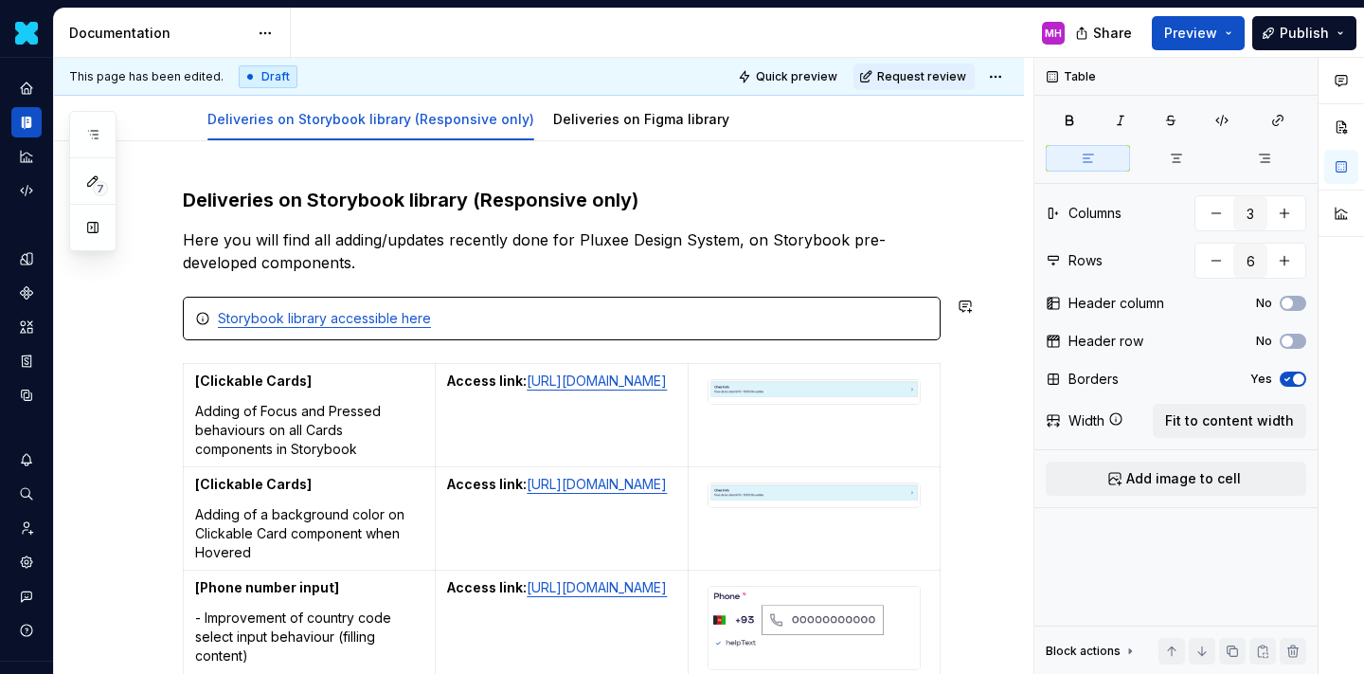
scroll to position [255, 0]
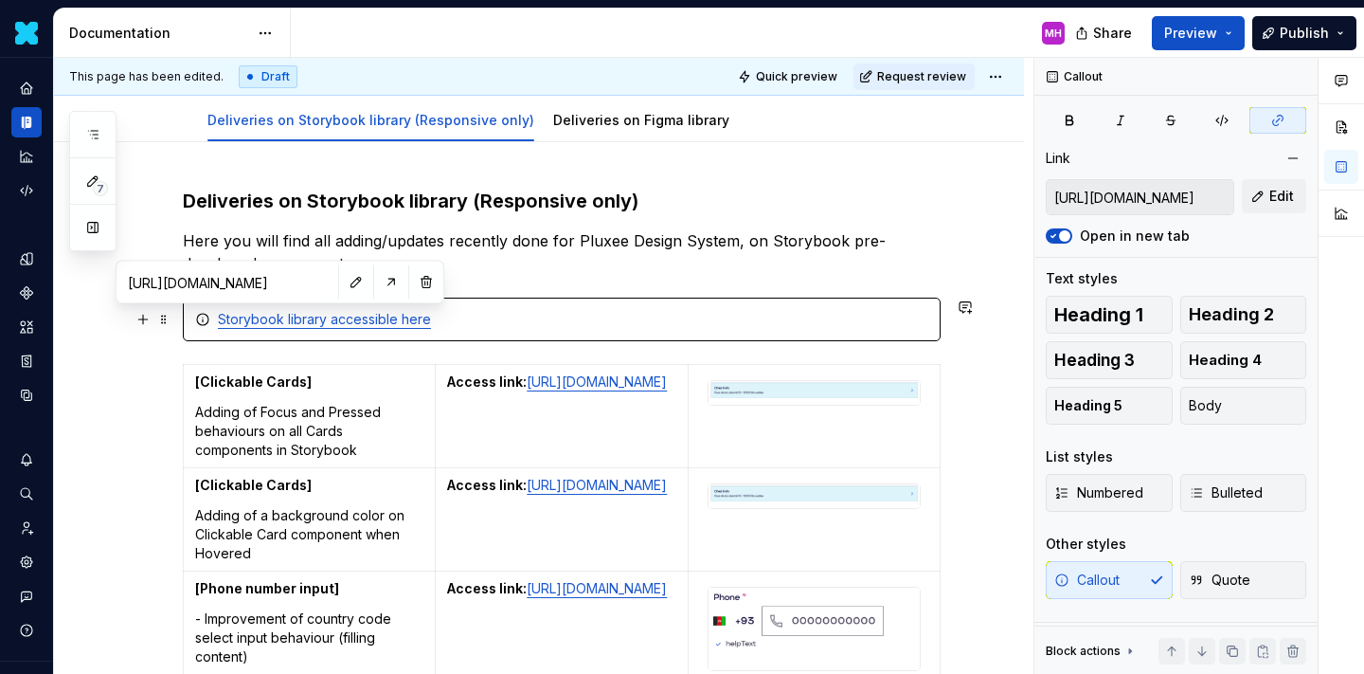
click at [258, 320] on link "Storybook library accessible here" at bounding box center [324, 319] width 213 height 16
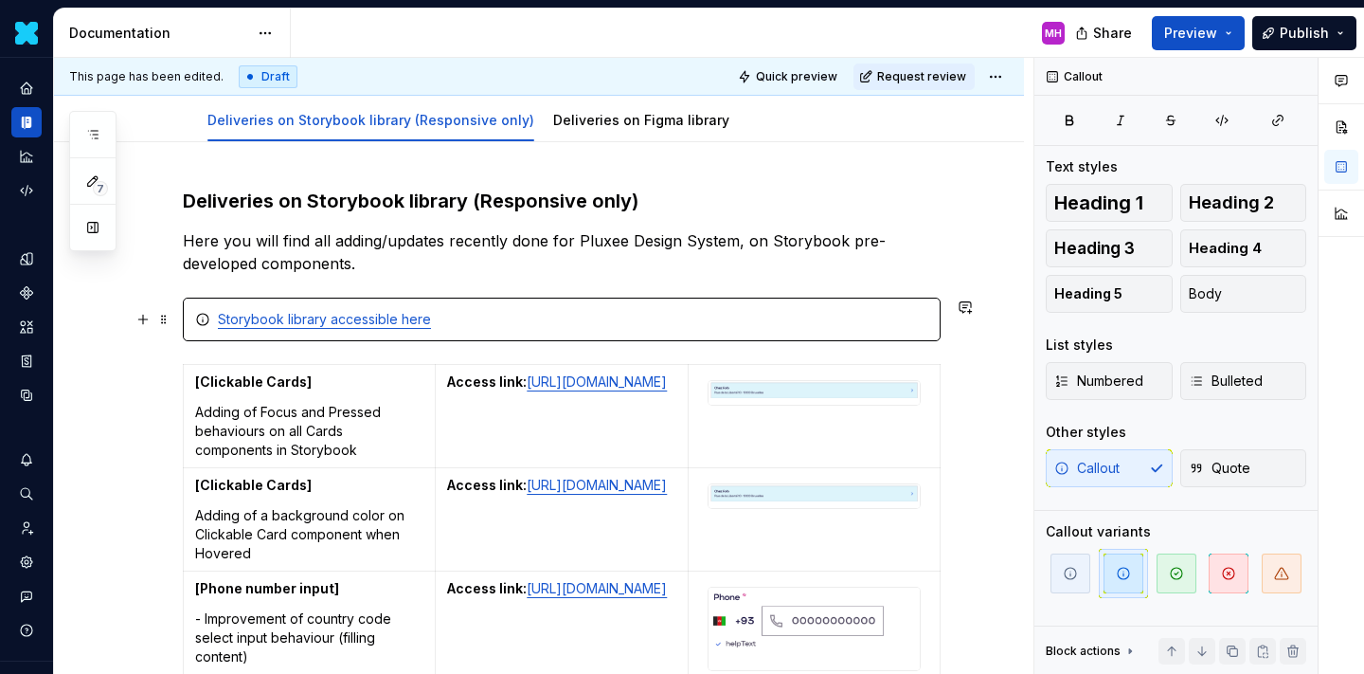
click at [900, 302] on div "Storybook library accessible here" at bounding box center [562, 319] width 758 height 44
click at [900, 314] on div "Storybook library accessible here" at bounding box center [573, 319] width 711 height 19
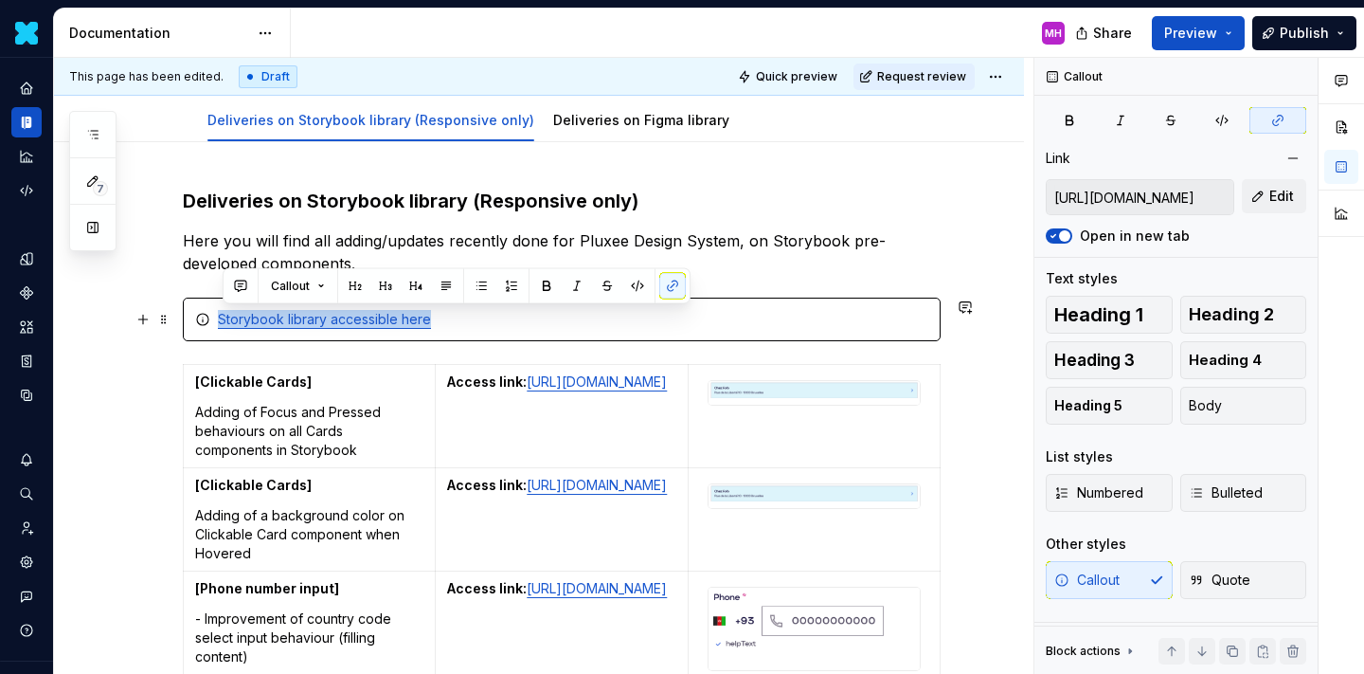
click at [900, 314] on div "Storybook library accessible here" at bounding box center [573, 319] width 711 height 19
click at [929, 303] on div "Storybook library accessible here" at bounding box center [562, 319] width 758 height 44
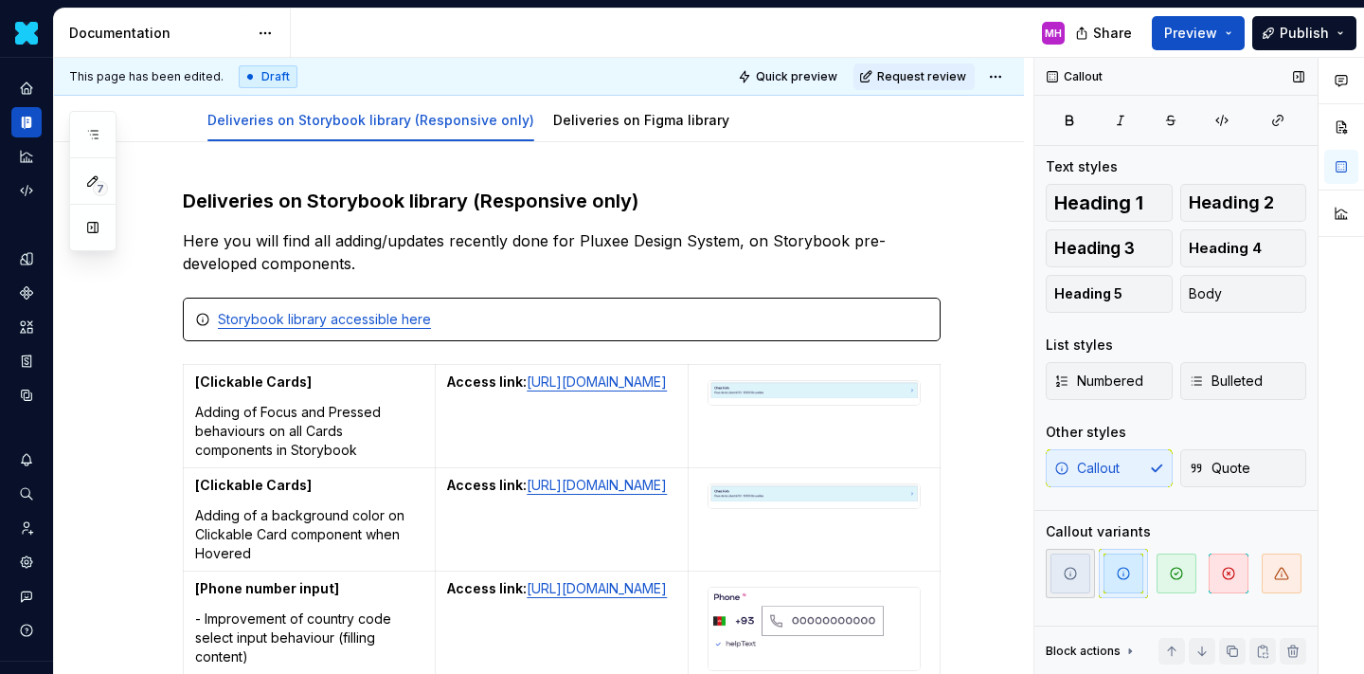
click at [1080, 571] on span "button" at bounding box center [1071, 573] width 40 height 40
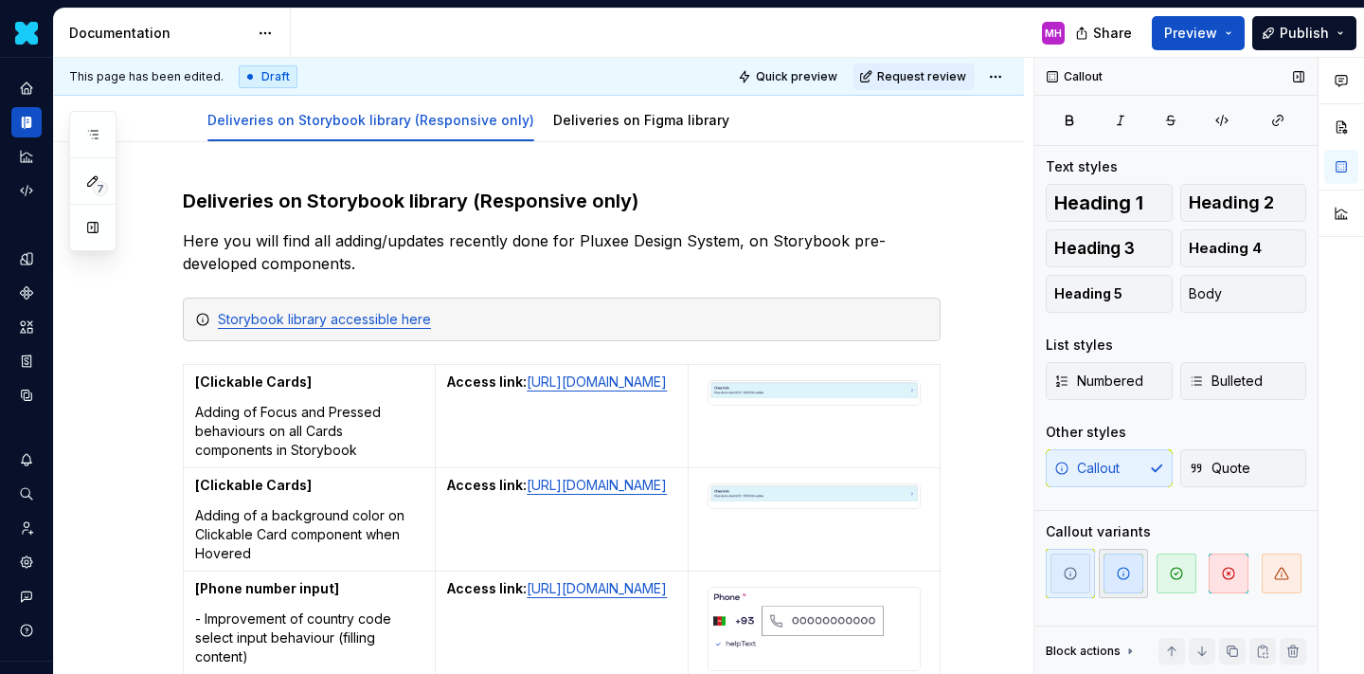
click at [1108, 571] on span "button" at bounding box center [1124, 573] width 40 height 40
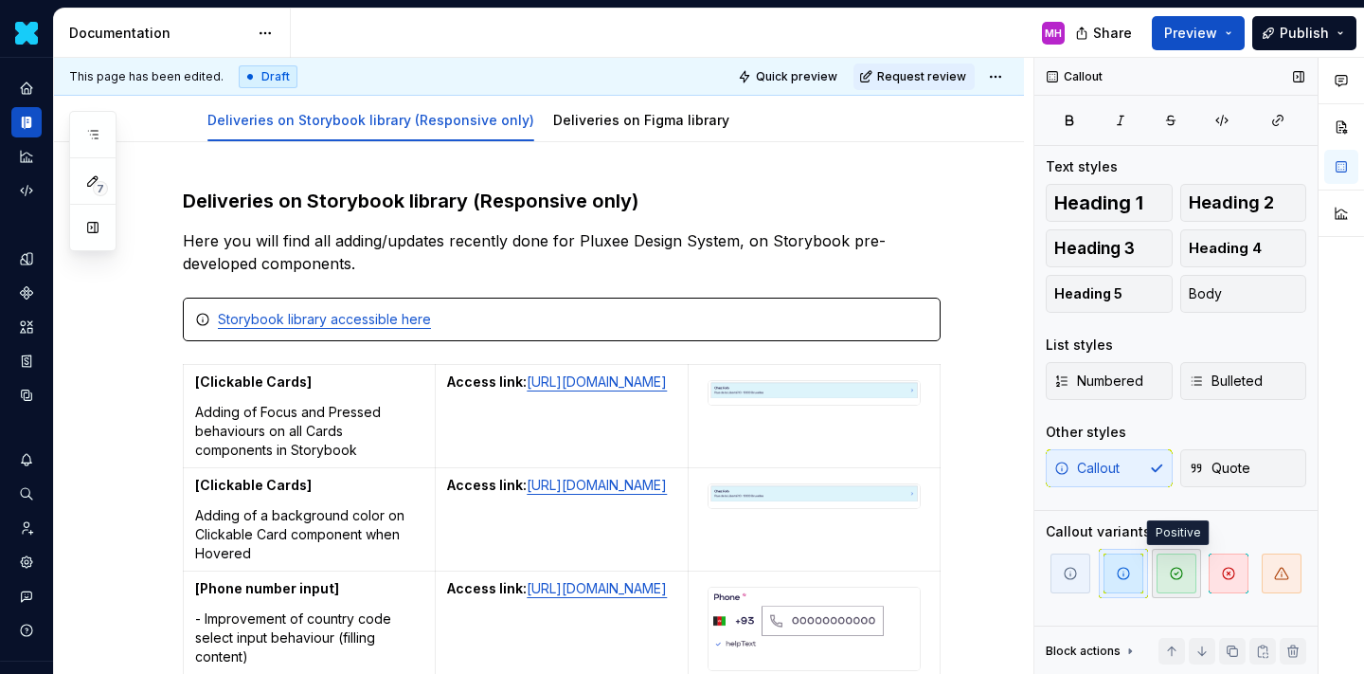
click at [1186, 573] on span "button" at bounding box center [1177, 573] width 40 height 40
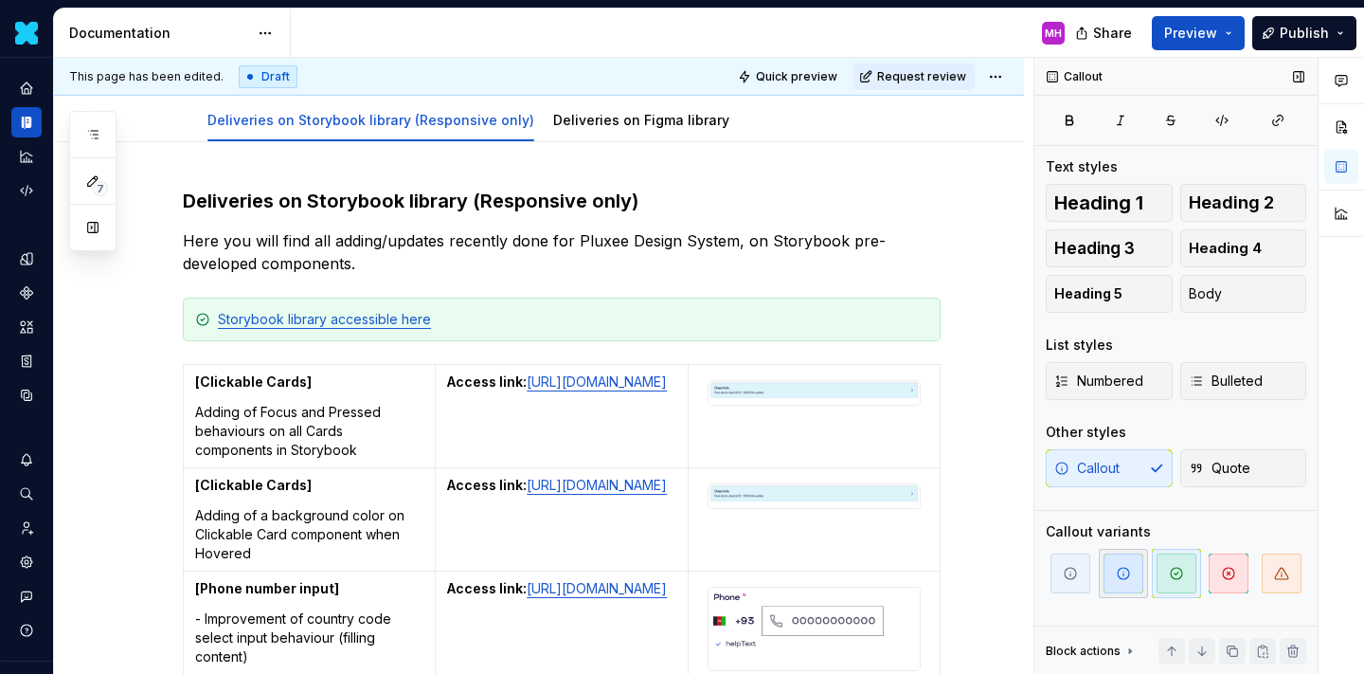
click at [1131, 575] on span "button" at bounding box center [1124, 573] width 40 height 40
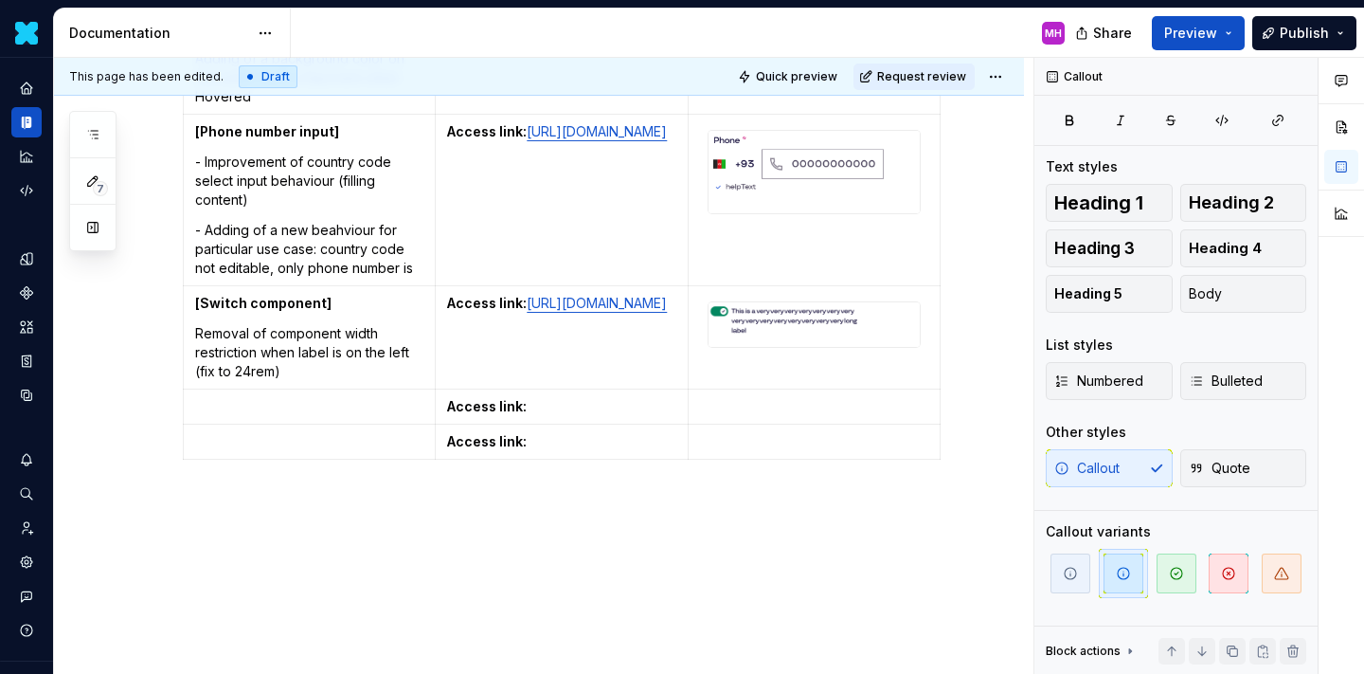
scroll to position [709, 0]
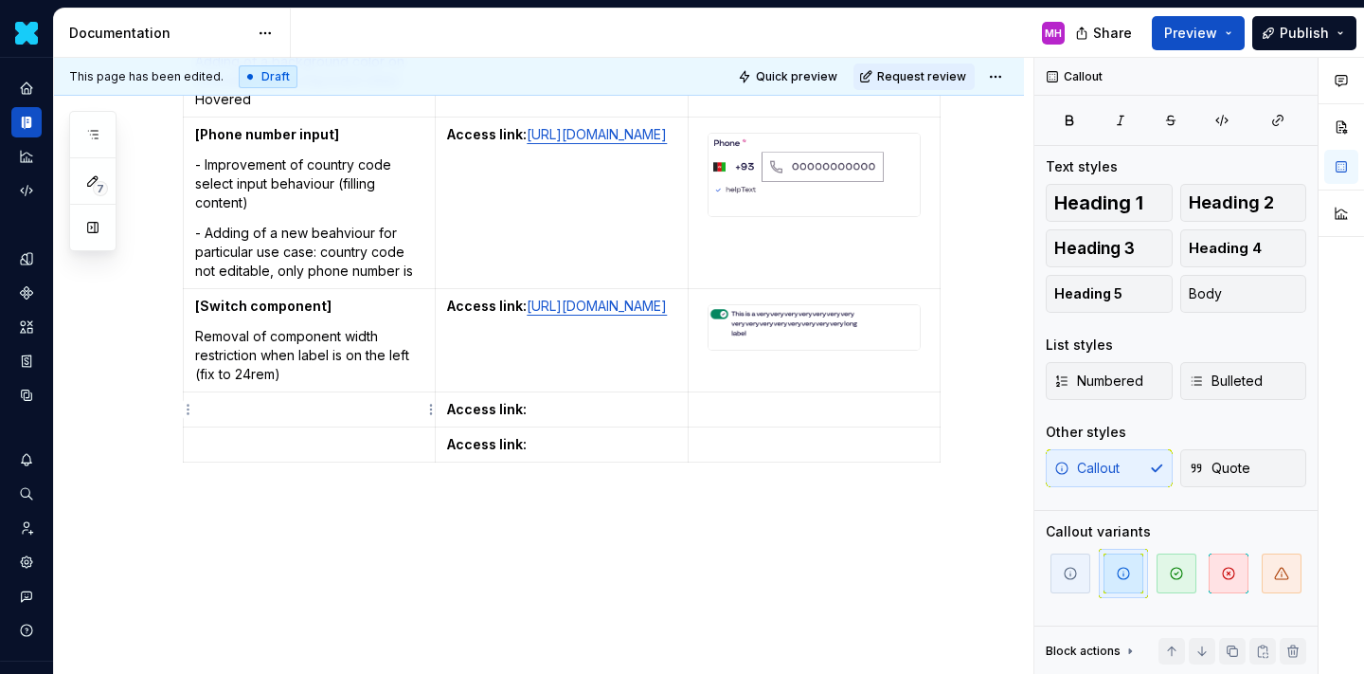
click at [303, 414] on p at bounding box center [309, 409] width 228 height 19
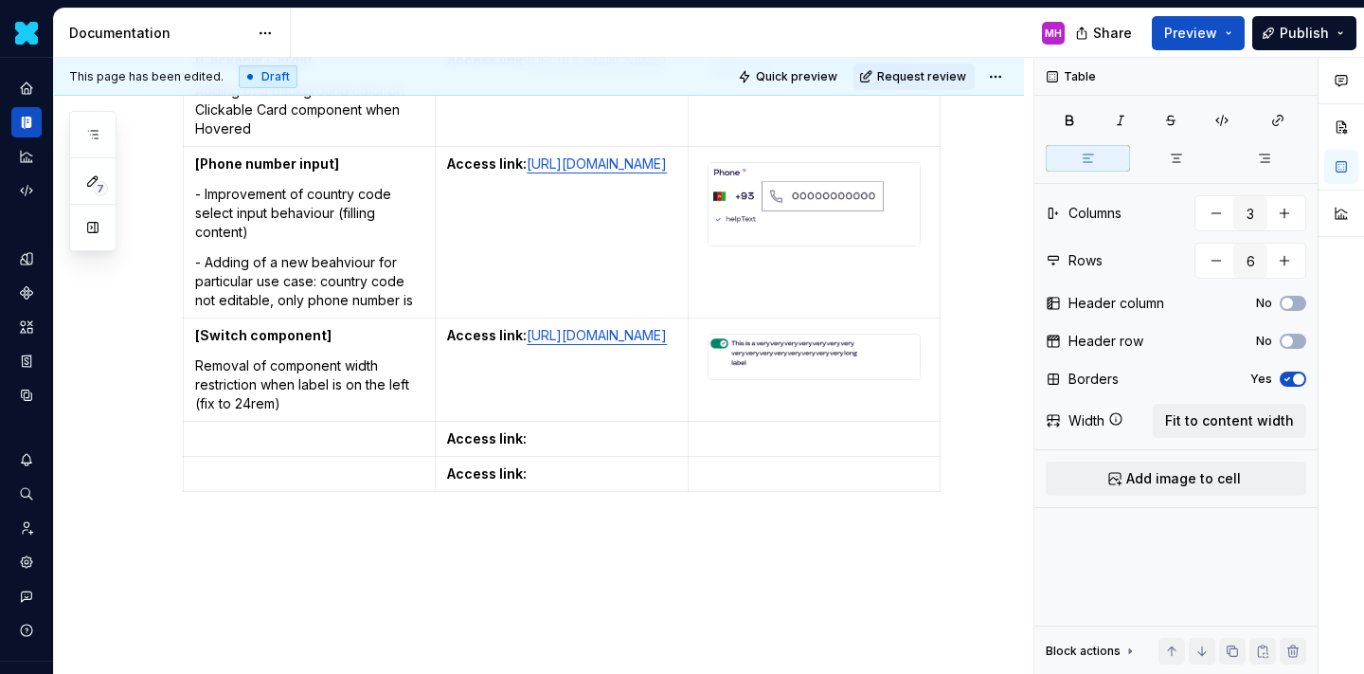
scroll to position [734, 0]
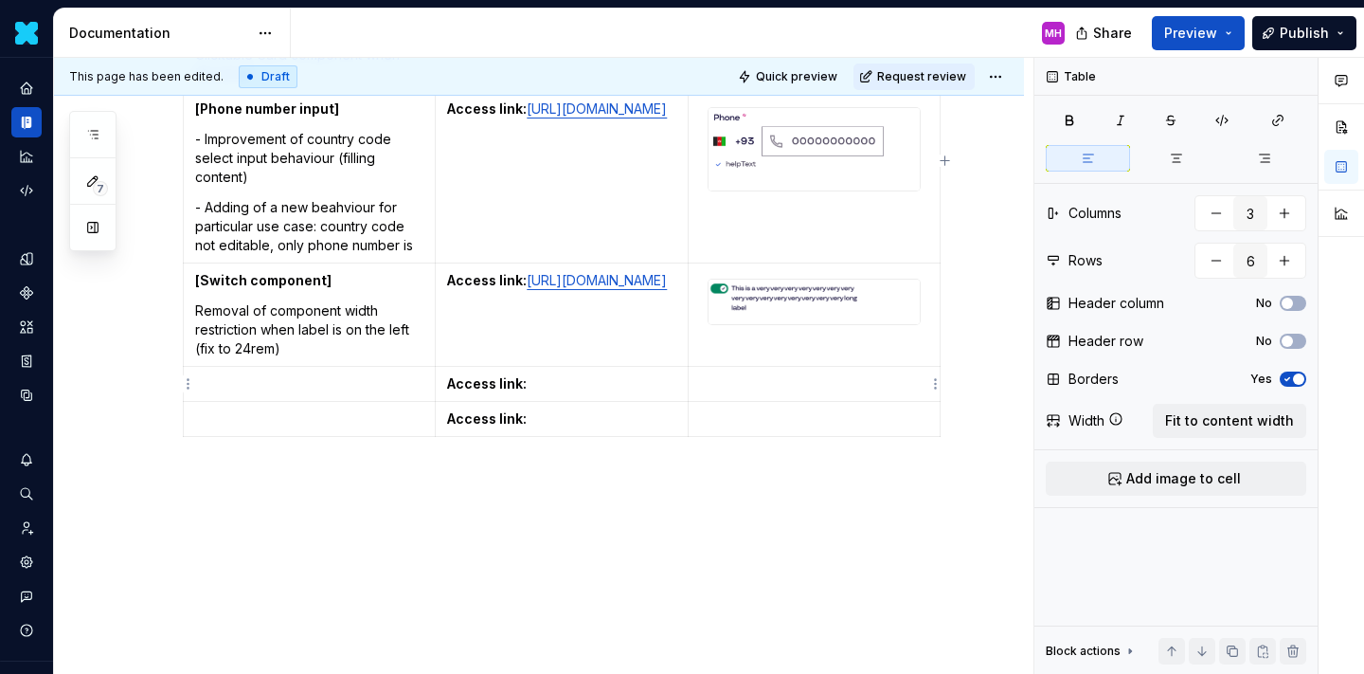
click at [738, 384] on p at bounding box center [814, 383] width 228 height 19
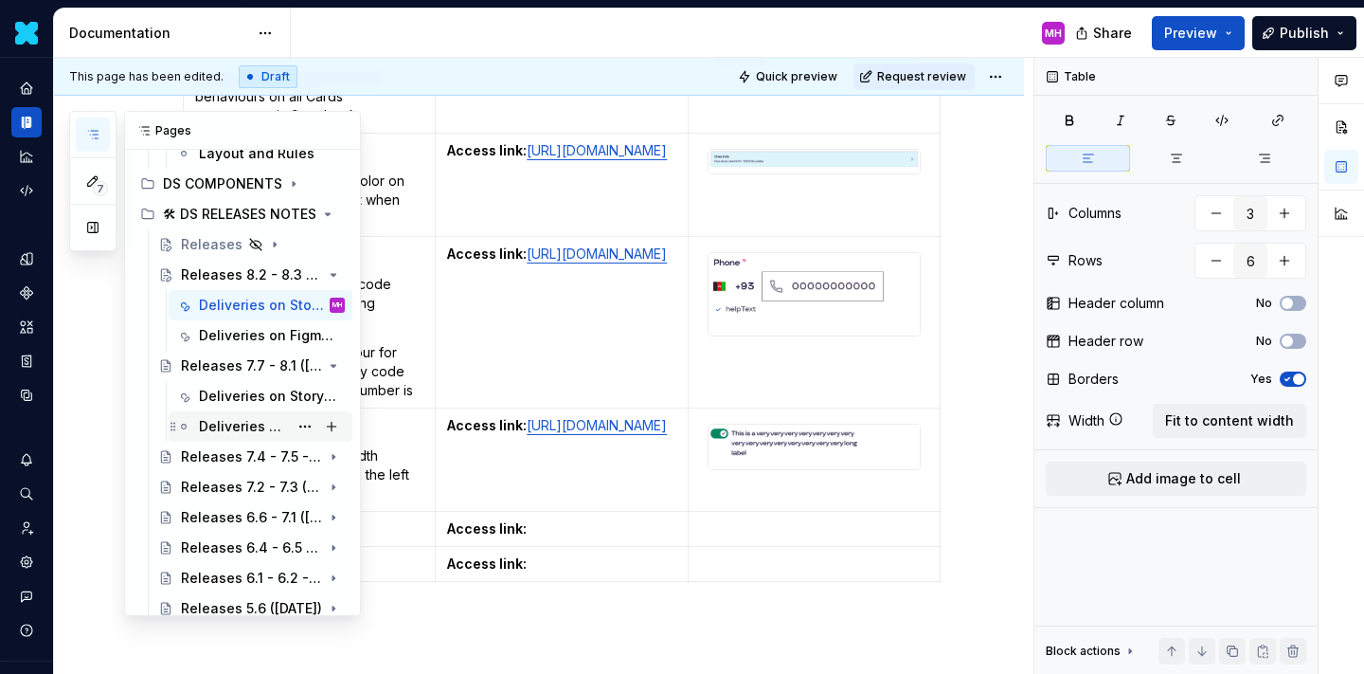
scroll to position [503, 0]
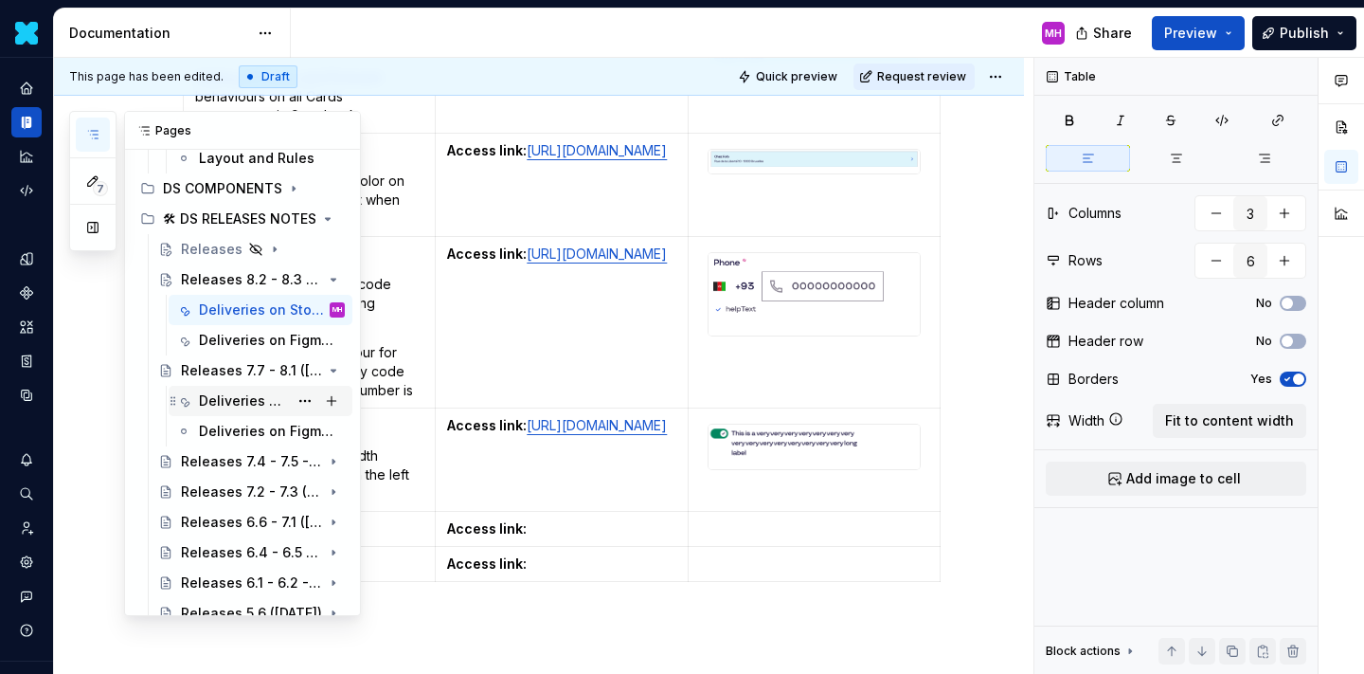
click at [227, 388] on div "Deliveries on Storybook library (Responsive only)" at bounding box center [272, 400] width 146 height 27
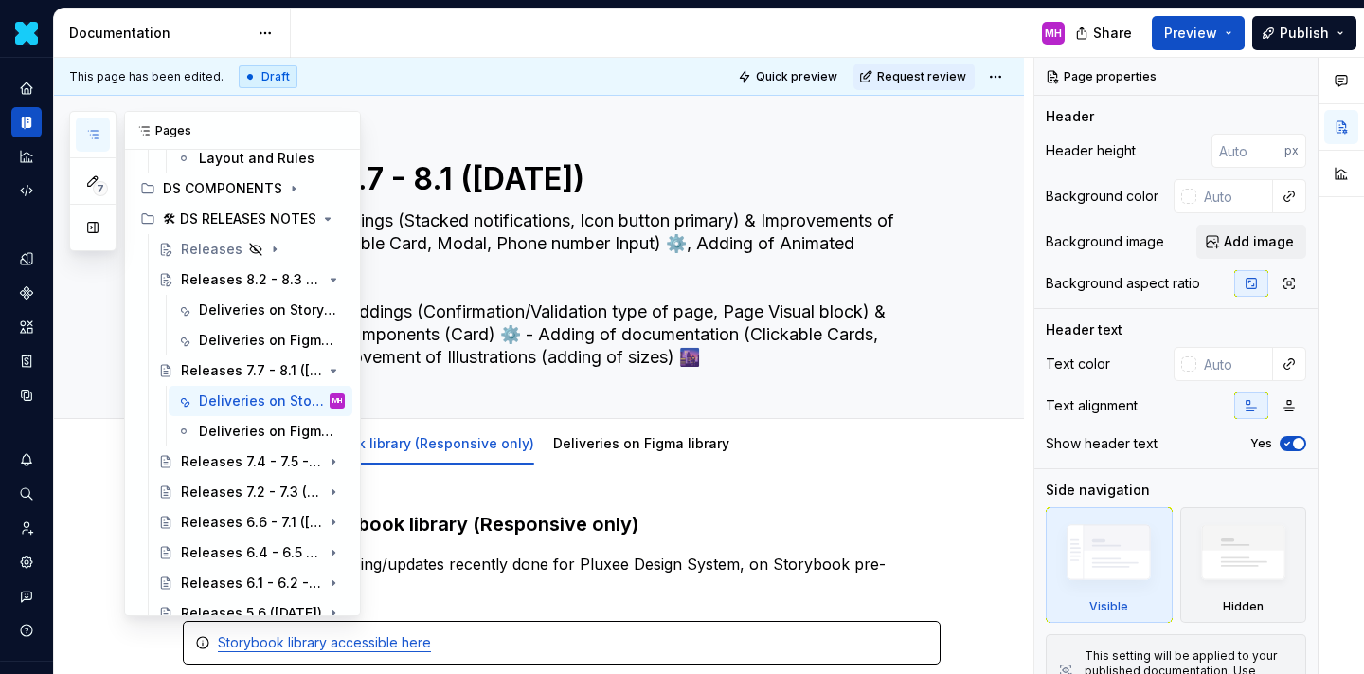
click at [89, 135] on icon "button" at bounding box center [92, 134] width 15 height 15
click at [251, 307] on div "Deliveries on Storybook library (Responsive only)" at bounding box center [243, 309] width 89 height 19
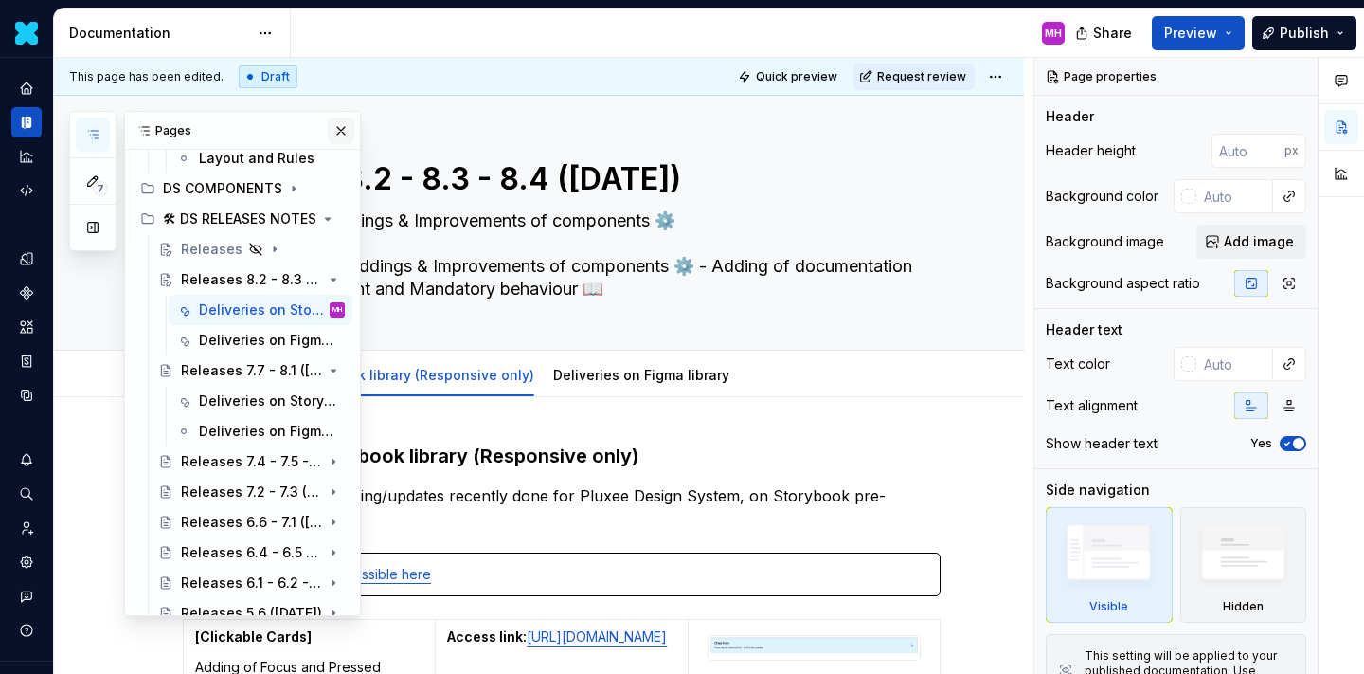
click at [348, 126] on button "button" at bounding box center [341, 130] width 27 height 27
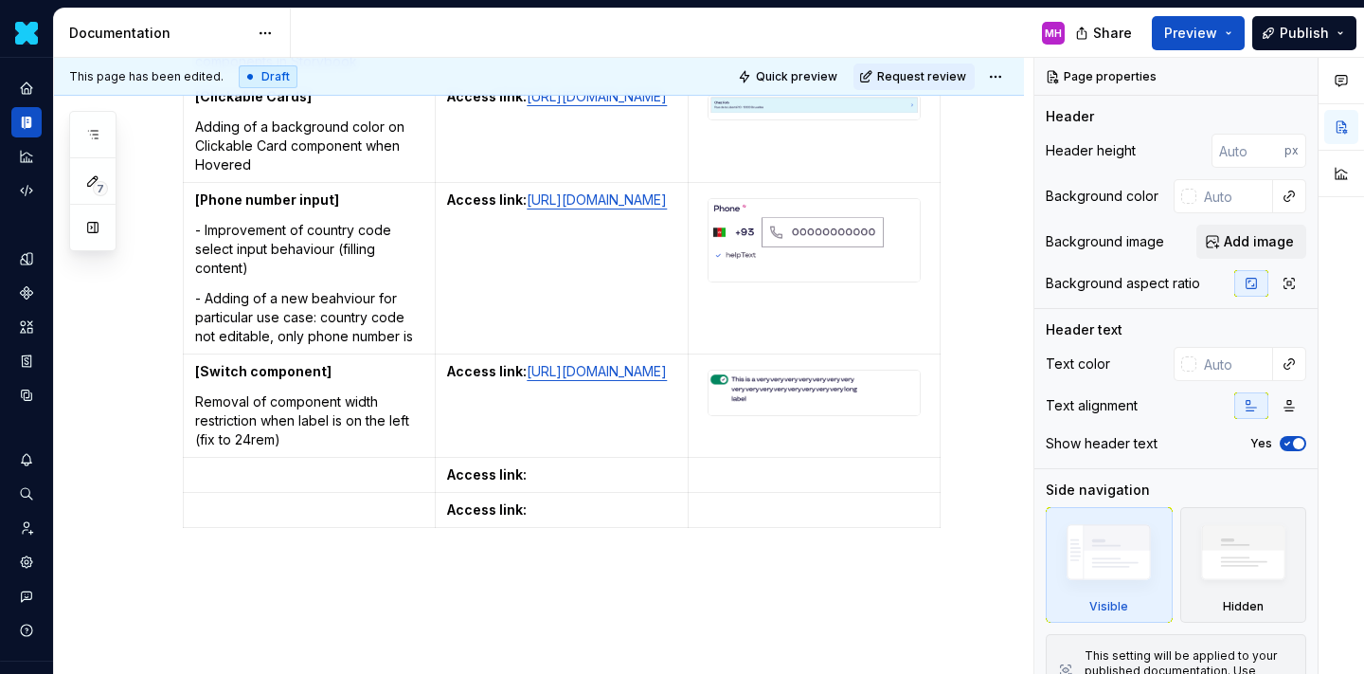
scroll to position [808, 0]
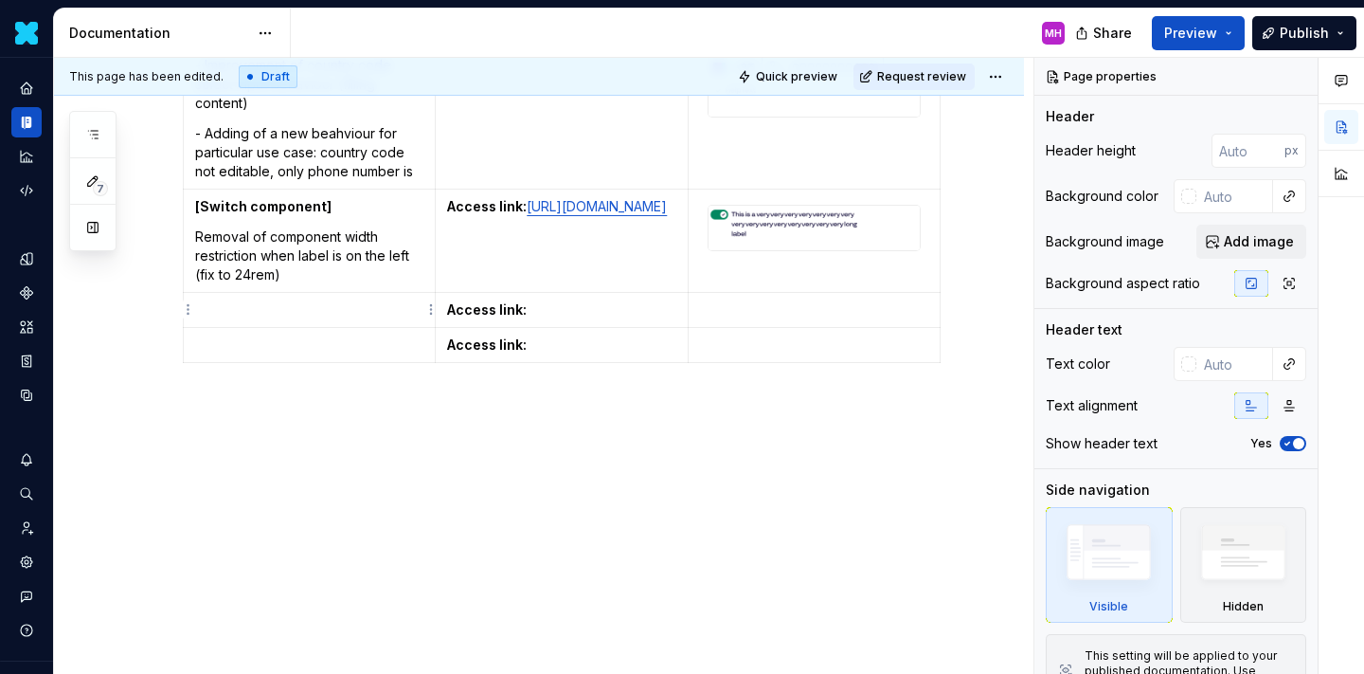
click at [273, 307] on p at bounding box center [309, 309] width 228 height 19
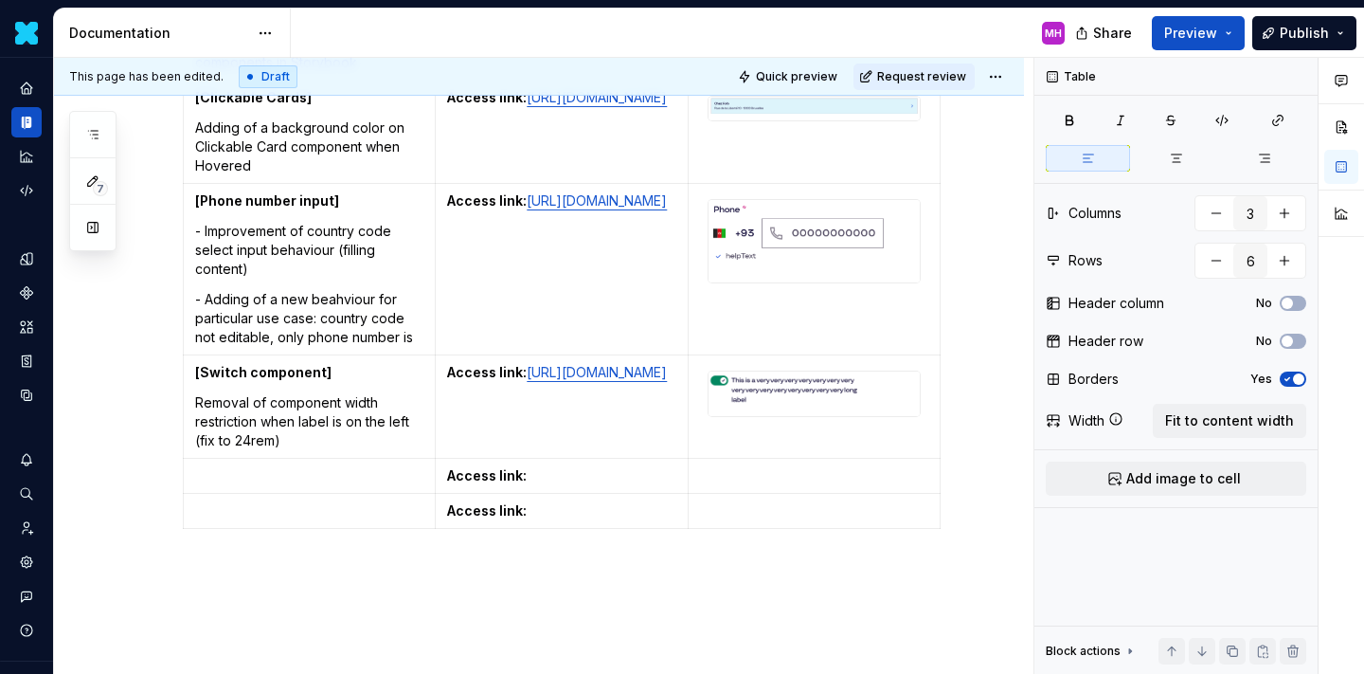
scroll to position [645, 0]
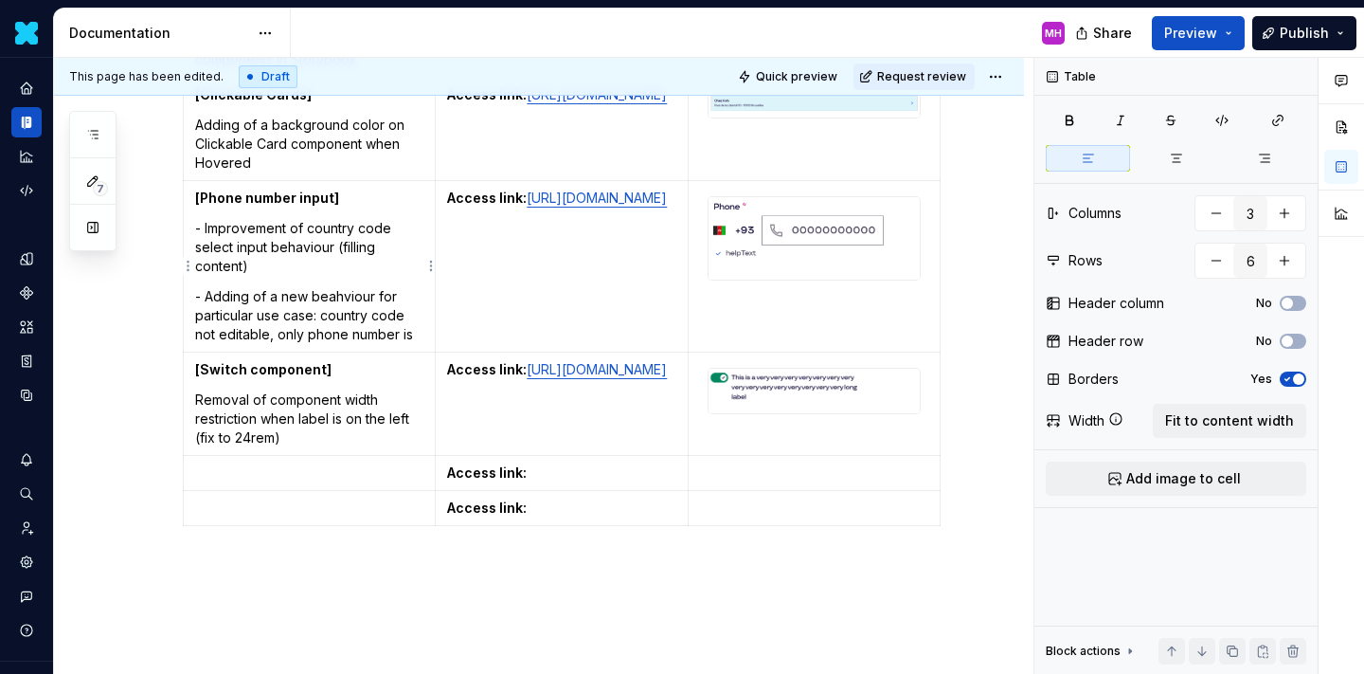
type textarea "*"
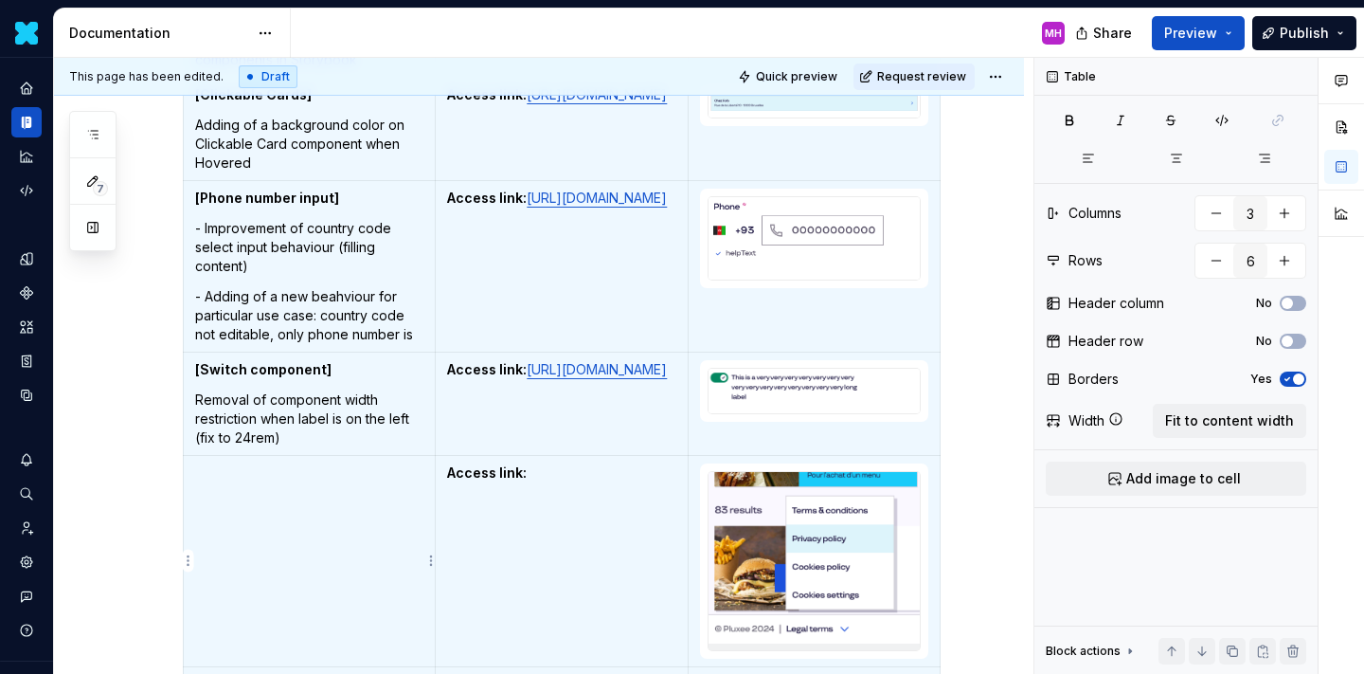
click at [230, 481] on td at bounding box center [310, 561] width 252 height 211
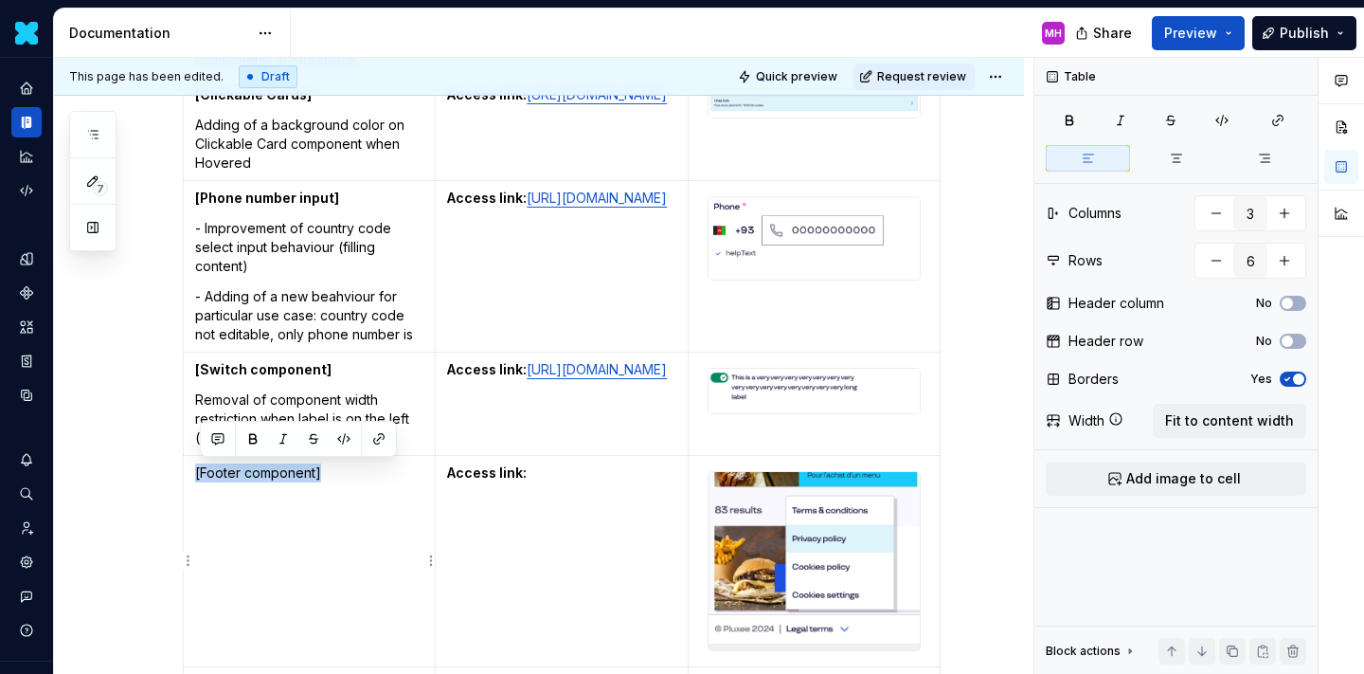
drag, startPoint x: 332, startPoint y: 470, endPoint x: 193, endPoint y: 470, distance: 138.3
click at [193, 470] on td "[Footer component]" at bounding box center [310, 561] width 252 height 211
click at [250, 440] on button "button" at bounding box center [253, 438] width 27 height 27
click at [224, 515] on td "[Footer component]" at bounding box center [310, 561] width 252 height 211
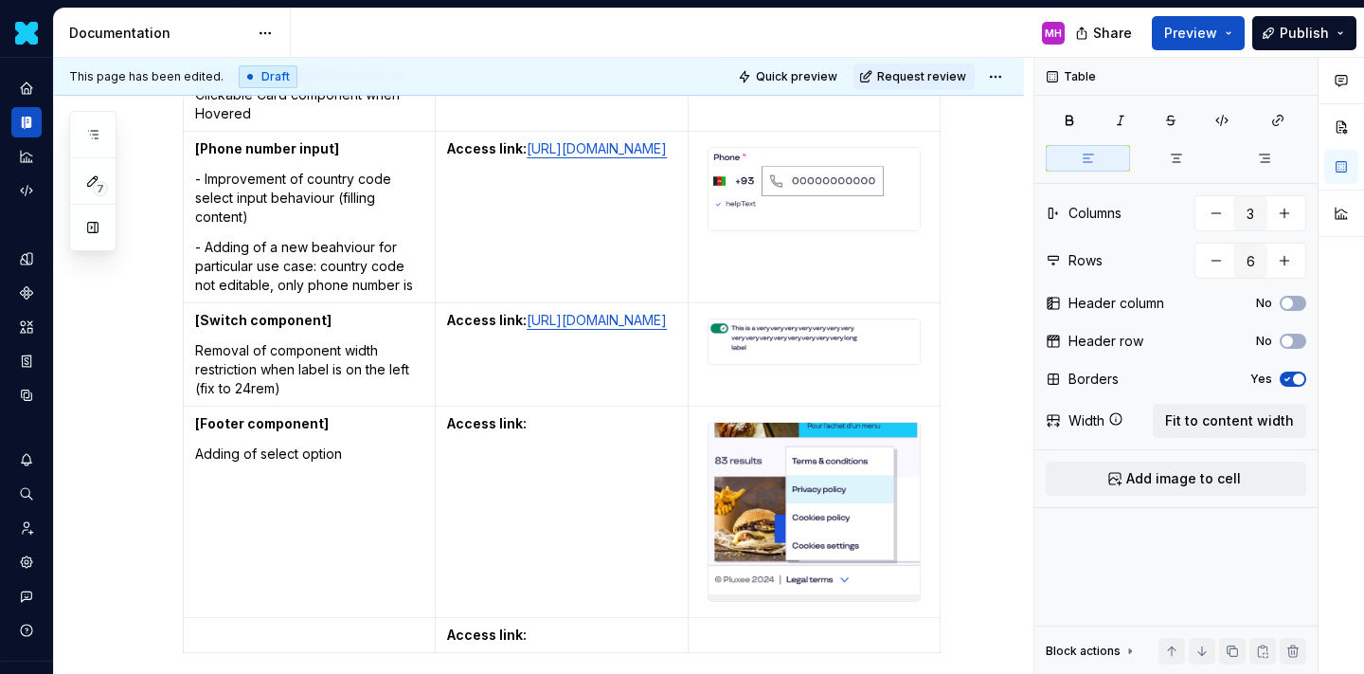
scroll to position [696, 0]
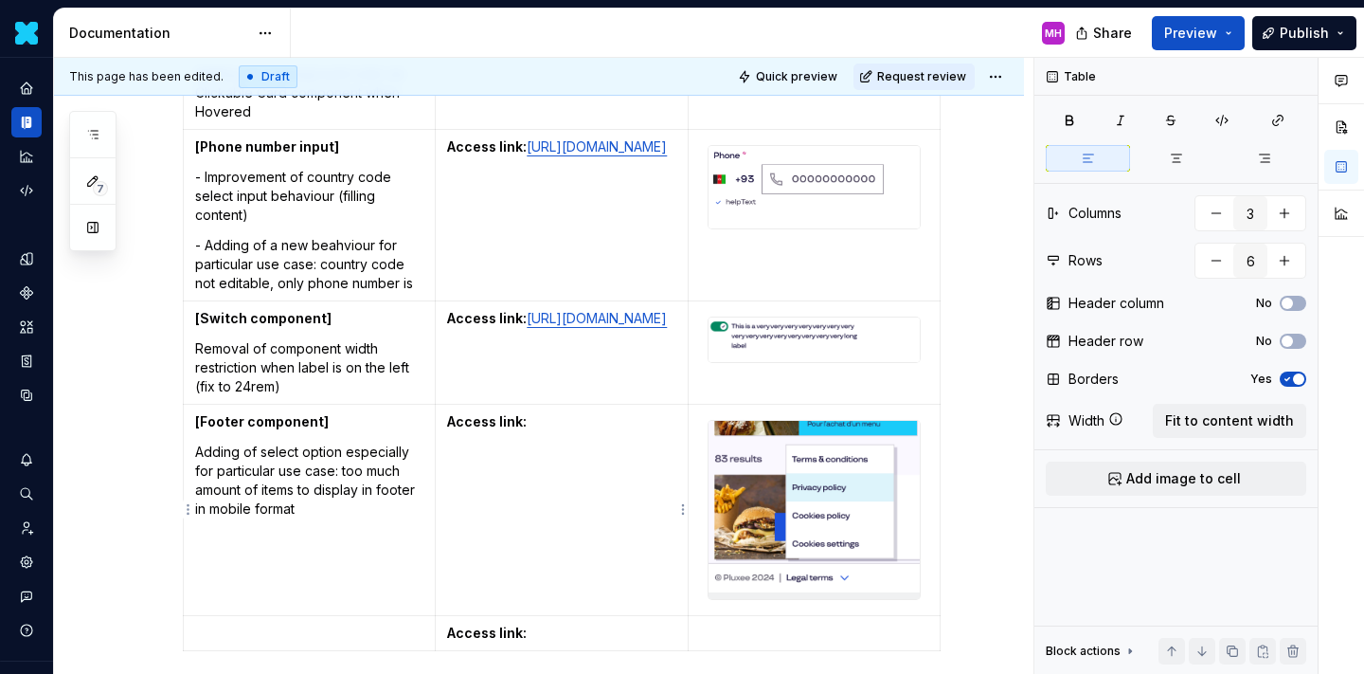
click at [564, 440] on td "Access link:" at bounding box center [562, 510] width 252 height 211
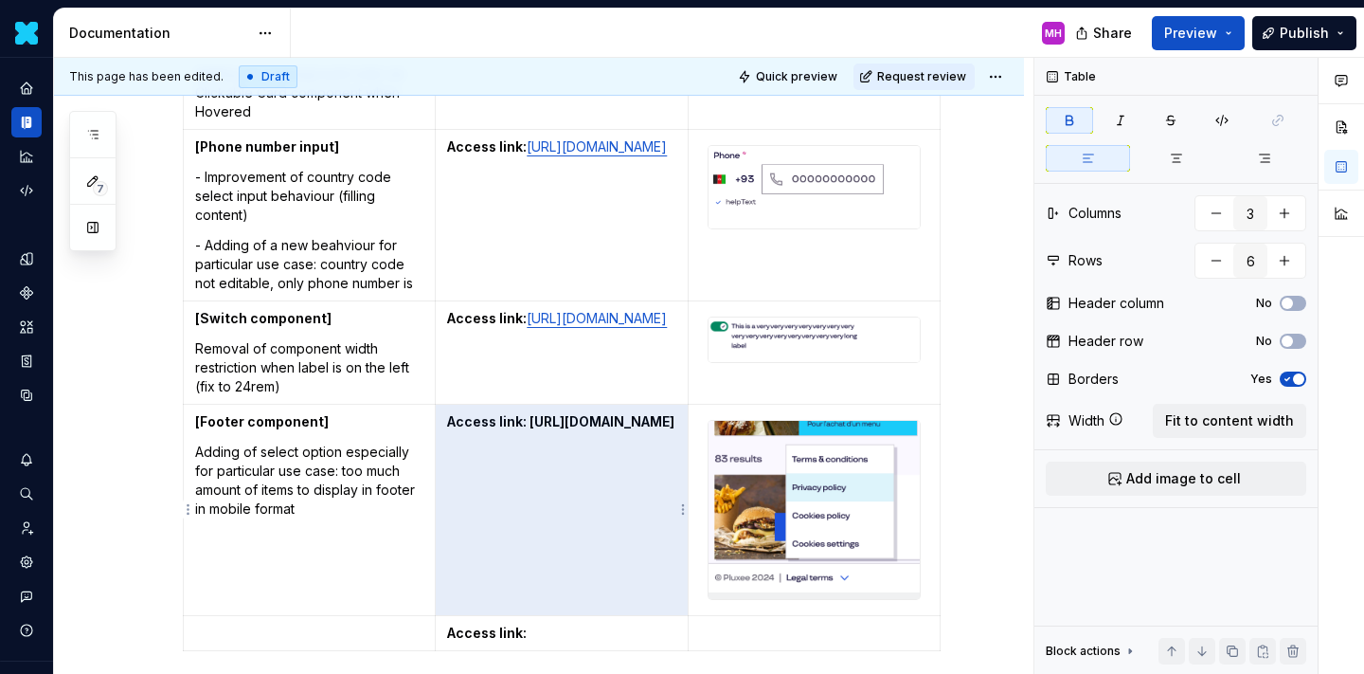
drag, startPoint x: 673, startPoint y: 476, endPoint x: 457, endPoint y: 448, distance: 217.7
click at [457, 431] on p "Access link: [URL][DOMAIN_NAME]" at bounding box center [561, 421] width 228 height 19
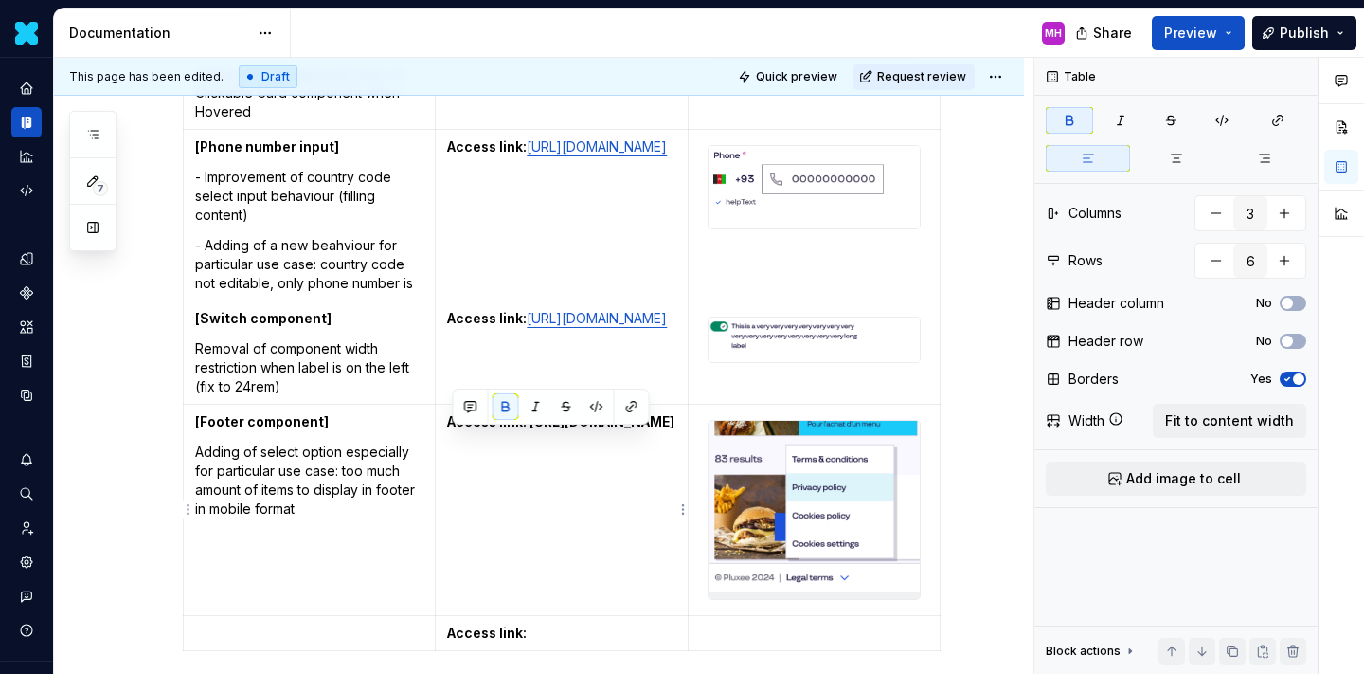
drag, startPoint x: 453, startPoint y: 437, endPoint x: 671, endPoint y: 471, distance: 220.5
click at [671, 429] on strong "Access link: [URL][DOMAIN_NAME]" at bounding box center [560, 421] width 227 height 16
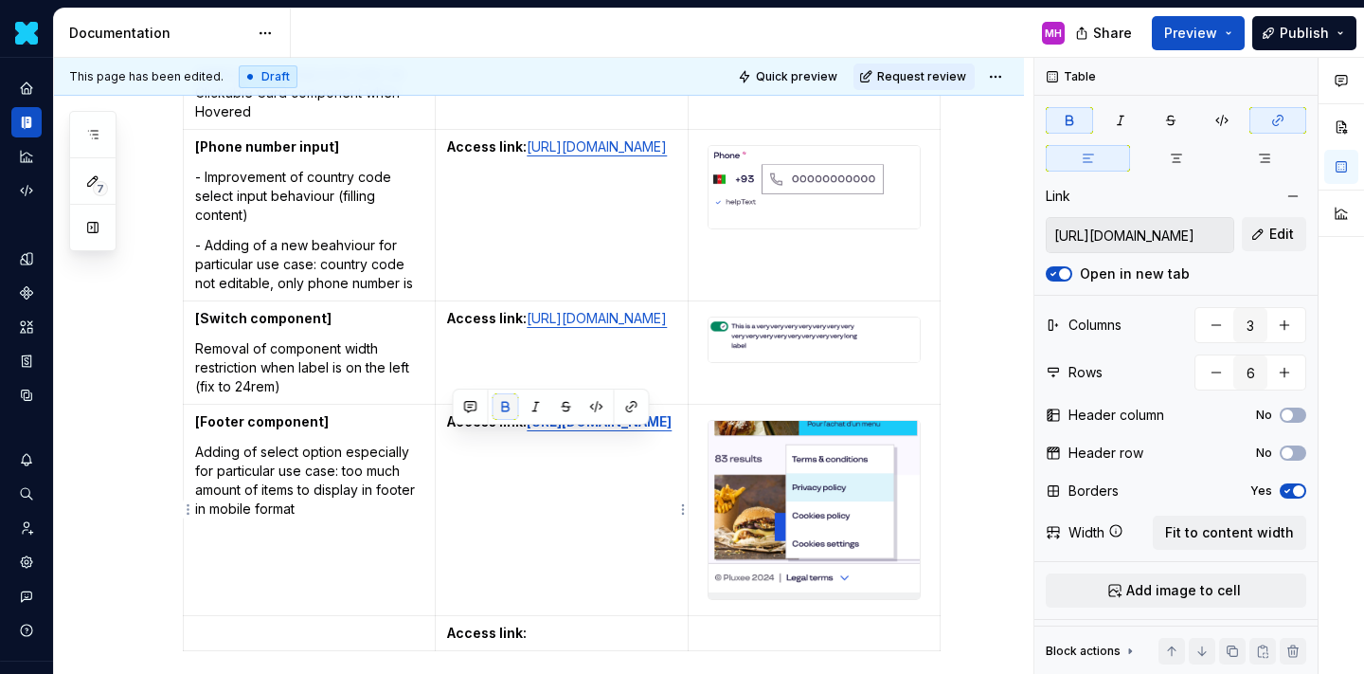
click at [508, 409] on button "button" at bounding box center [506, 406] width 27 height 27
click at [357, 522] on td "[Footer component] Adding of select option especially for particular use case: …" at bounding box center [310, 510] width 252 height 211
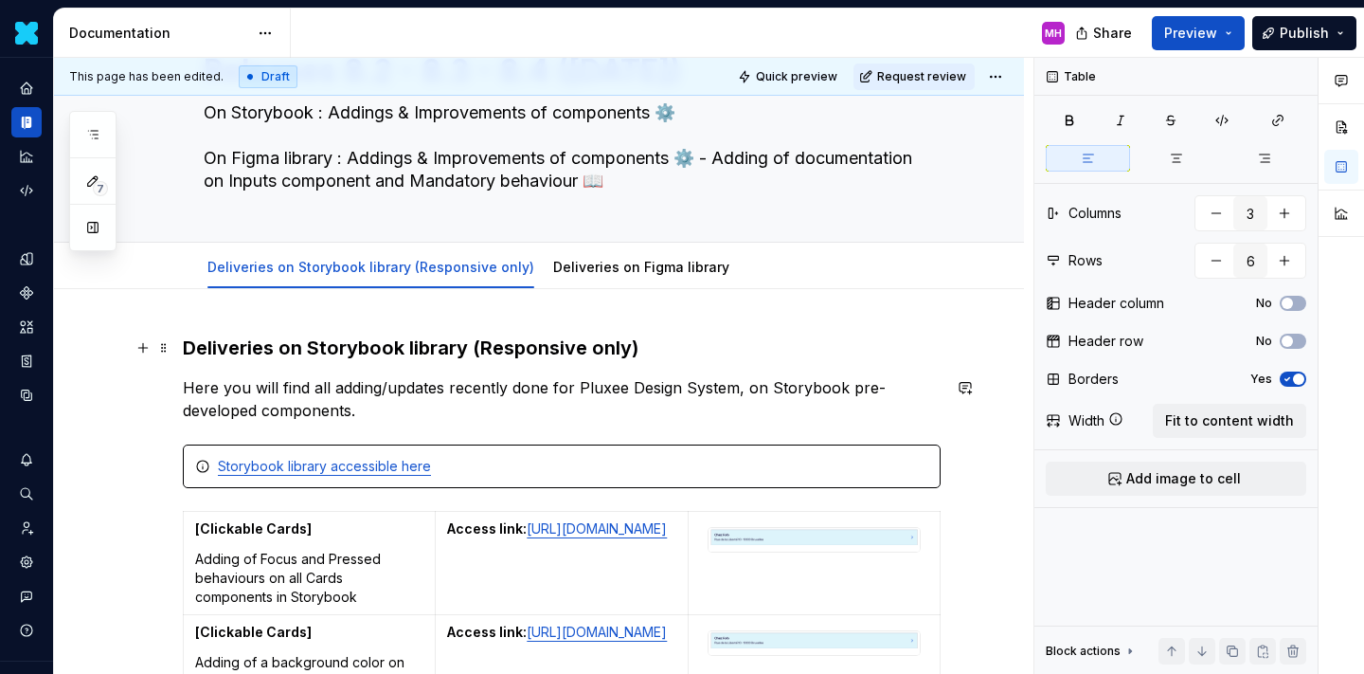
scroll to position [99, 0]
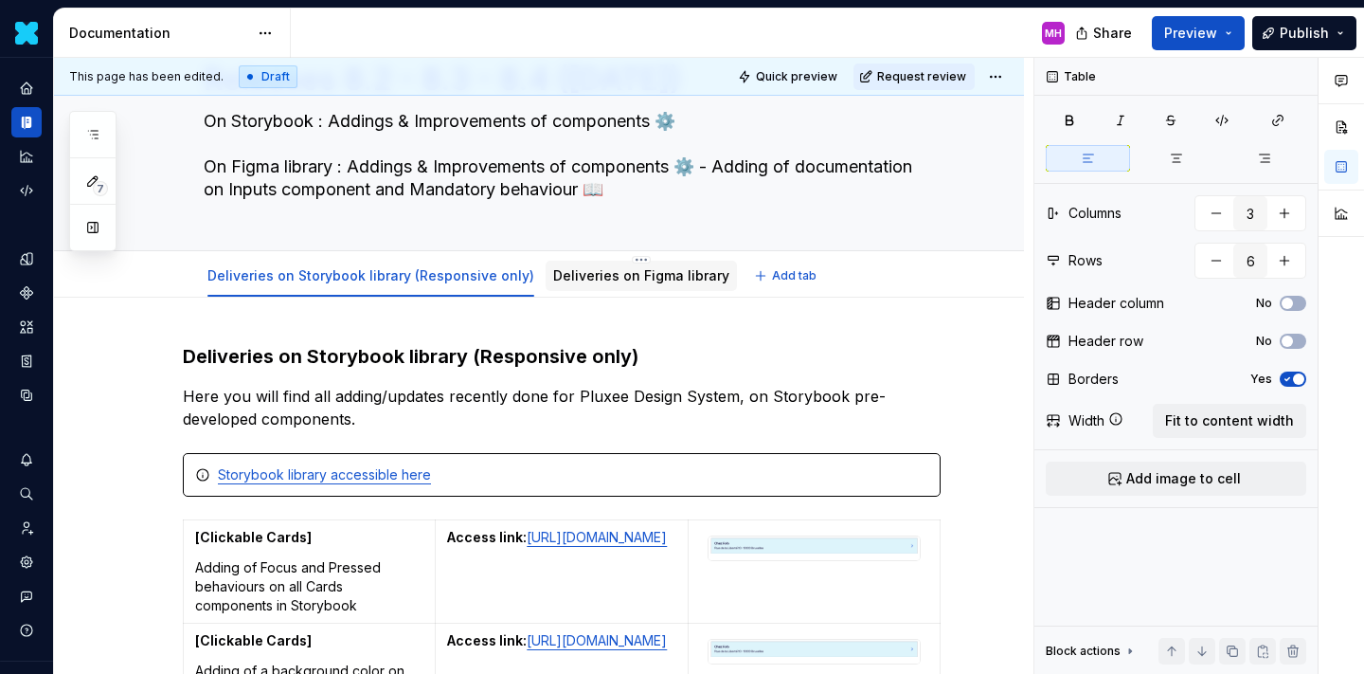
click at [598, 285] on div "Deliveries on Figma library" at bounding box center [641, 275] width 176 height 23
click at [592, 277] on link "Deliveries on Figma library" at bounding box center [641, 275] width 176 height 16
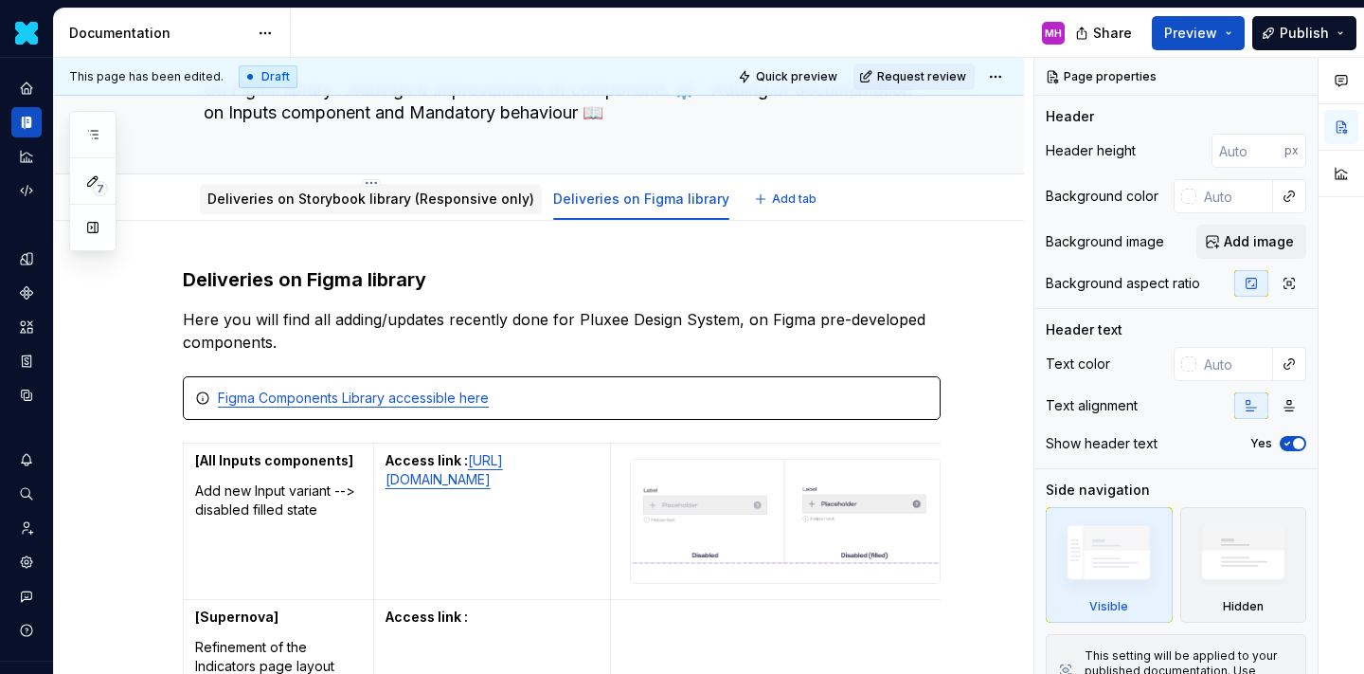
scroll to position [167, 0]
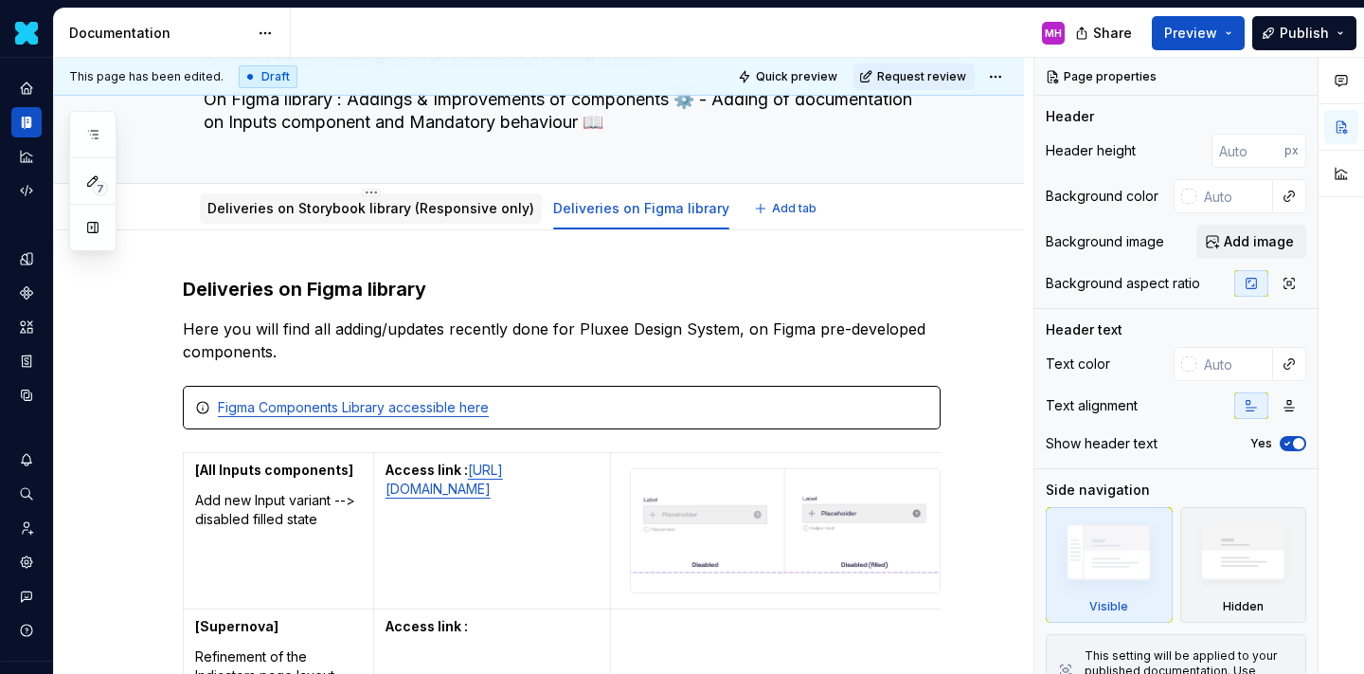
click at [433, 206] on link "Deliveries on Storybook library (Responsive only)" at bounding box center [370, 208] width 327 height 16
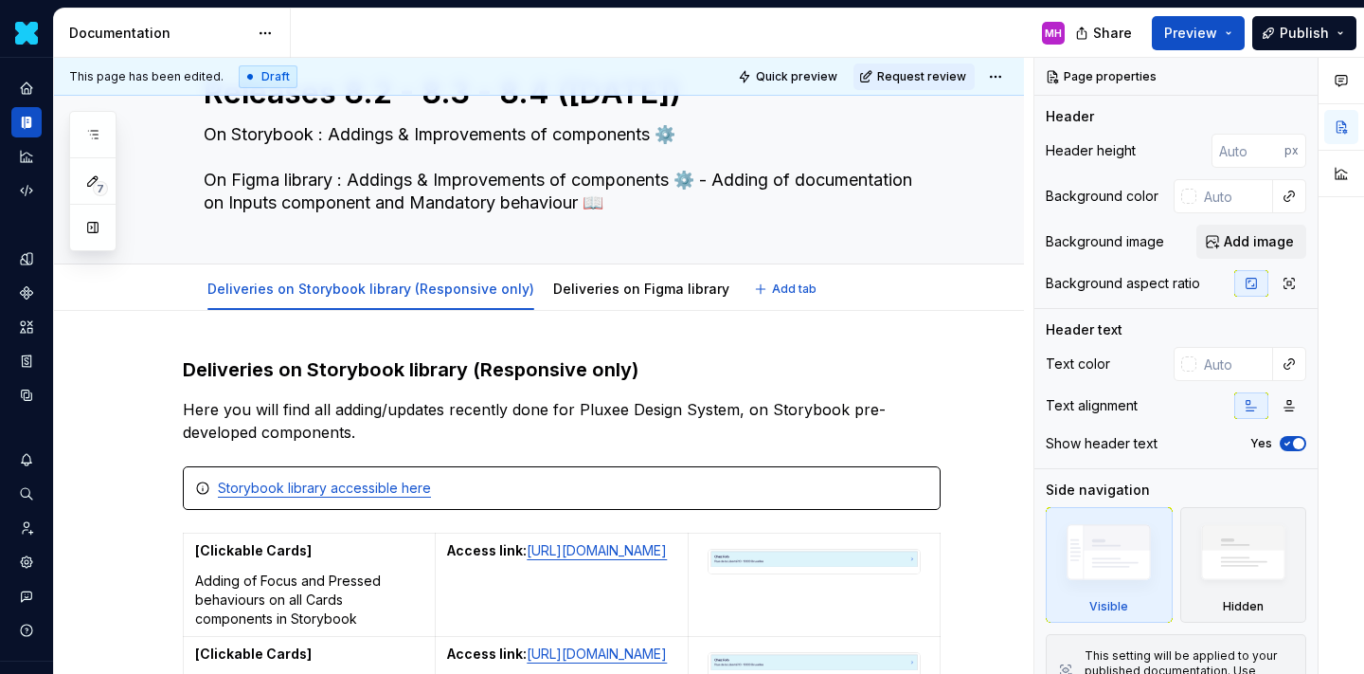
scroll to position [71, 0]
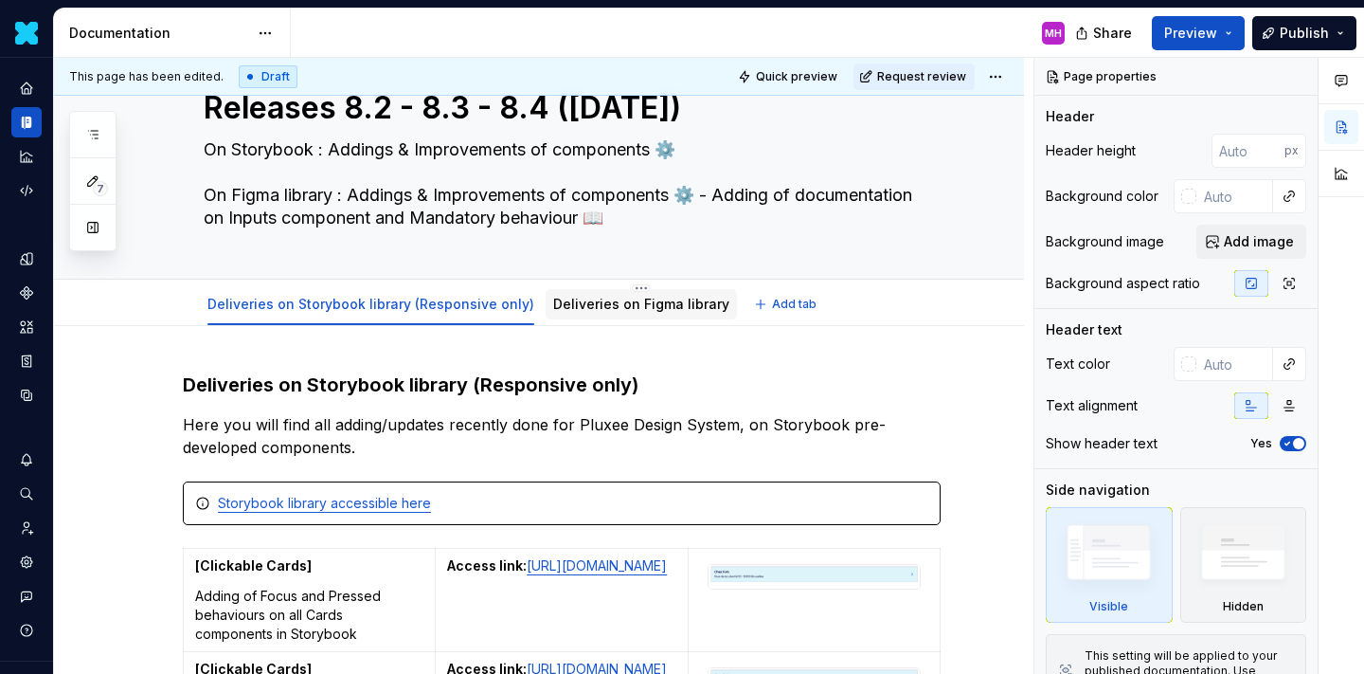
click at [587, 309] on link "Deliveries on Figma library" at bounding box center [641, 304] width 176 height 16
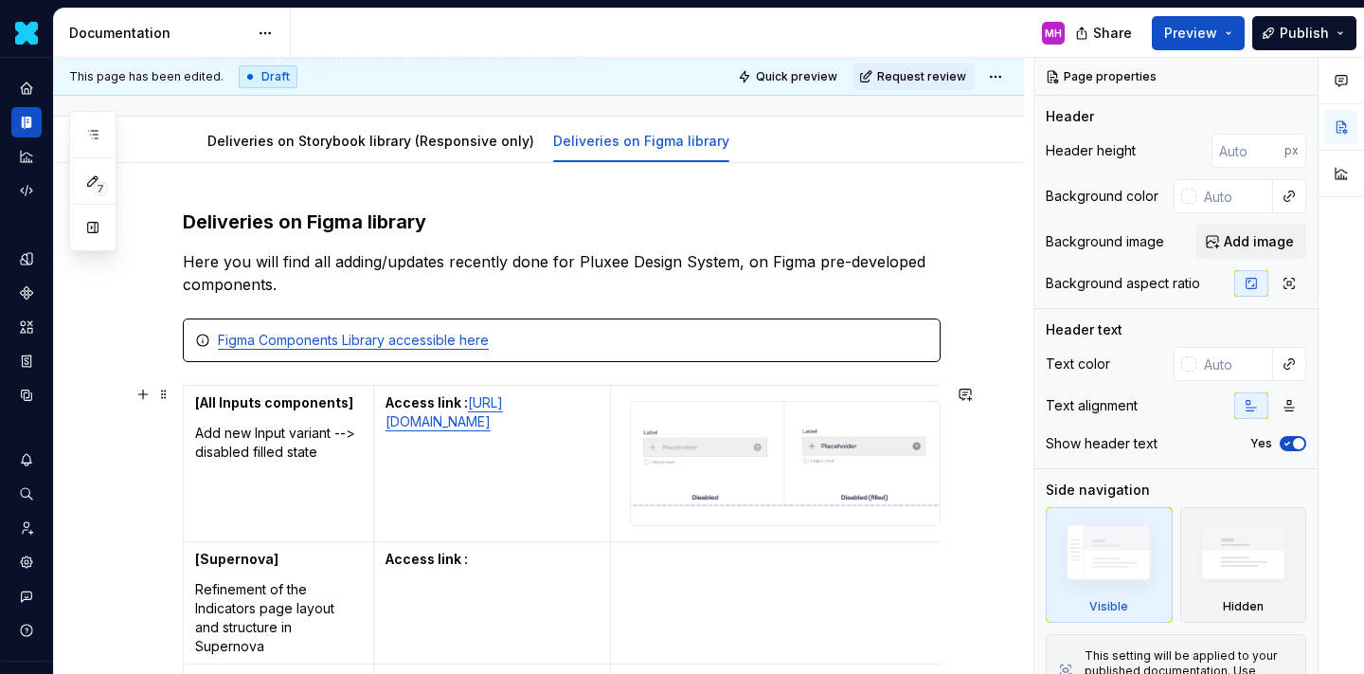
scroll to position [204, 0]
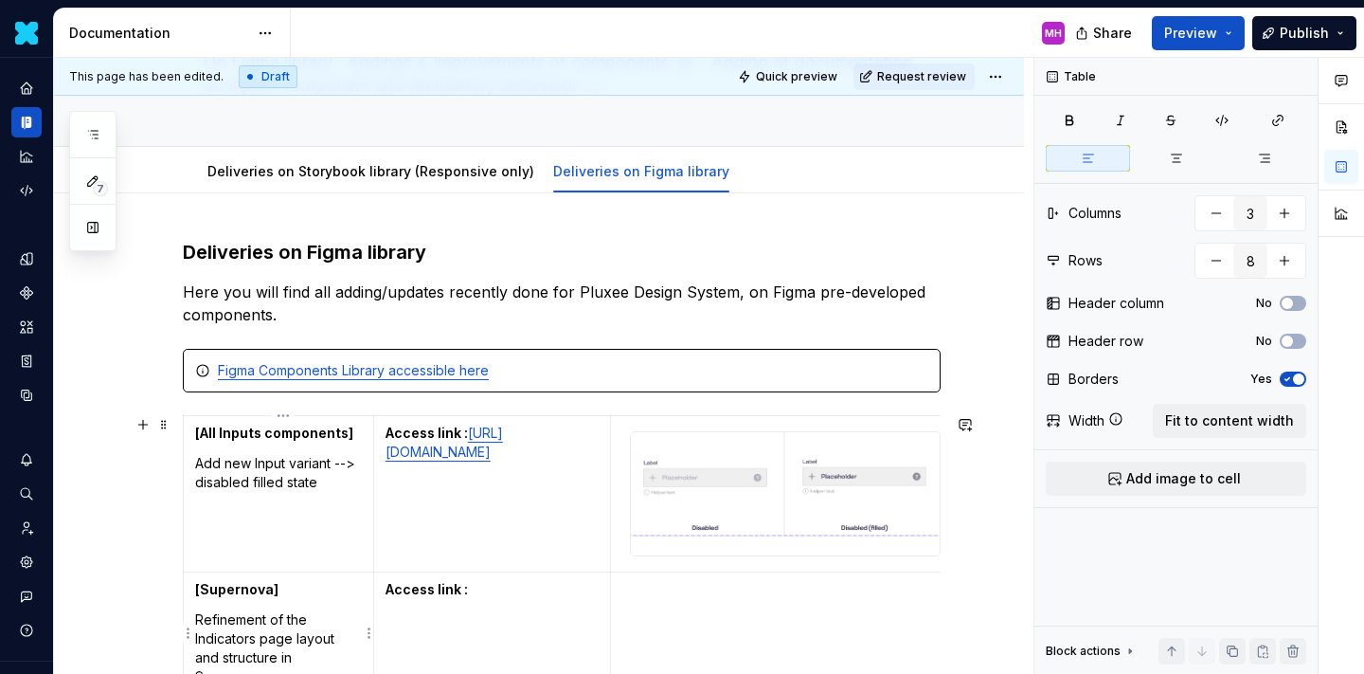
click at [294, 602] on td "[Supernova] Refinement of the Indicators page layout and structure in Supernova" at bounding box center [279, 632] width 190 height 122
type textarea "*"
